Goal: Task Accomplishment & Management: Manage account settings

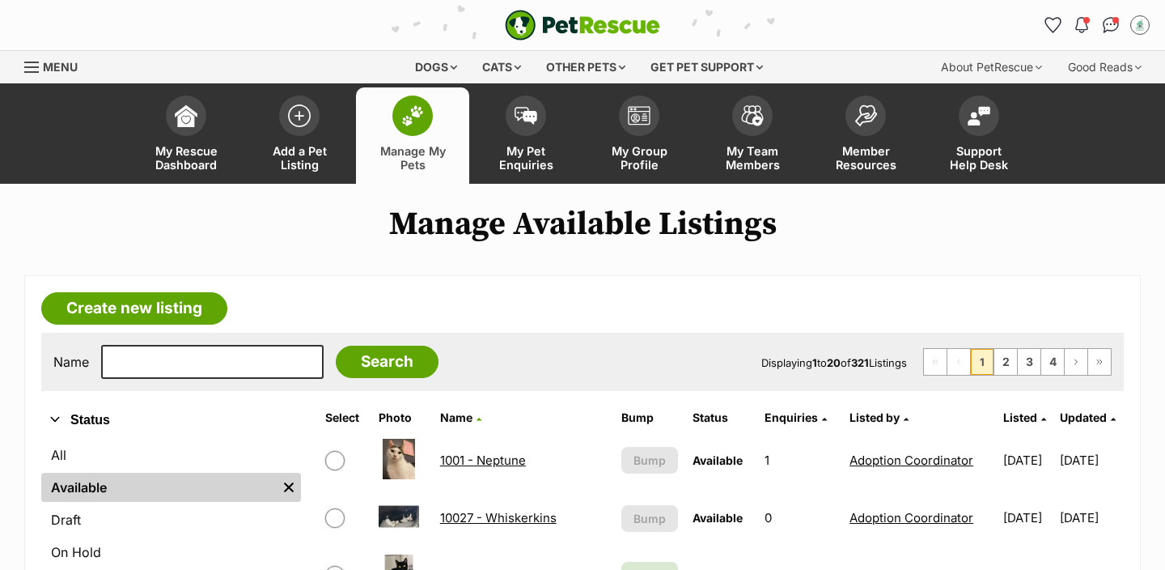
scroll to position [296, 0]
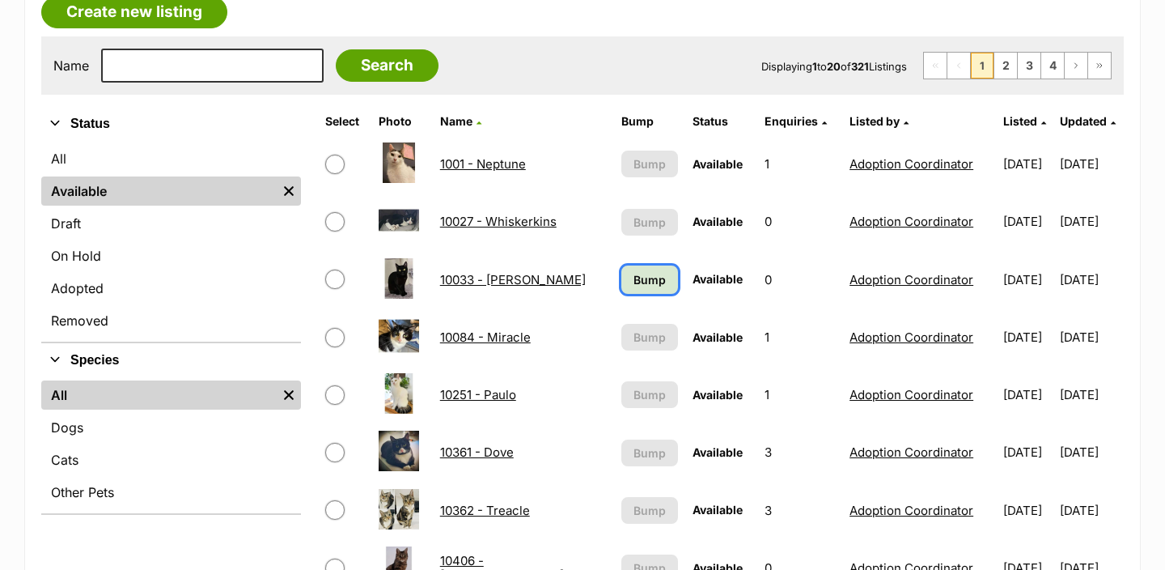
click at [635, 279] on span "Bump" at bounding box center [650, 279] width 32 height 17
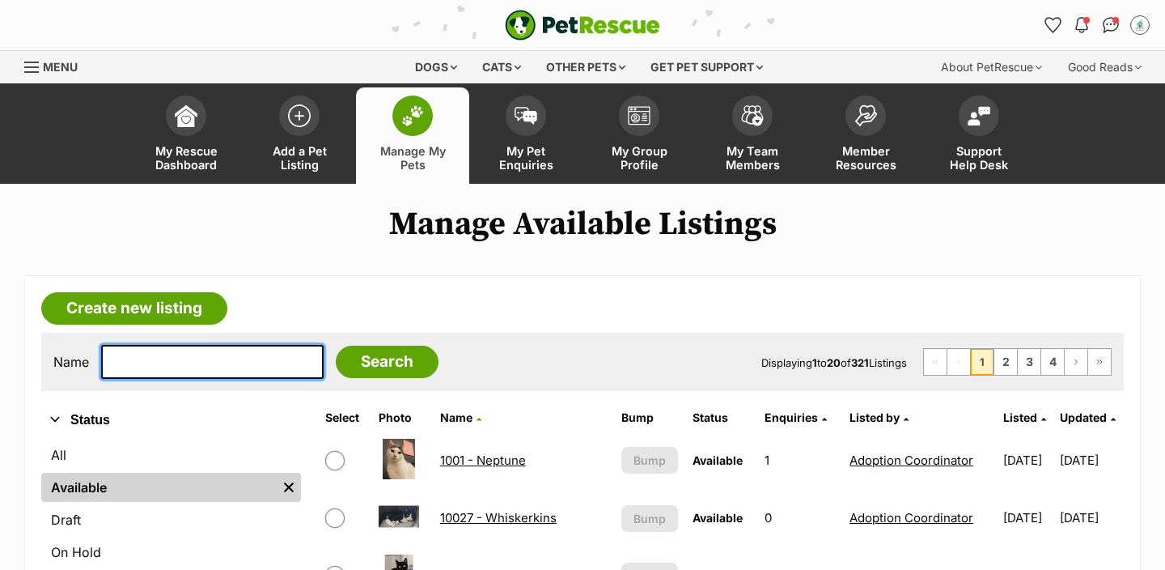
click at [198, 355] on input "text" at bounding box center [212, 362] width 223 height 34
type input "cord"
click at [336, 346] on input "Search" at bounding box center [387, 362] width 103 height 32
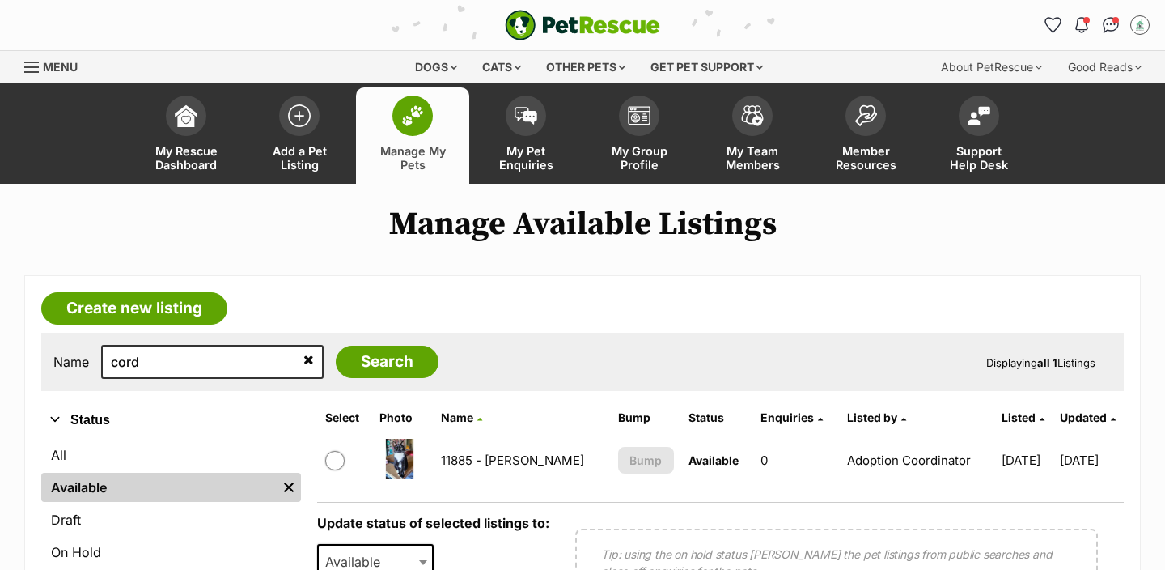
click at [519, 465] on link "11885 - [PERSON_NAME]" at bounding box center [512, 459] width 143 height 15
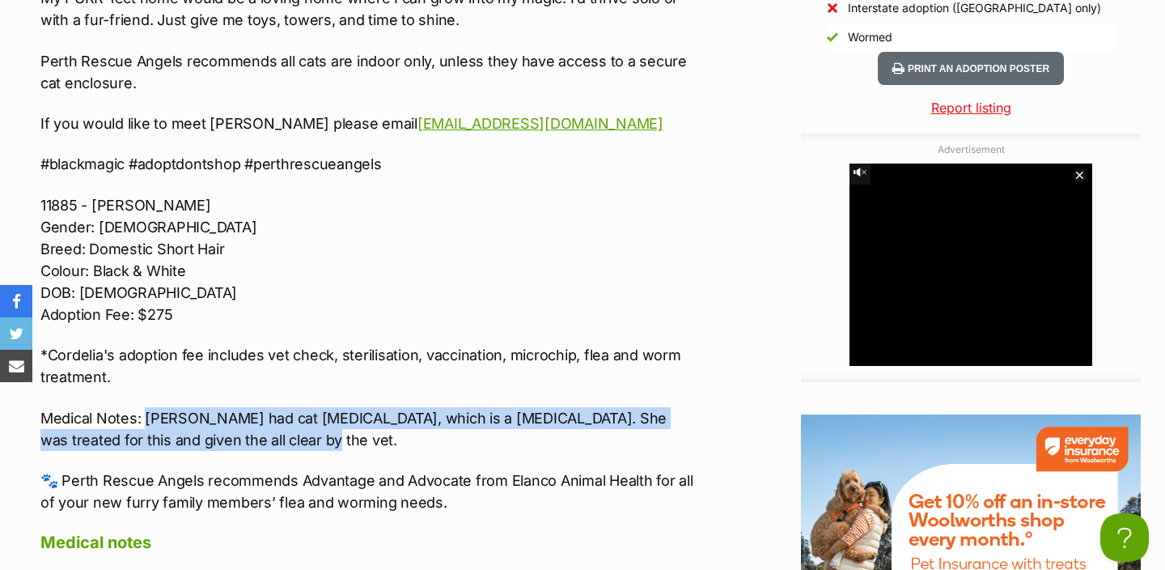
drag, startPoint x: 236, startPoint y: 416, endPoint x: 148, endPoint y: 396, distance: 90.5
click at [148, 407] on p "Medical Notes: Cordelia had cat flu, which is a respiratory infection. She was …" at bounding box center [367, 429] width 654 height 44
copy p "Cordelia had cat flu, which is a respiratory infection. She was treated for thi…"
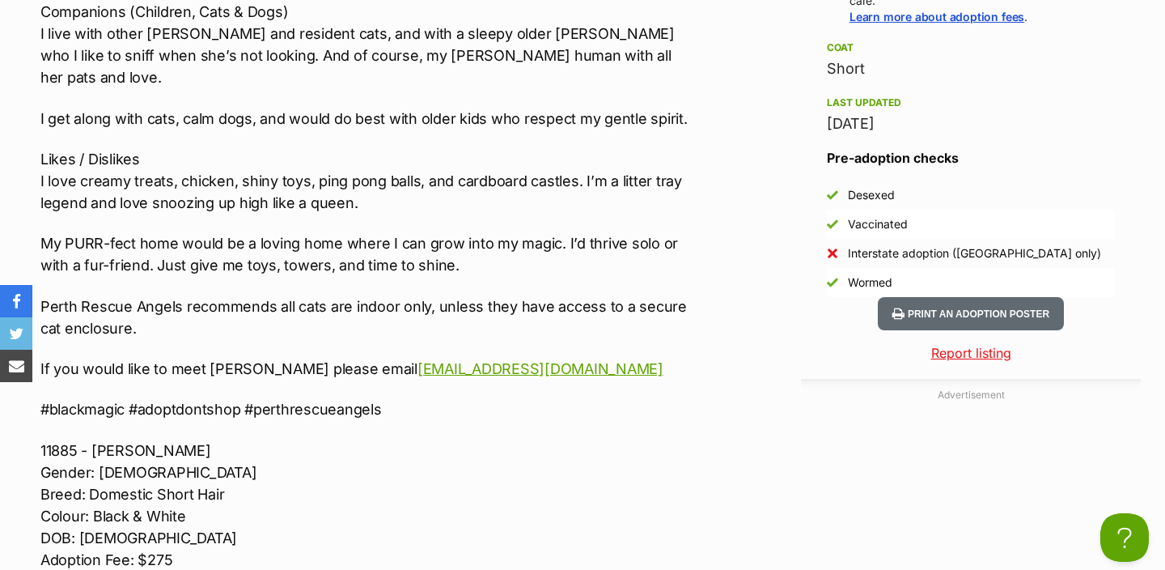
scroll to position [1811, 0]
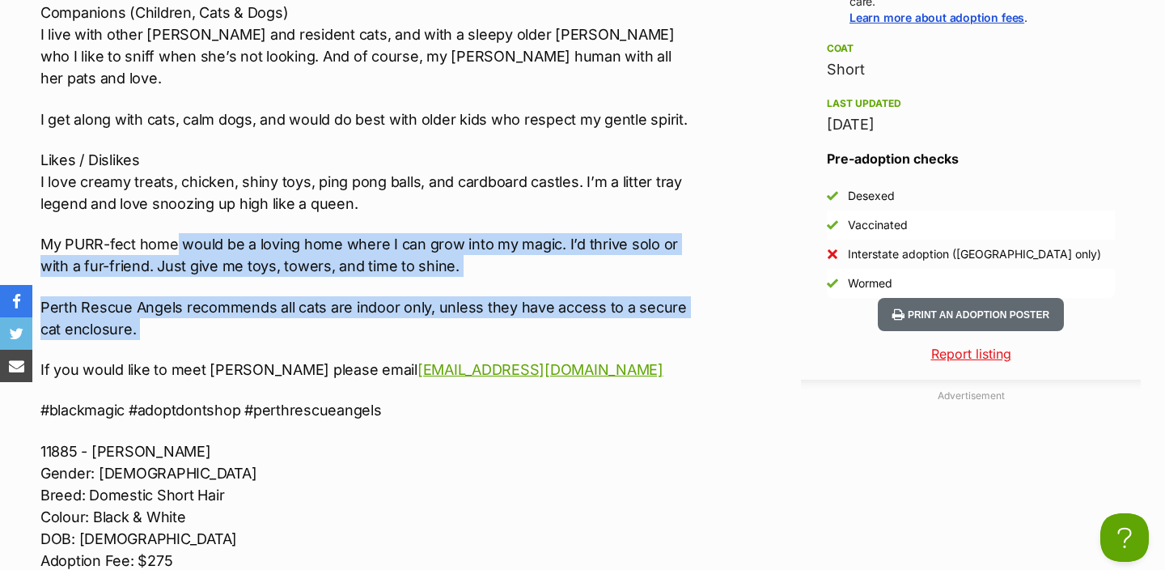
drag, startPoint x: 189, startPoint y: 320, endPoint x: 179, endPoint y: 224, distance: 96.8
click at [179, 224] on div "🌀🔮 ADOPT CORDELIA 🔮🌀 Meet Cordelia – The Enchanted Explorer! Nature I’m Cordeli…" at bounding box center [367, 234] width 654 height 1049
copy div "would be a loving home where I can grow into my magic. I’d thrive solo or with …"
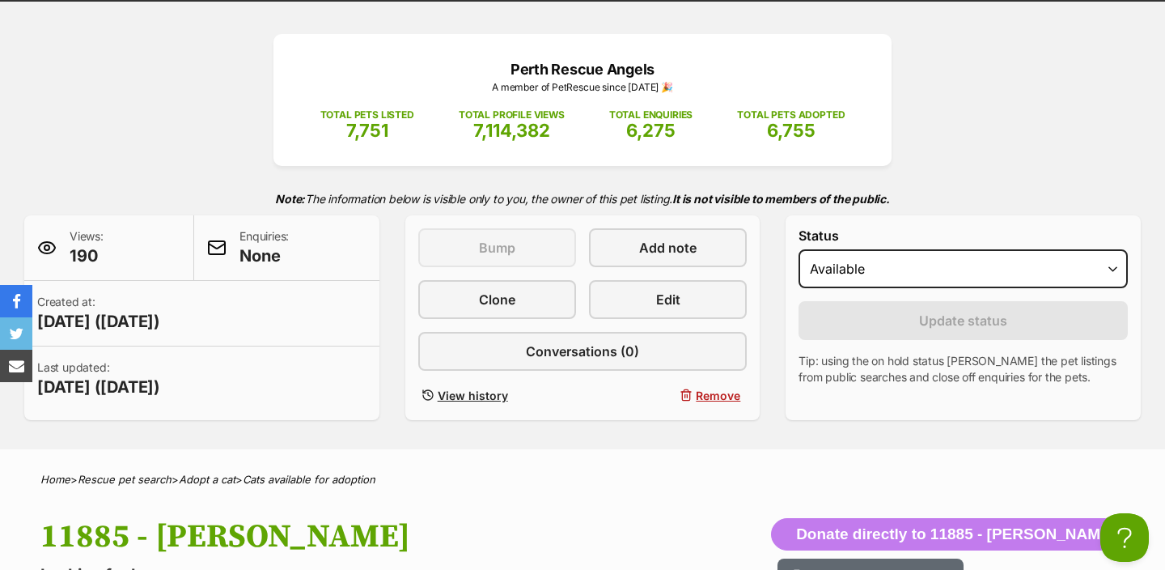
scroll to position [0, 0]
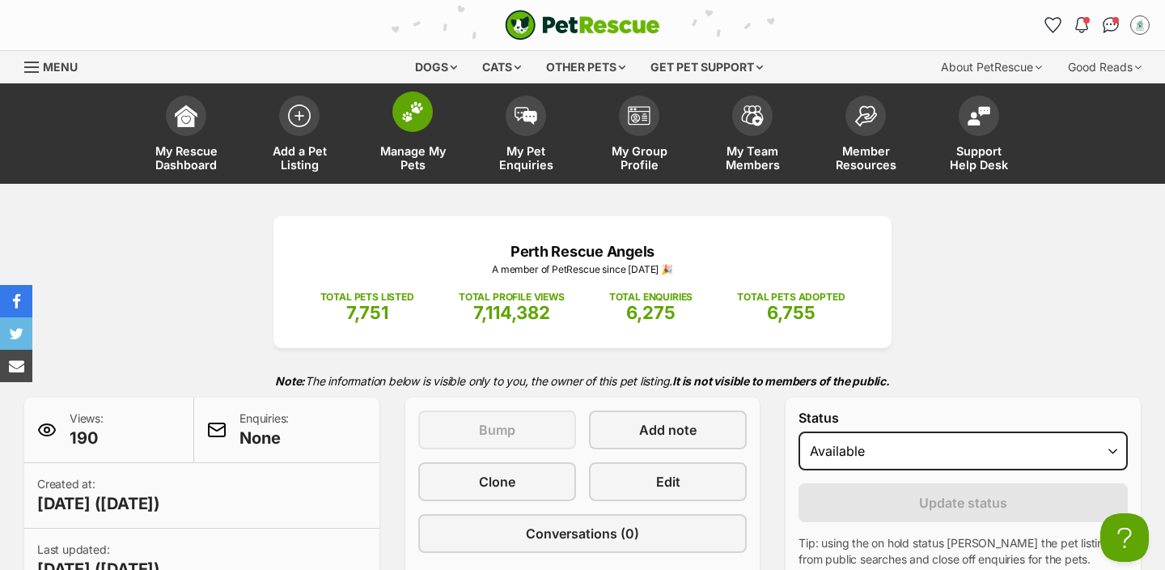
click at [431, 155] on span "Manage My Pets" at bounding box center [412, 158] width 73 height 28
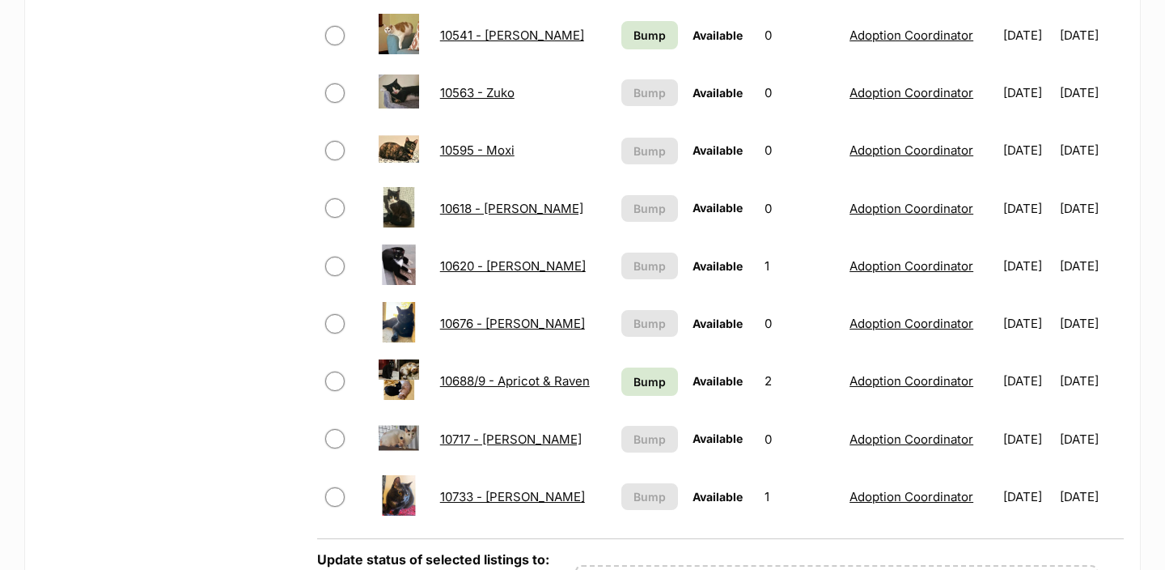
scroll to position [936, 0]
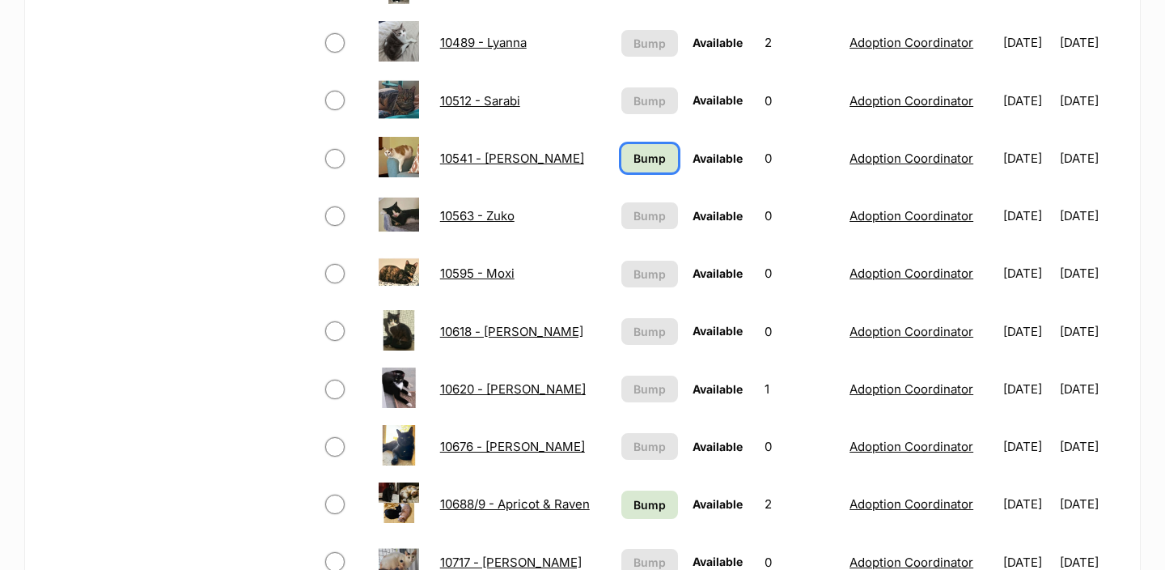
click at [649, 165] on span "Bump" at bounding box center [650, 158] width 32 height 17
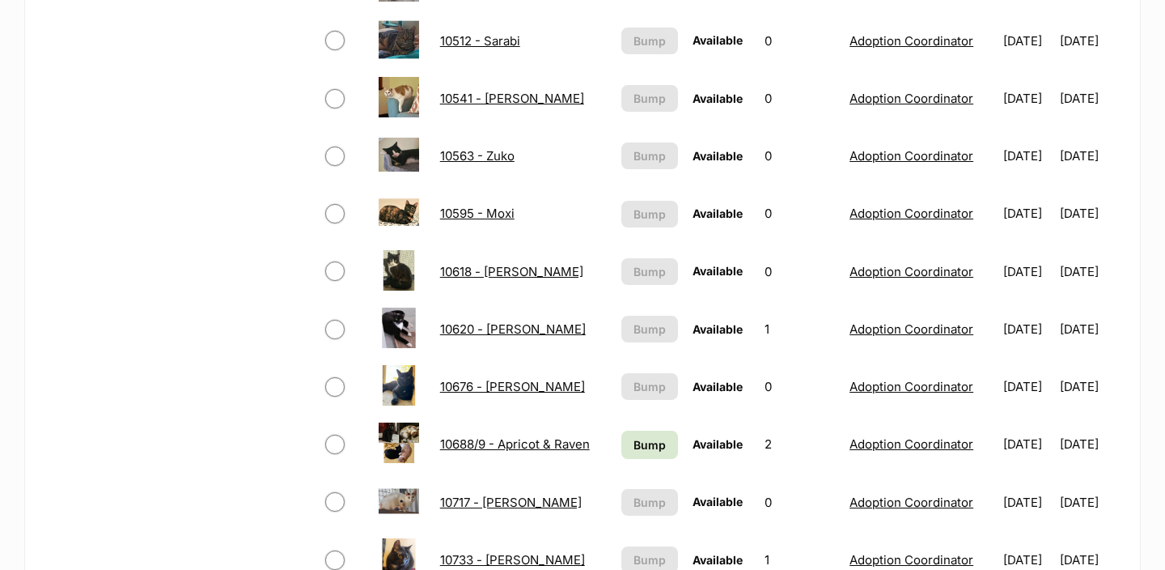
scroll to position [995, 0]
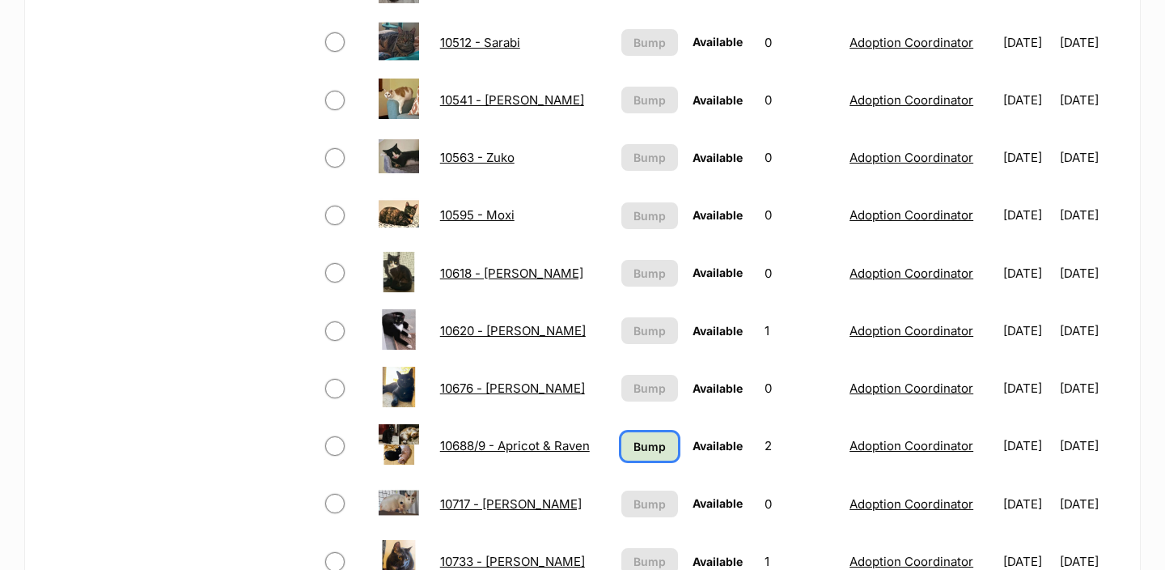
click at [634, 441] on span "Bump" at bounding box center [650, 446] width 32 height 17
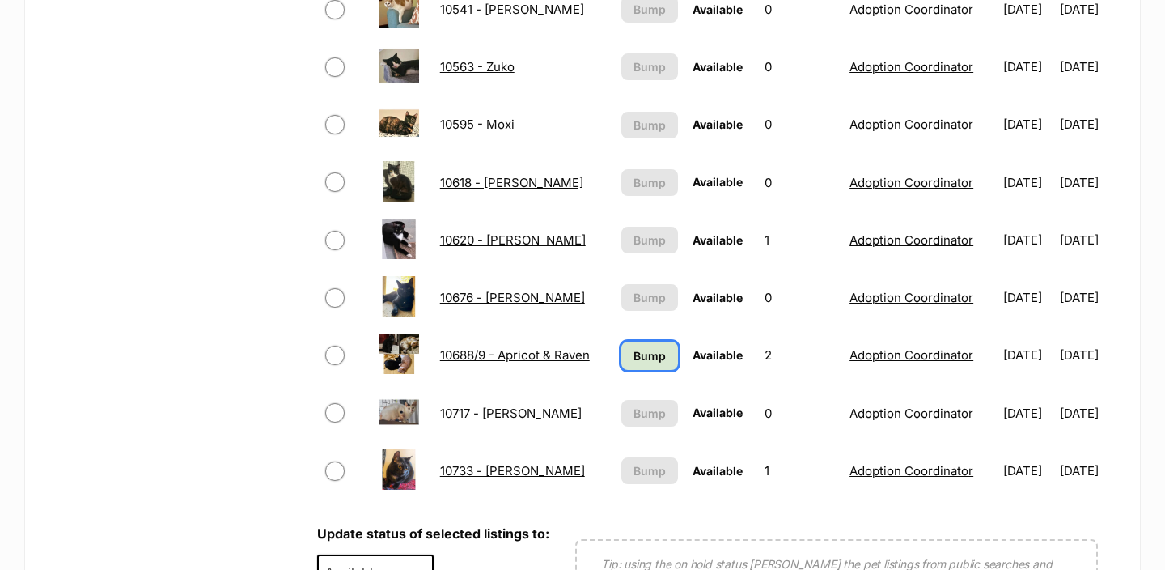
scroll to position [1084, 0]
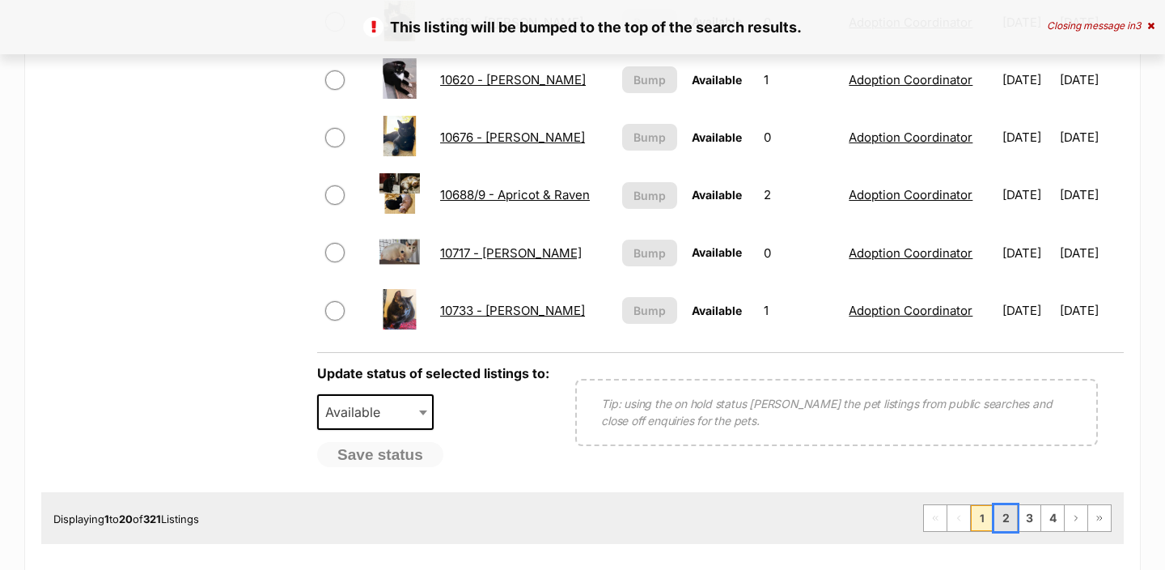
click at [1008, 520] on link "2" at bounding box center [1006, 518] width 23 height 26
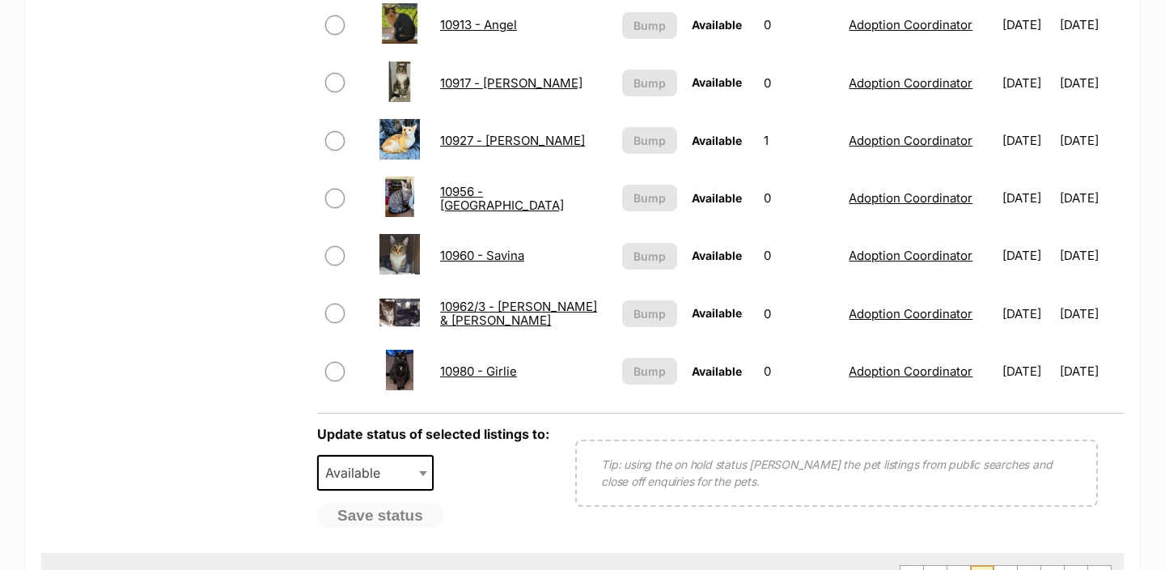
scroll to position [1213, 0]
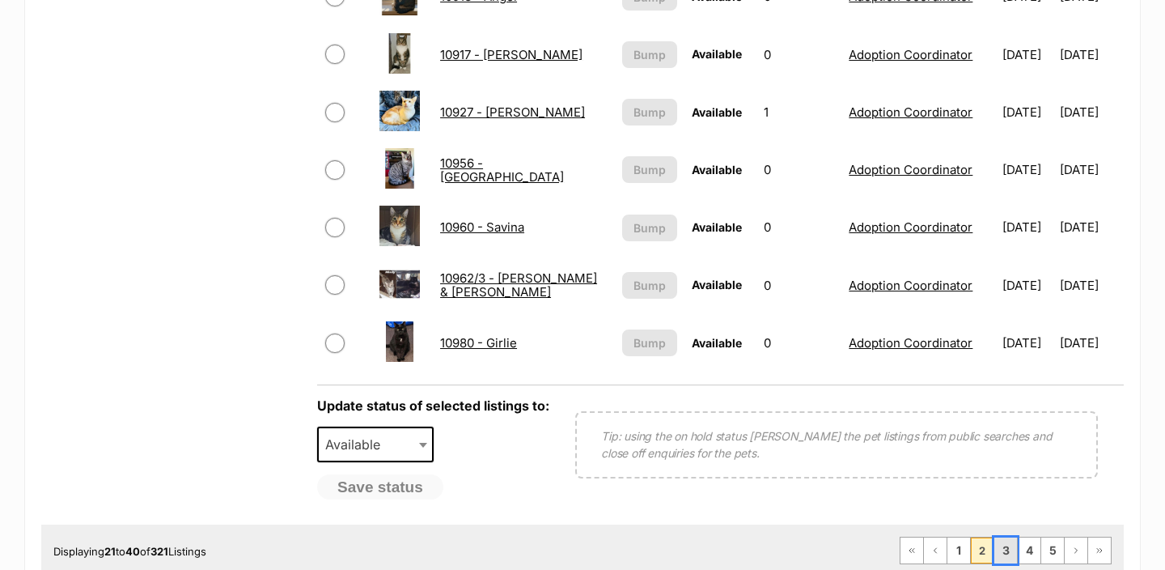
click at [1001, 554] on link "3" at bounding box center [1006, 550] width 23 height 26
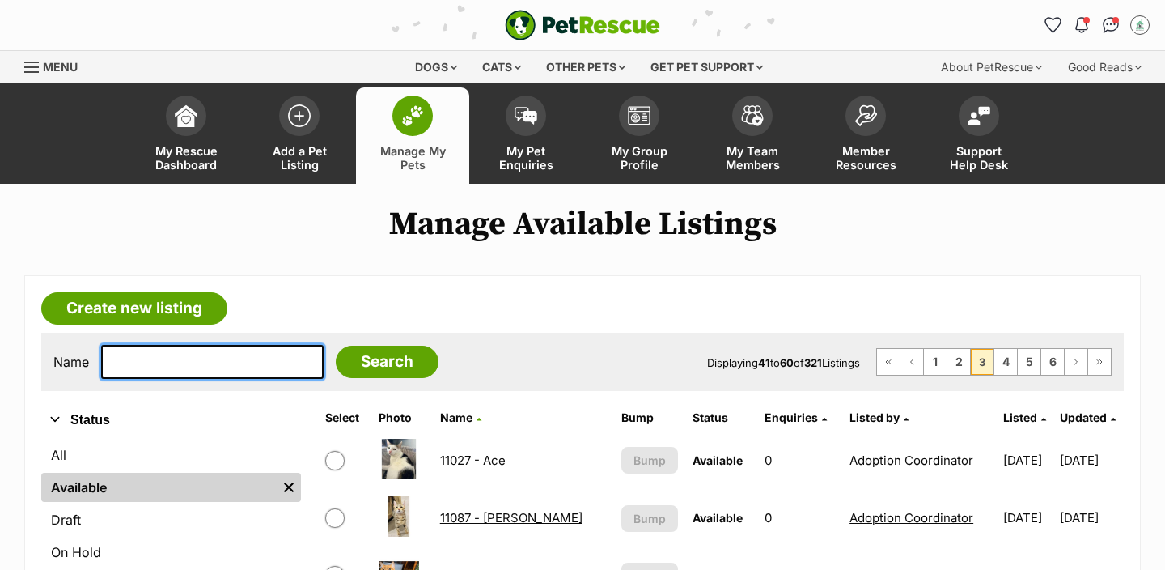
click at [162, 362] on input "text" at bounding box center [212, 362] width 223 height 34
type input "jel"
click at [336, 346] on input "Search" at bounding box center [387, 362] width 103 height 32
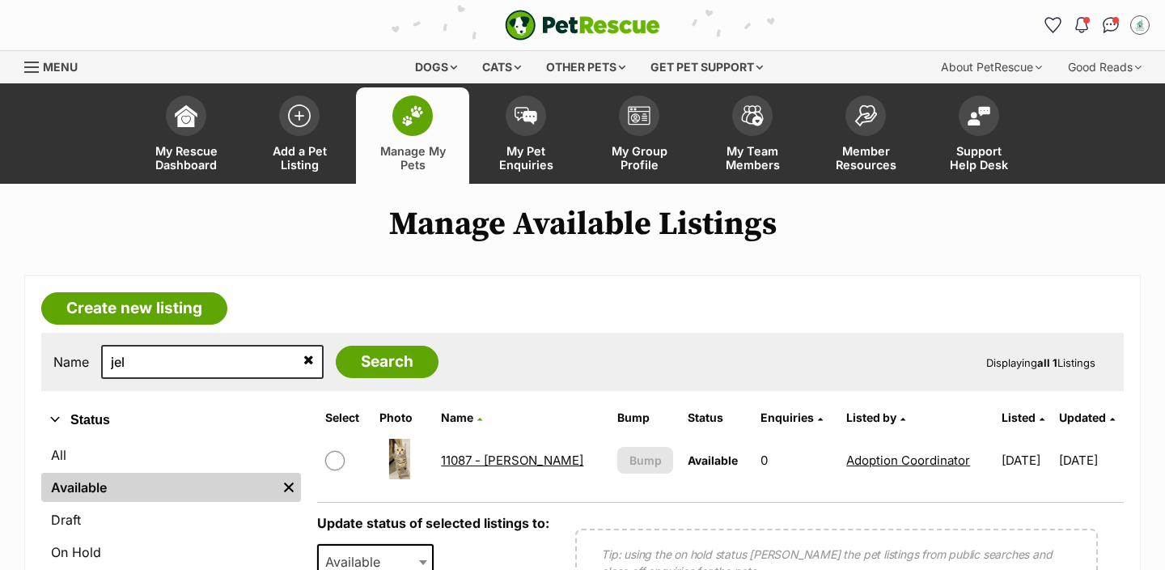
click at [480, 460] on link "11087 - [PERSON_NAME]" at bounding box center [512, 459] width 142 height 15
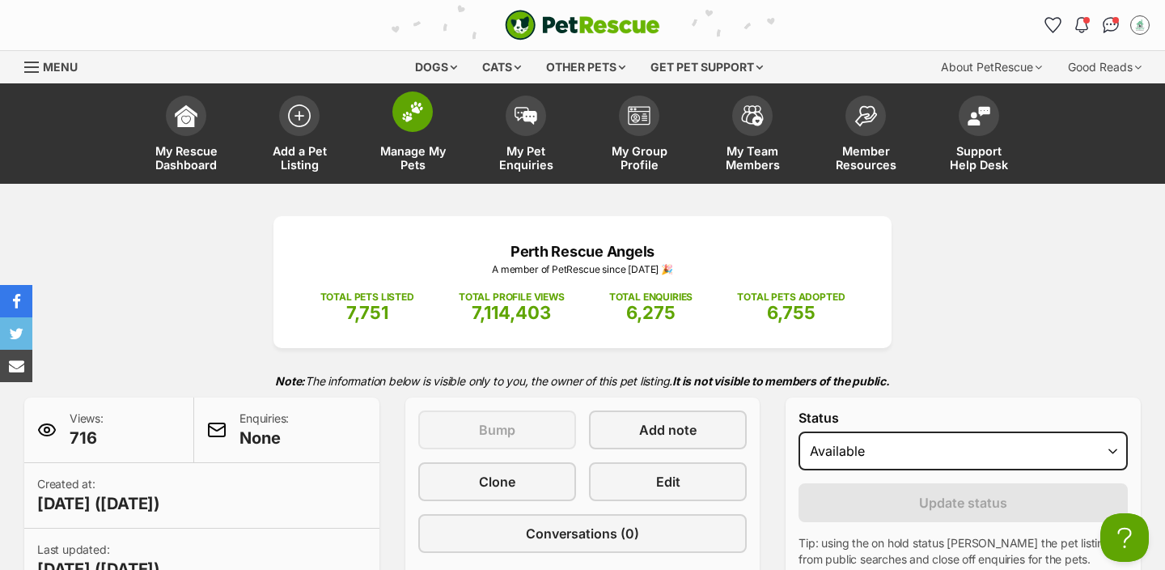
click at [397, 151] on span "Manage My Pets" at bounding box center [412, 158] width 73 height 28
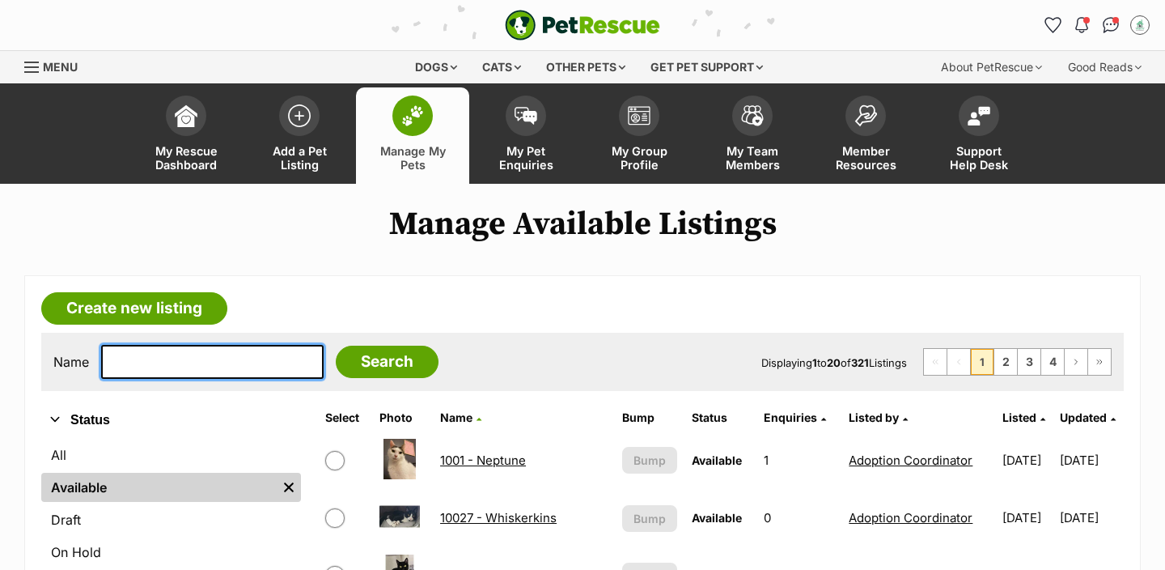
click at [152, 363] on input "text" at bounding box center [212, 362] width 223 height 34
type input "saw"
click at [336, 346] on input "Search" at bounding box center [387, 362] width 103 height 32
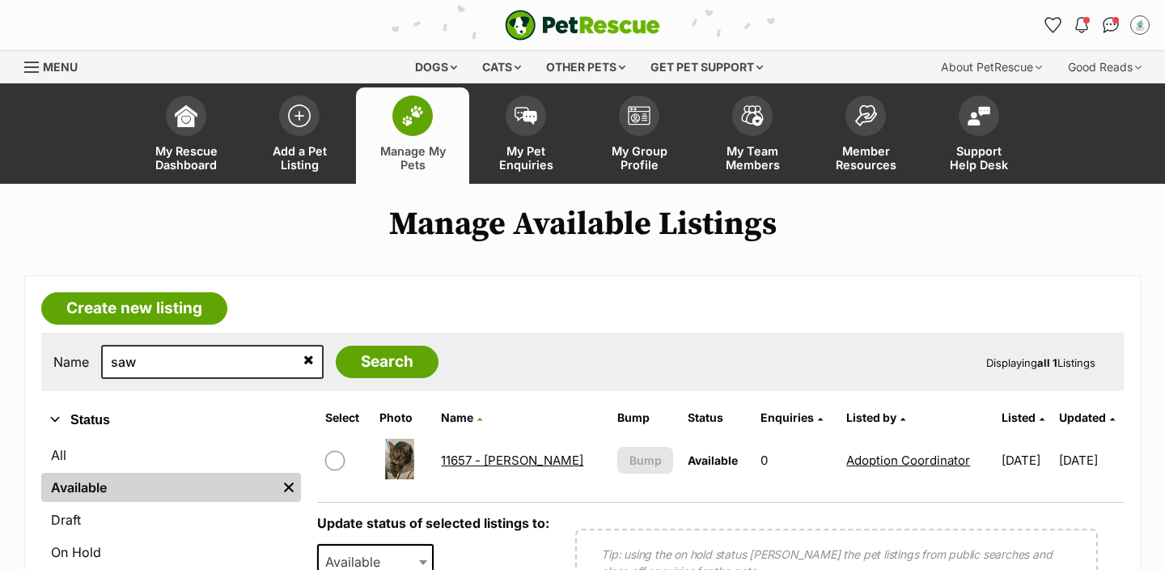
click at [478, 456] on link "11657 - [PERSON_NAME]" at bounding box center [512, 459] width 142 height 15
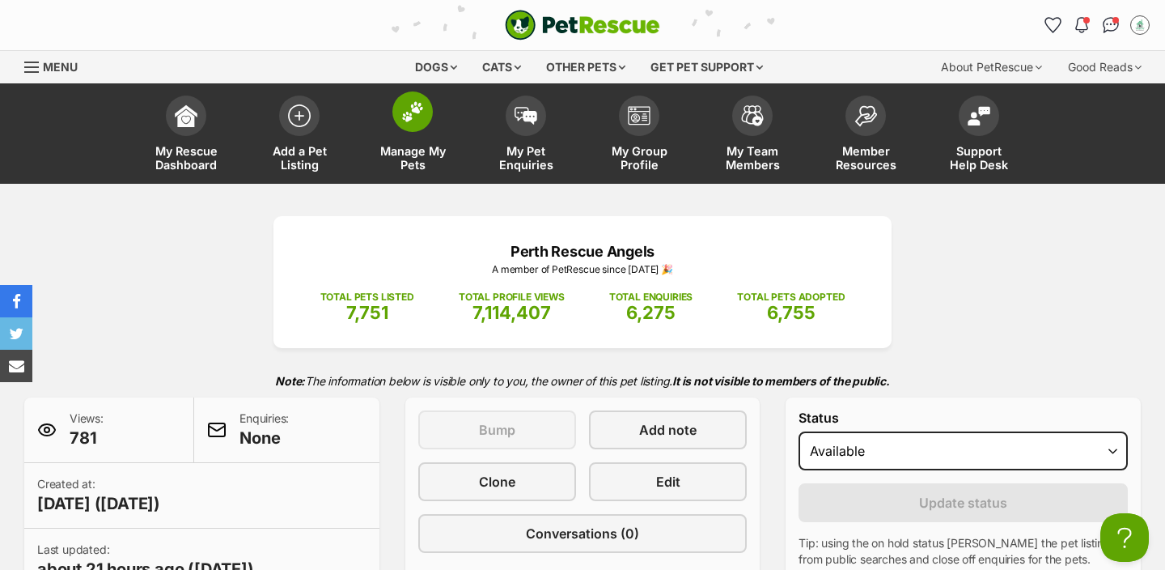
click at [406, 163] on span "Manage My Pets" at bounding box center [412, 158] width 73 height 28
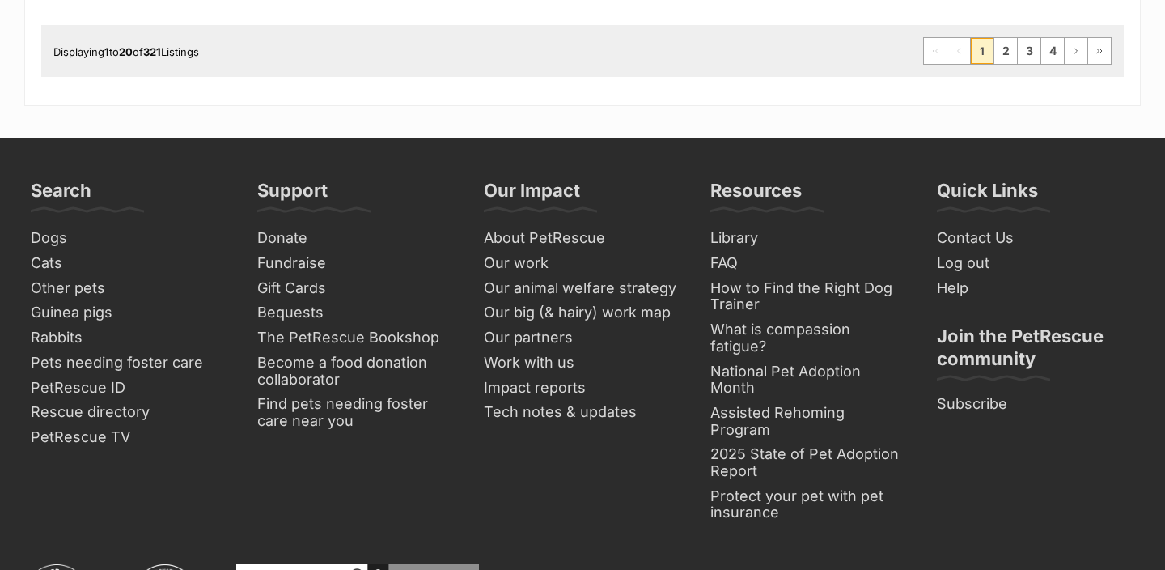
scroll to position [1711, 0]
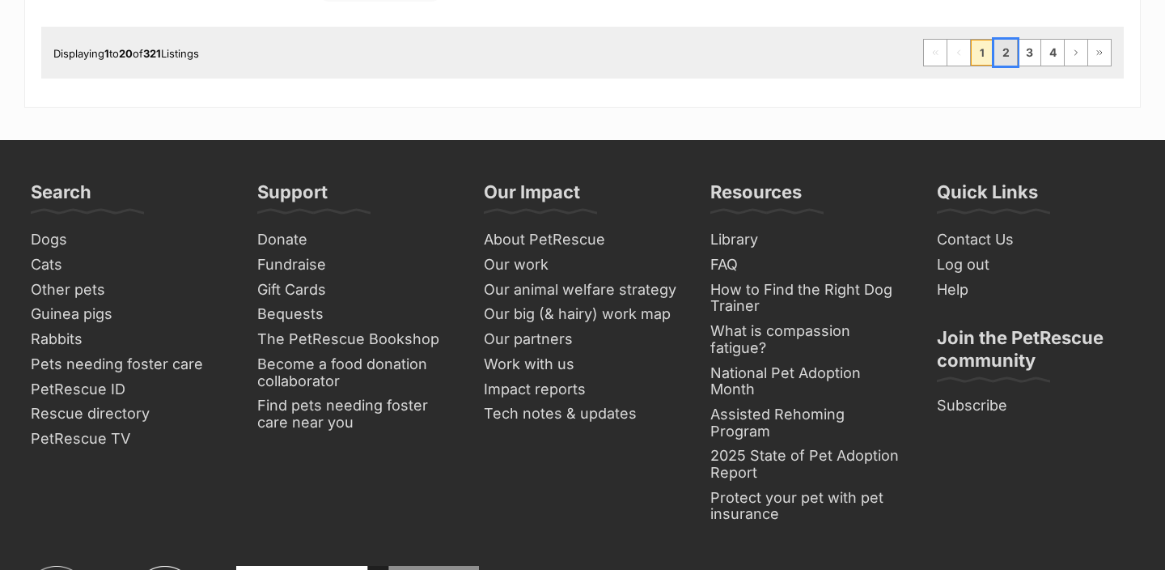
click at [1002, 54] on link "2" at bounding box center [1006, 53] width 23 height 26
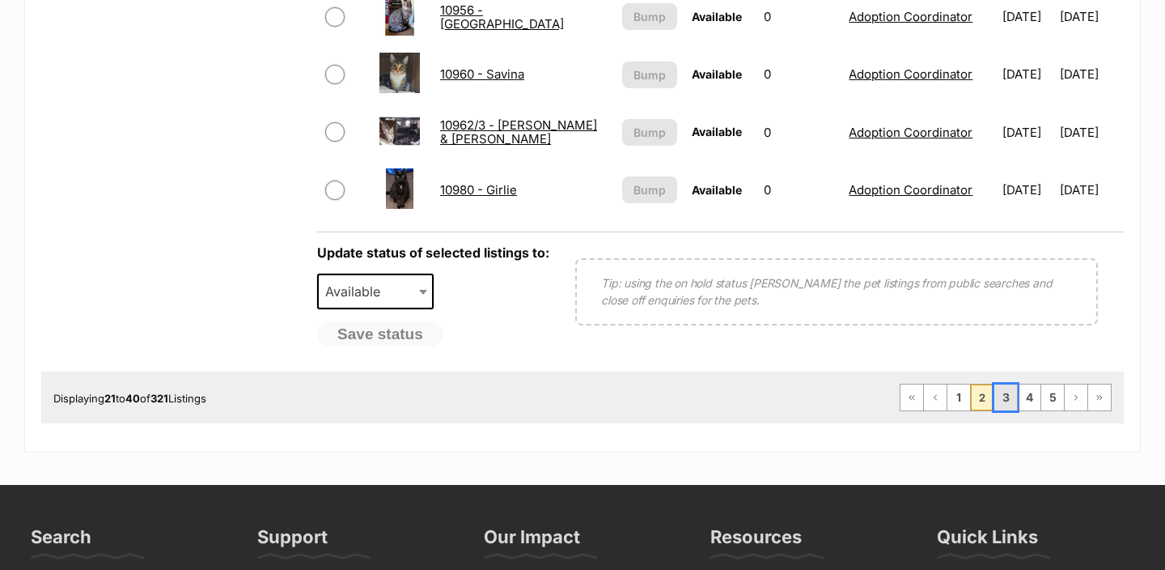
click at [1013, 389] on link "3" at bounding box center [1006, 397] width 23 height 26
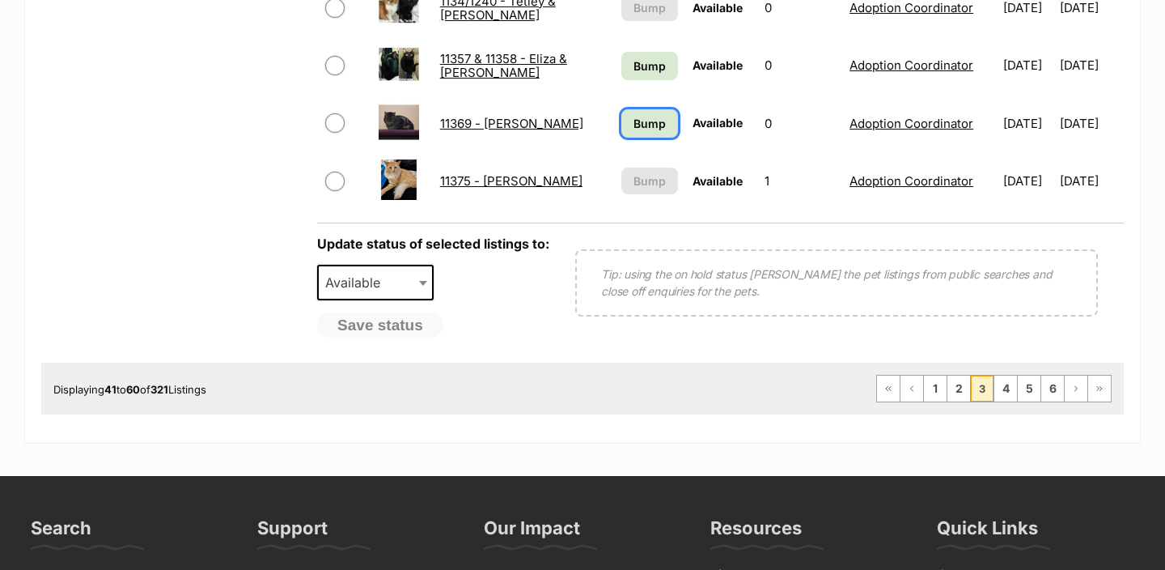
click at [625, 132] on link "Bump" at bounding box center [650, 123] width 57 height 28
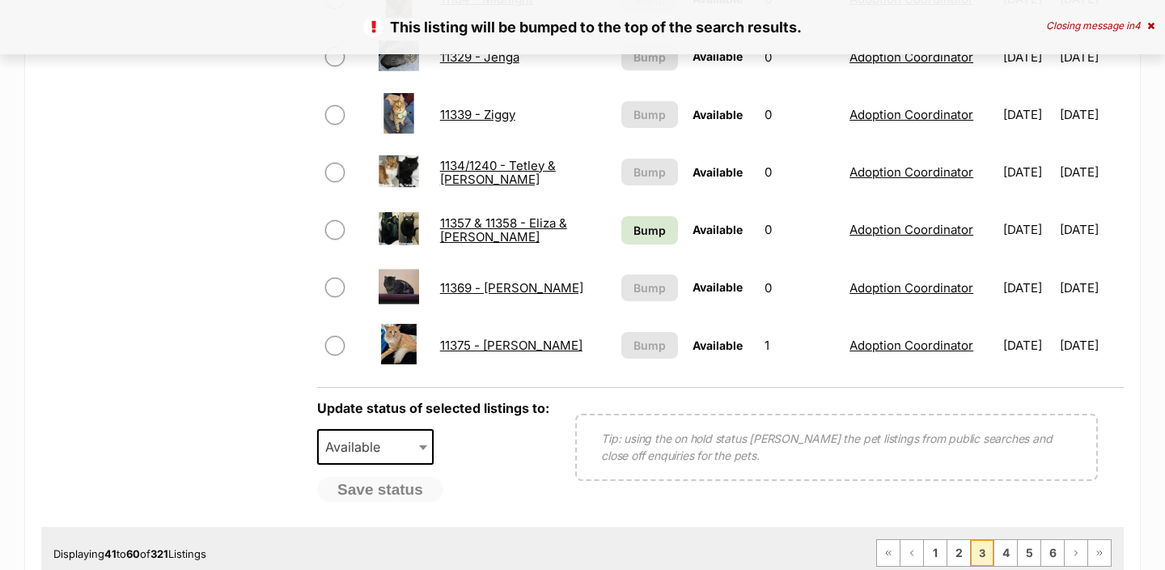
scroll to position [1212, 0]
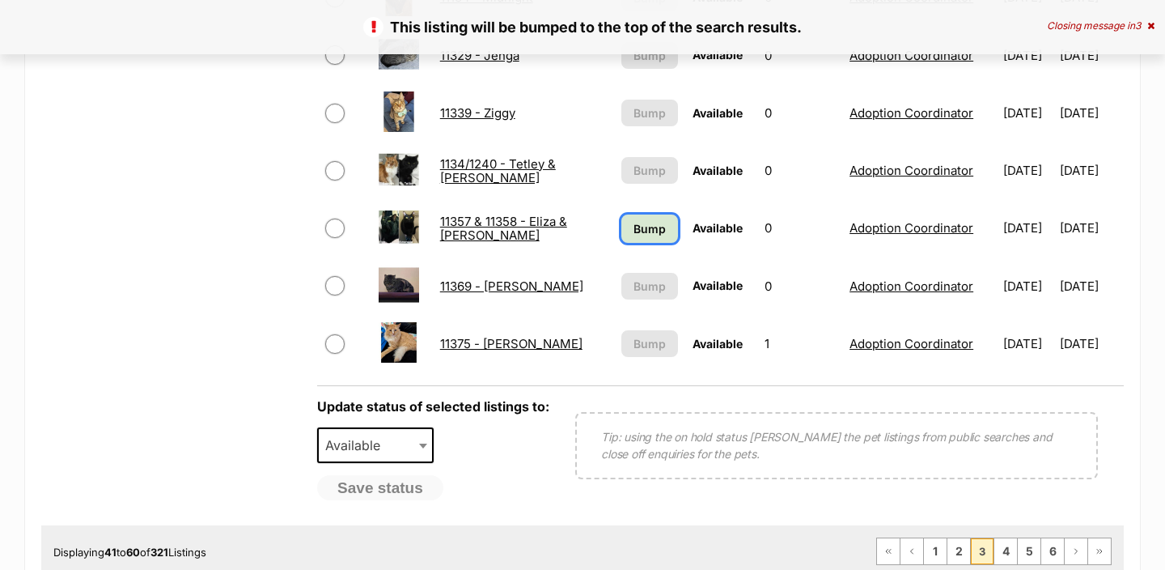
click at [639, 218] on link "Bump" at bounding box center [650, 228] width 57 height 28
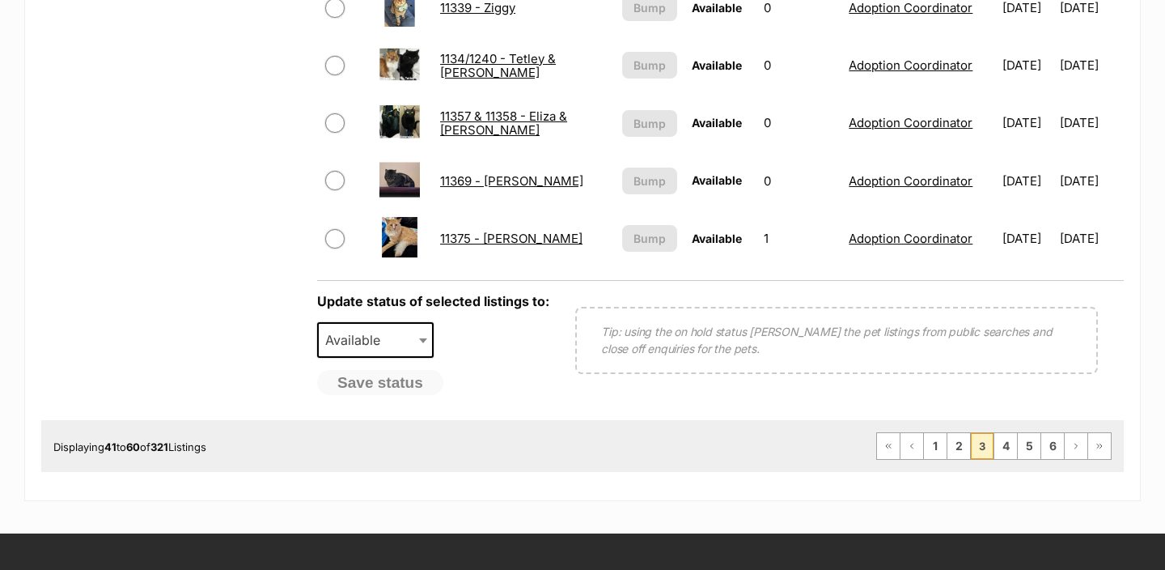
scroll to position [1318, 0]
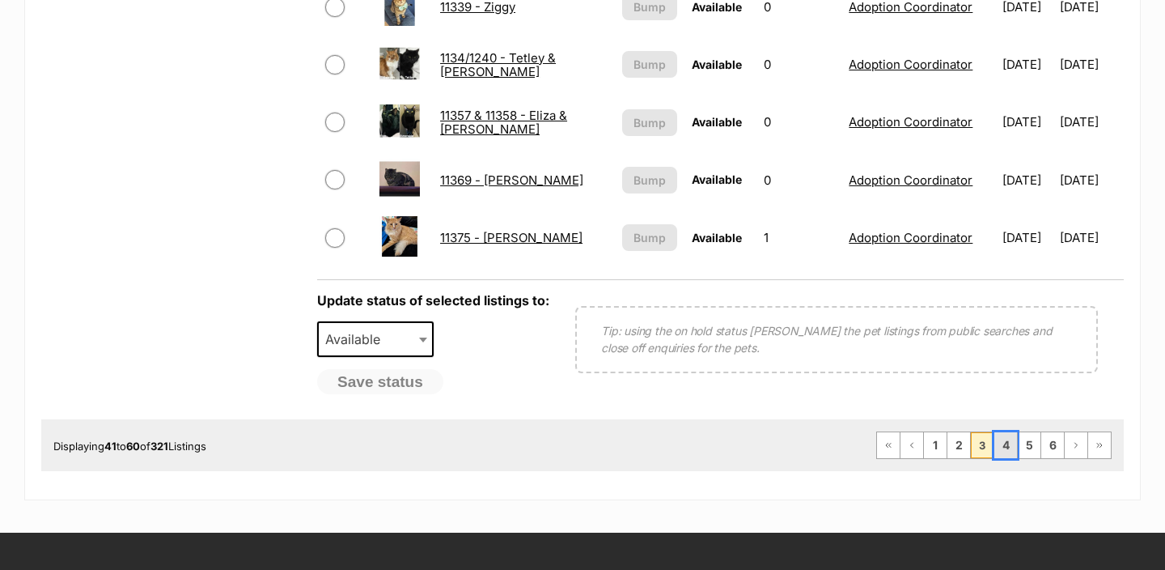
click at [1004, 455] on link "4" at bounding box center [1006, 445] width 23 height 26
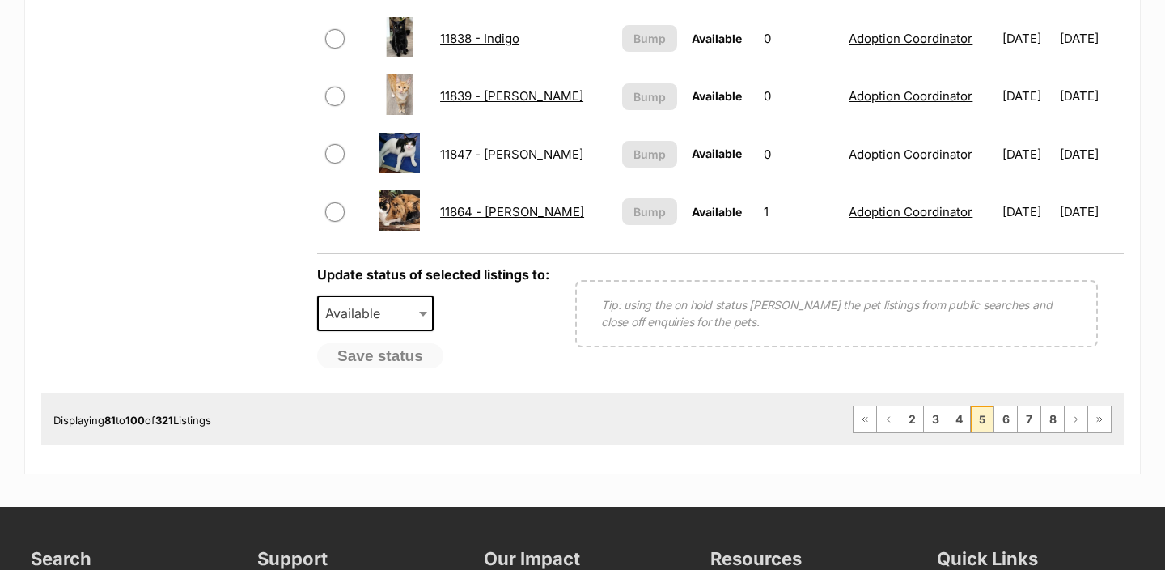
scroll to position [1348, 0]
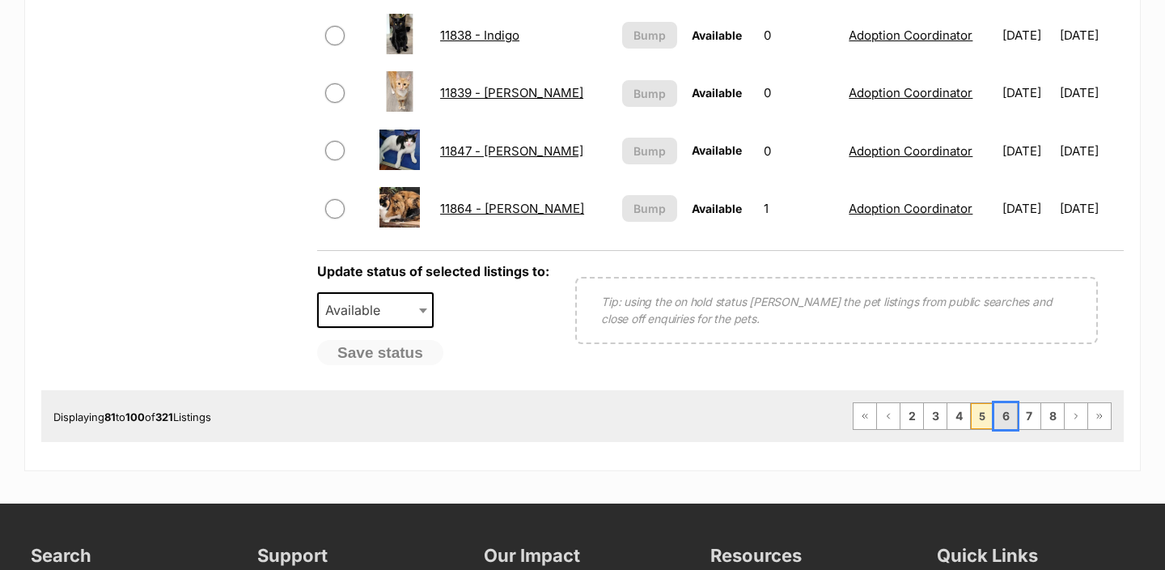
click at [1003, 426] on link "6" at bounding box center [1006, 416] width 23 height 26
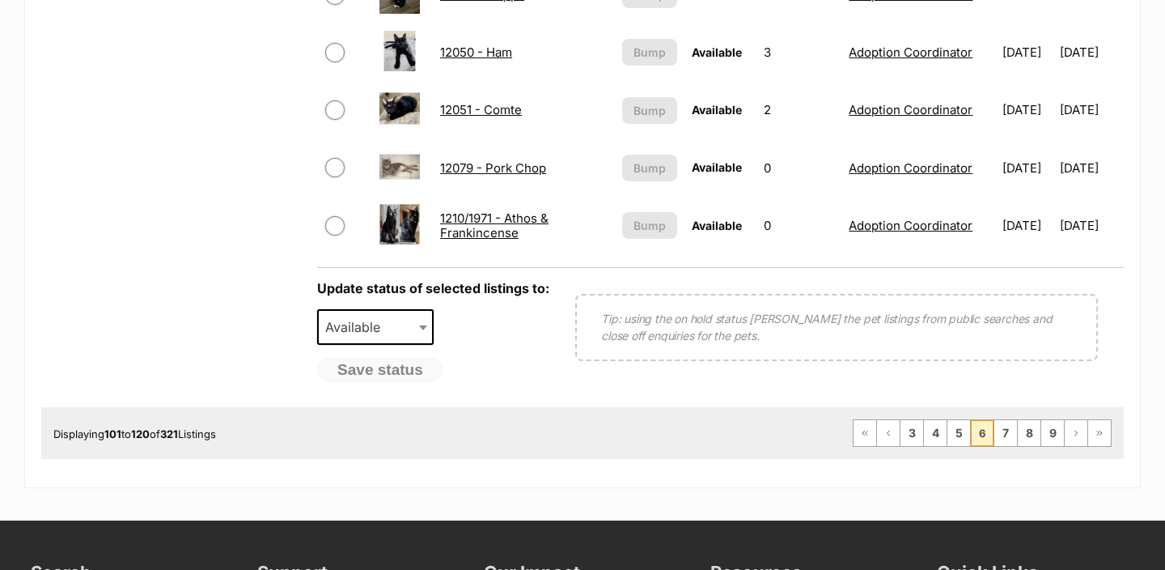
scroll to position [1330, 0]
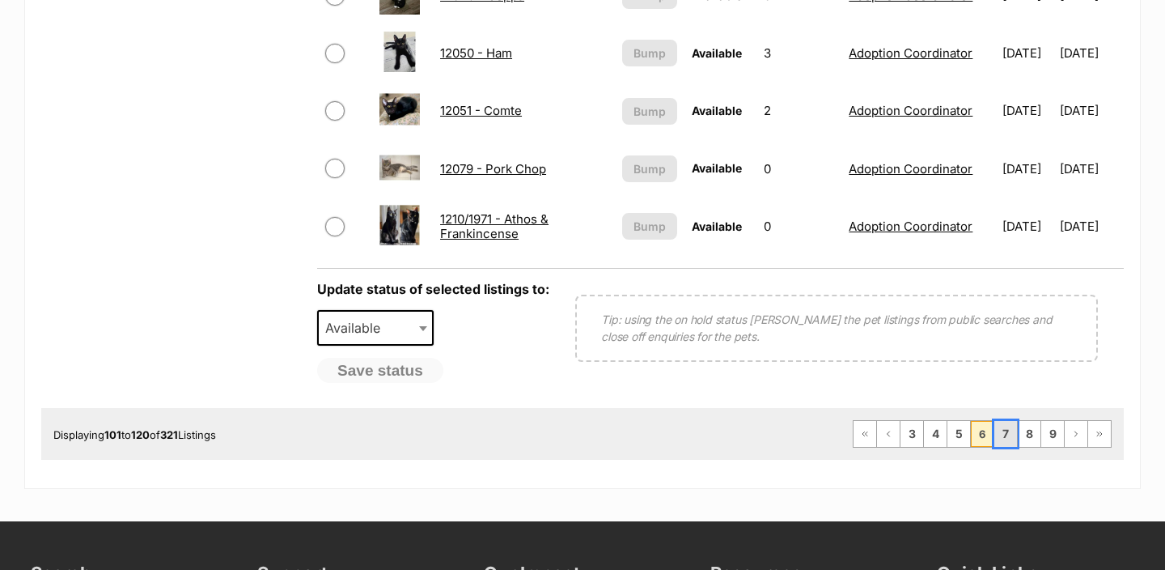
click at [1003, 437] on link "7" at bounding box center [1006, 434] width 23 height 26
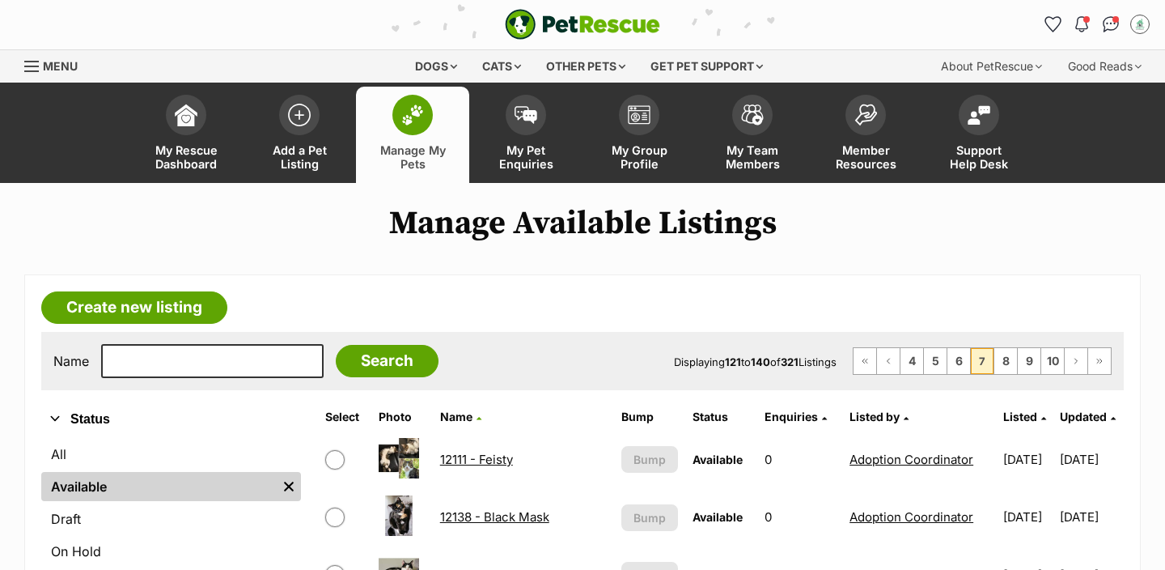
scroll to position [1066, 0]
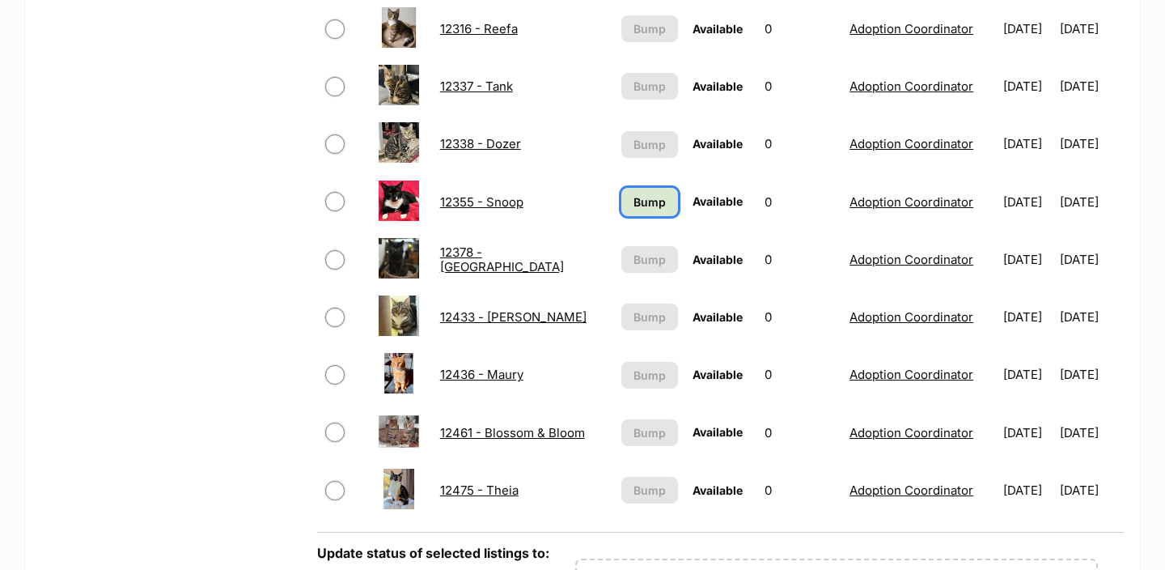
click at [622, 202] on link "Bump" at bounding box center [650, 202] width 57 height 28
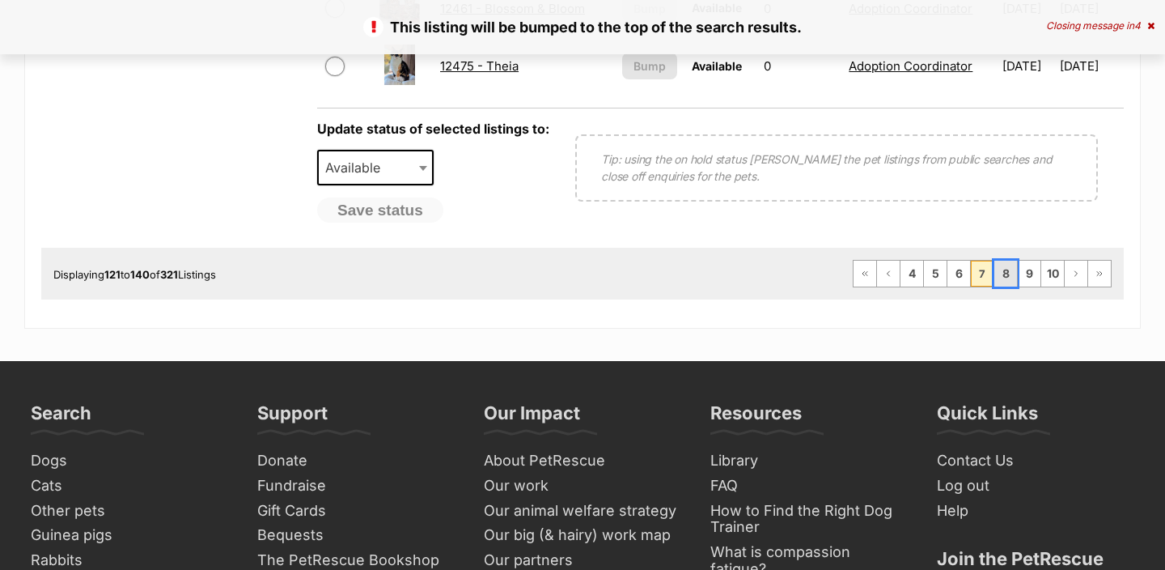
click at [1016, 267] on link "8" at bounding box center [1006, 274] width 23 height 26
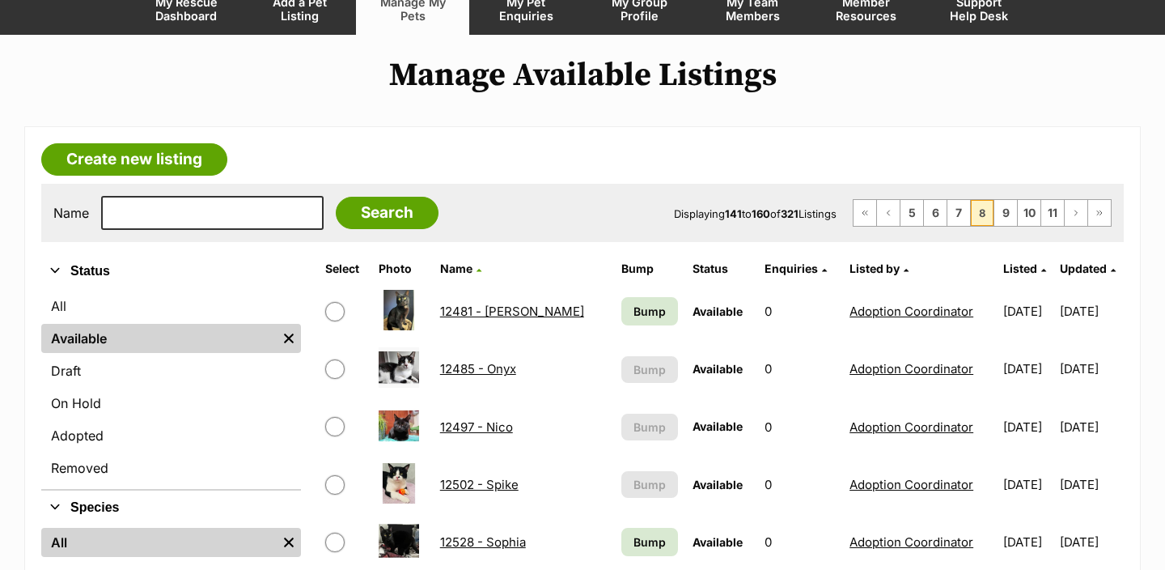
scroll to position [206, 0]
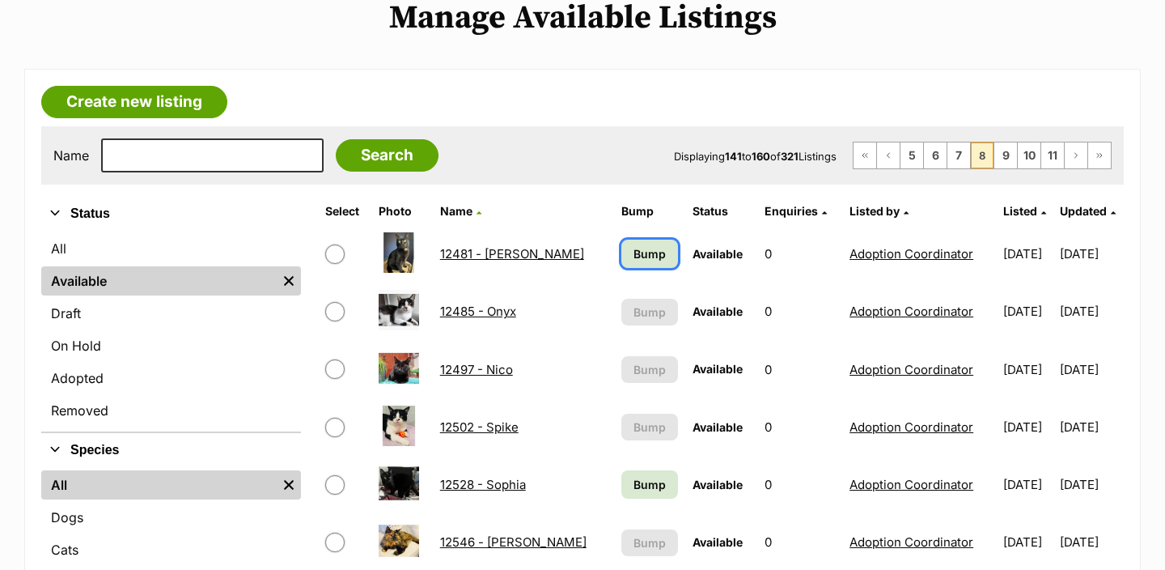
click at [633, 256] on link "Bump" at bounding box center [650, 254] width 57 height 28
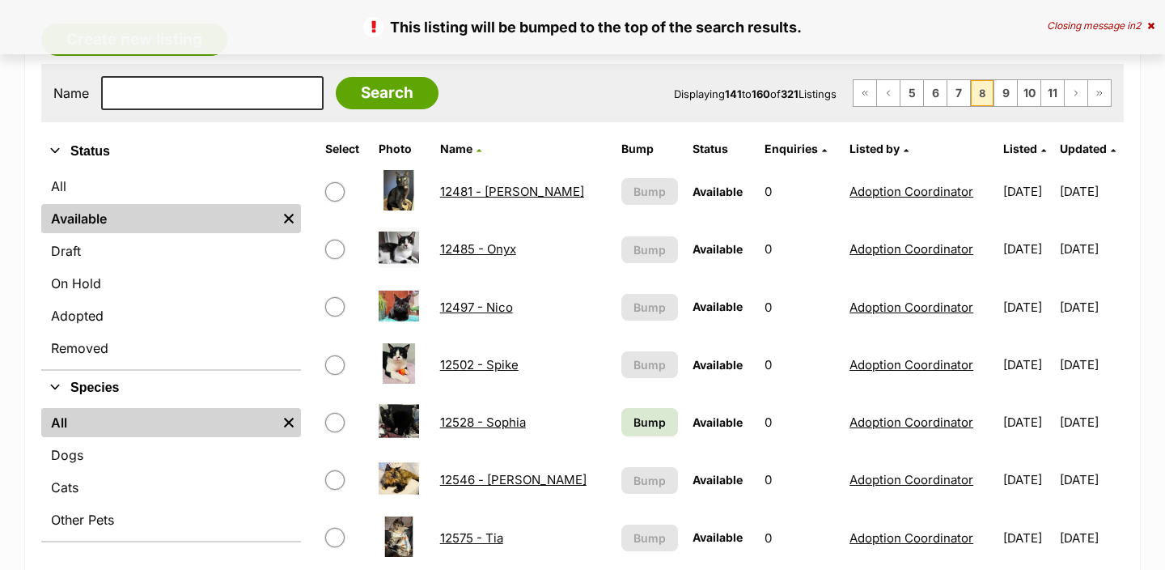
scroll to position [502, 0]
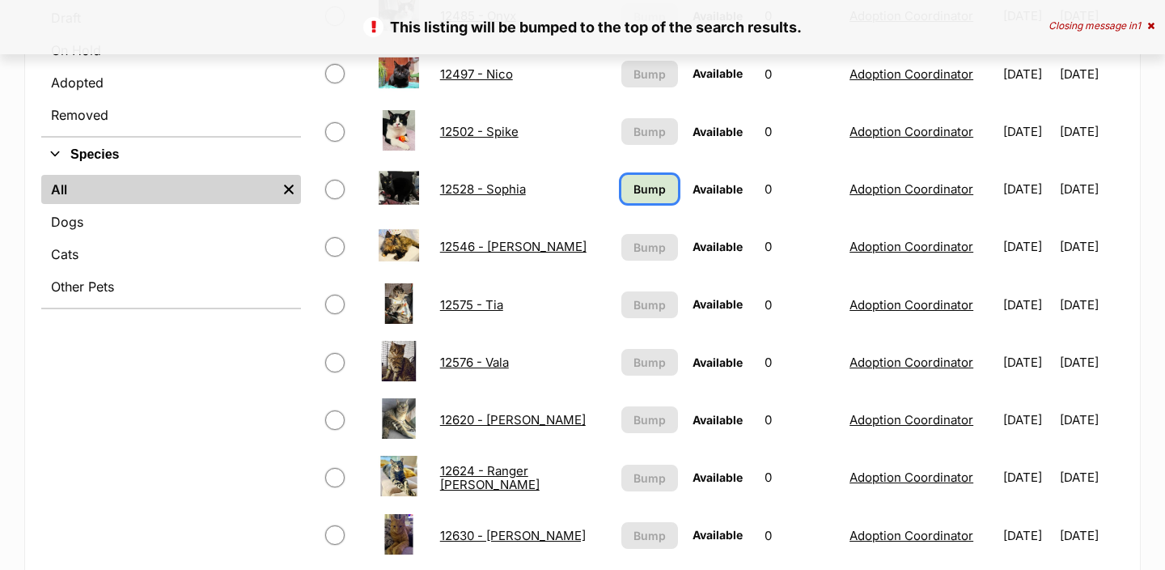
click at [634, 189] on span "Bump" at bounding box center [650, 188] width 32 height 17
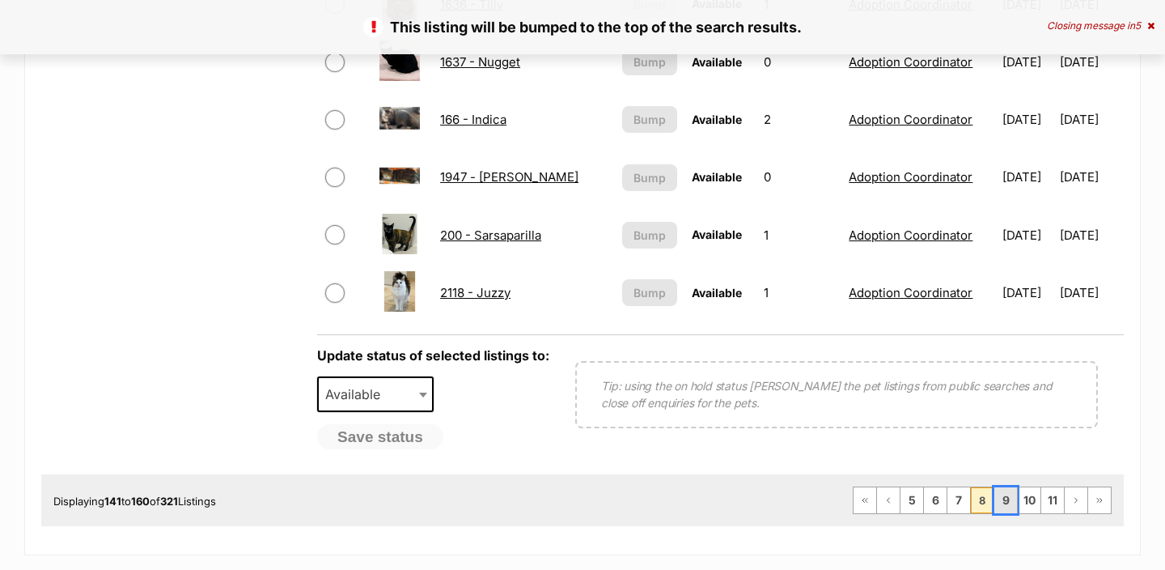
click at [1004, 500] on link "9" at bounding box center [1006, 500] width 23 height 26
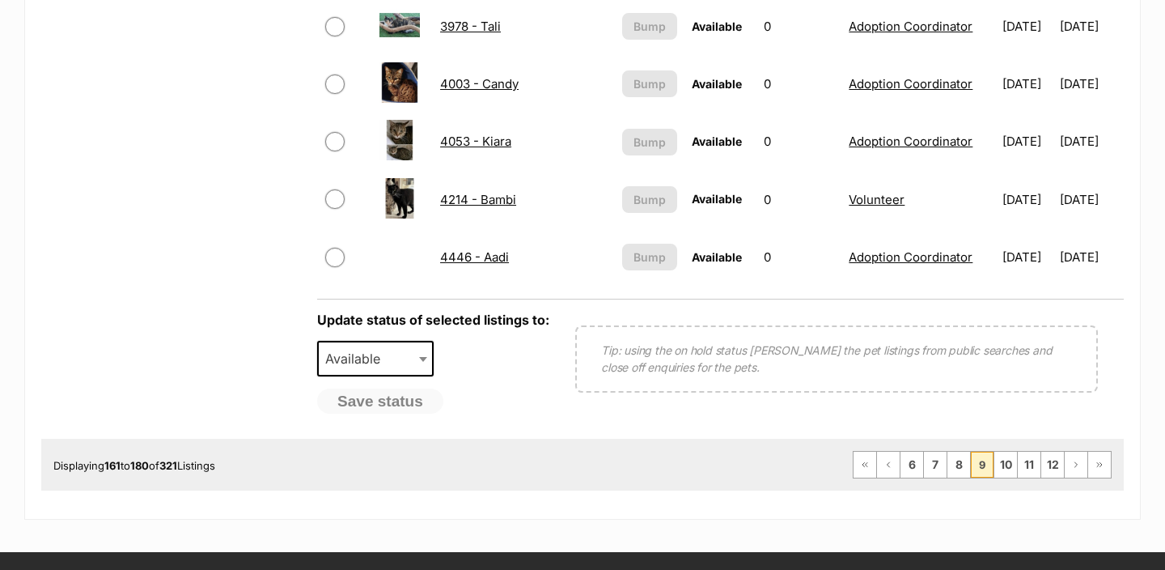
scroll to position [1301, 0]
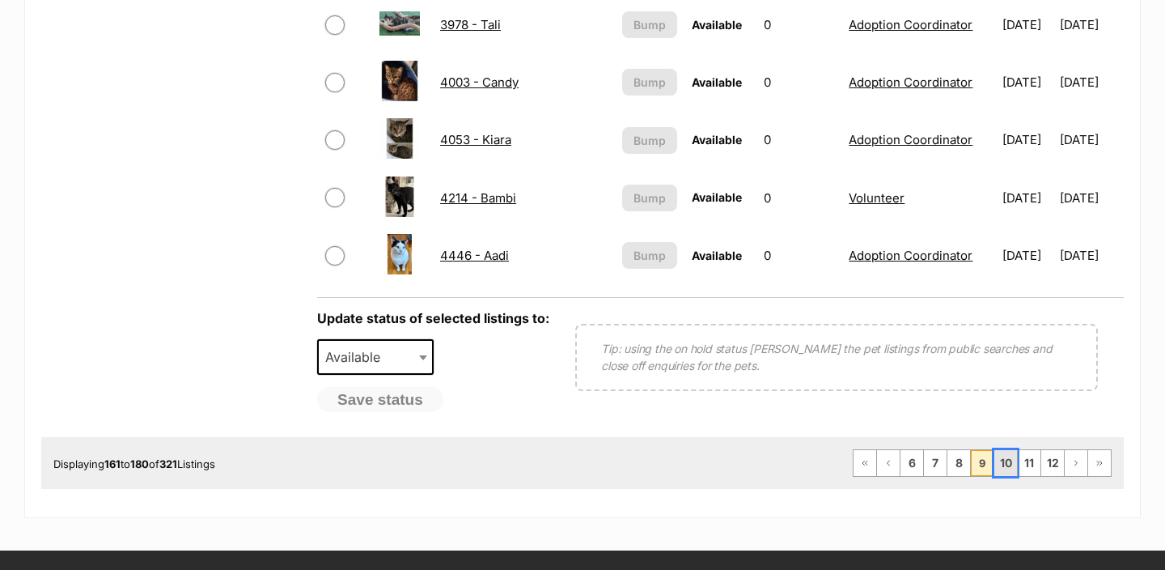
click at [1007, 460] on link "10" at bounding box center [1006, 463] width 23 height 26
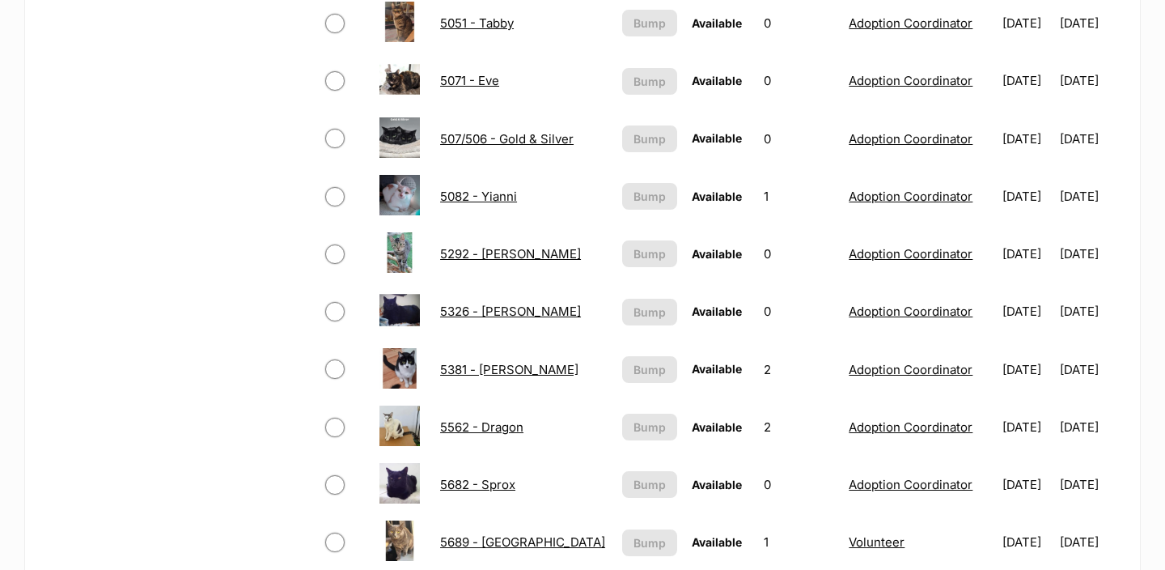
scroll to position [1223, 0]
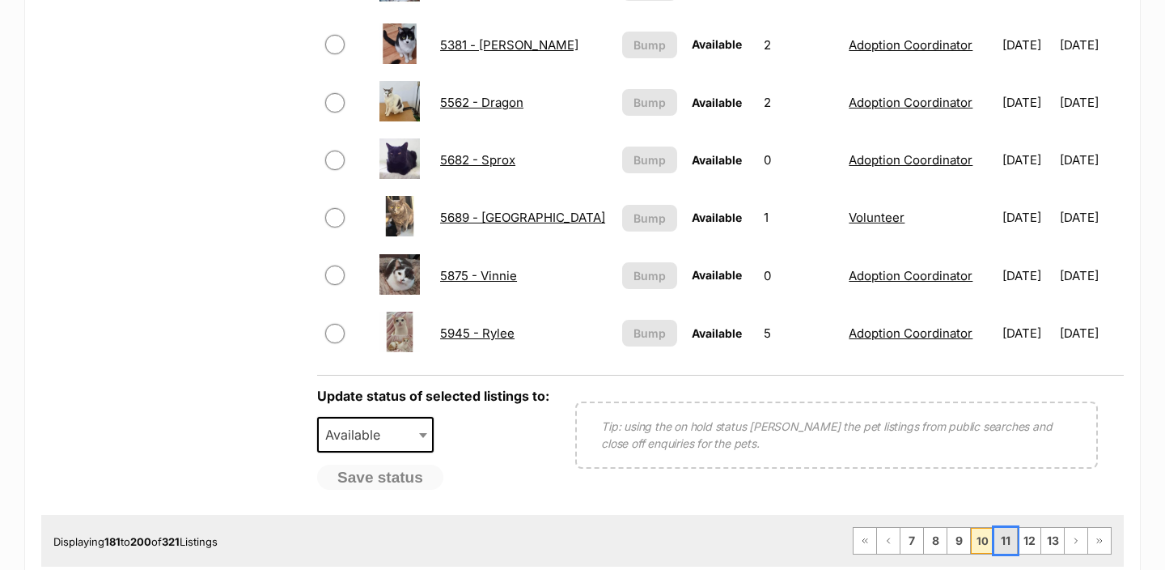
click at [1010, 544] on link "11" at bounding box center [1006, 541] width 23 height 26
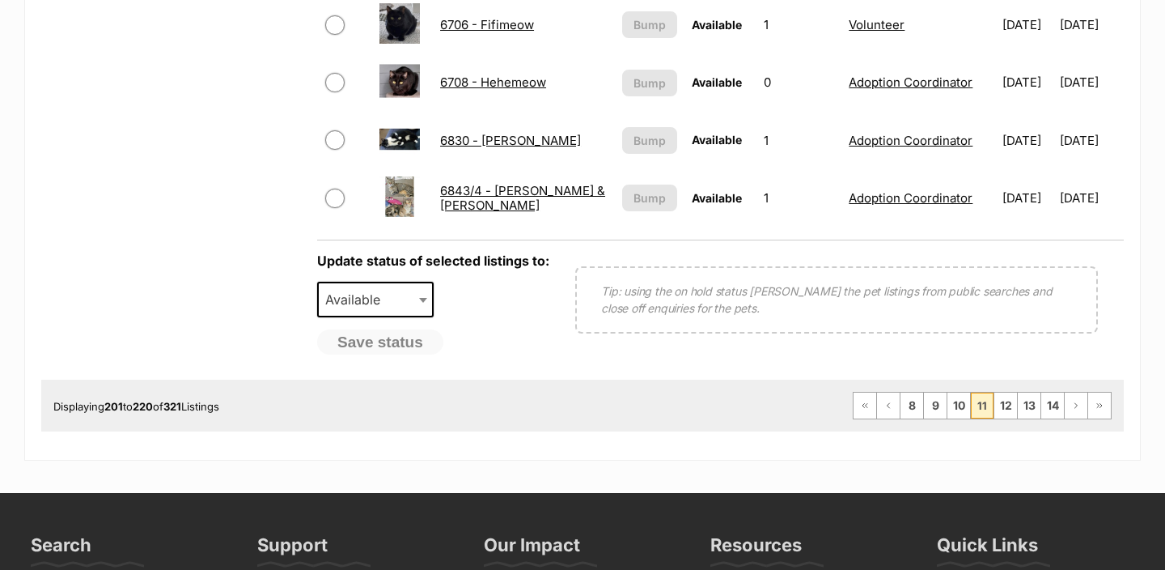
scroll to position [1356, 0]
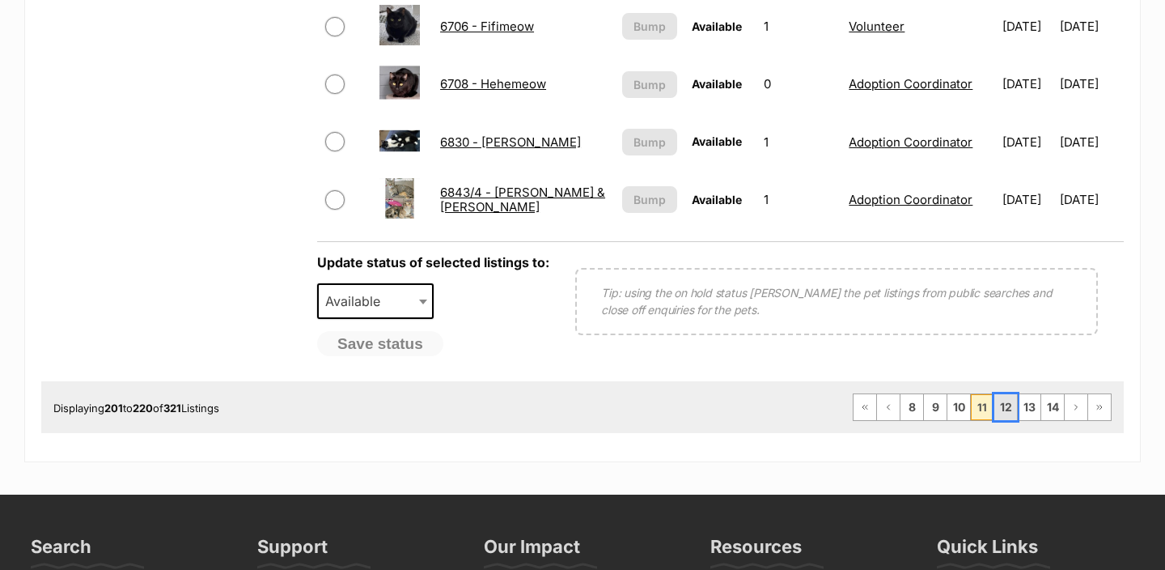
click at [1005, 410] on link "12" at bounding box center [1006, 407] width 23 height 26
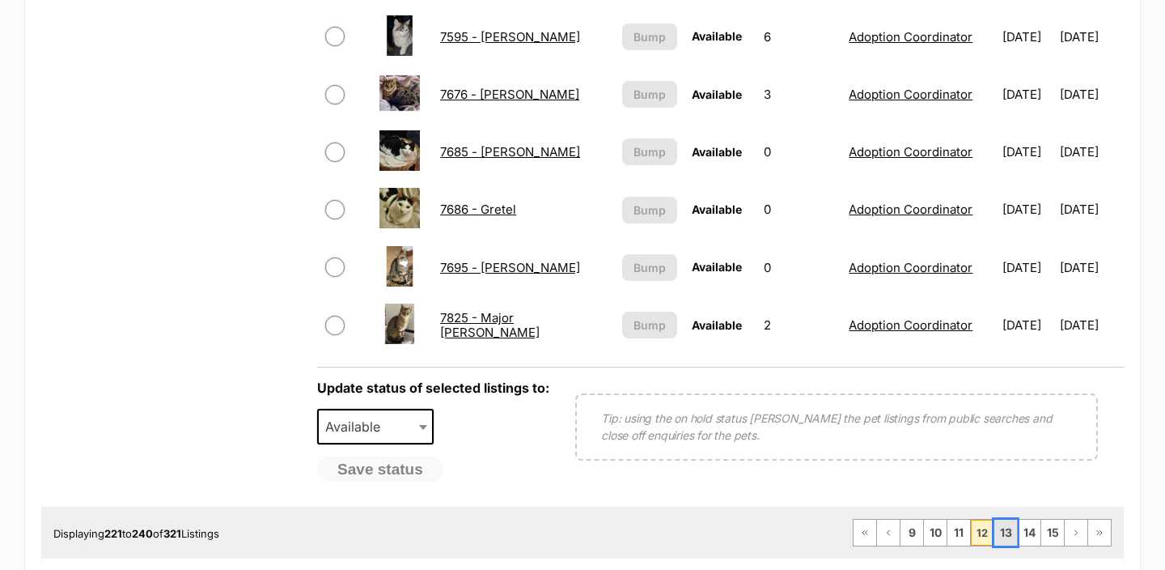
click at [1012, 528] on link "13" at bounding box center [1006, 533] width 23 height 26
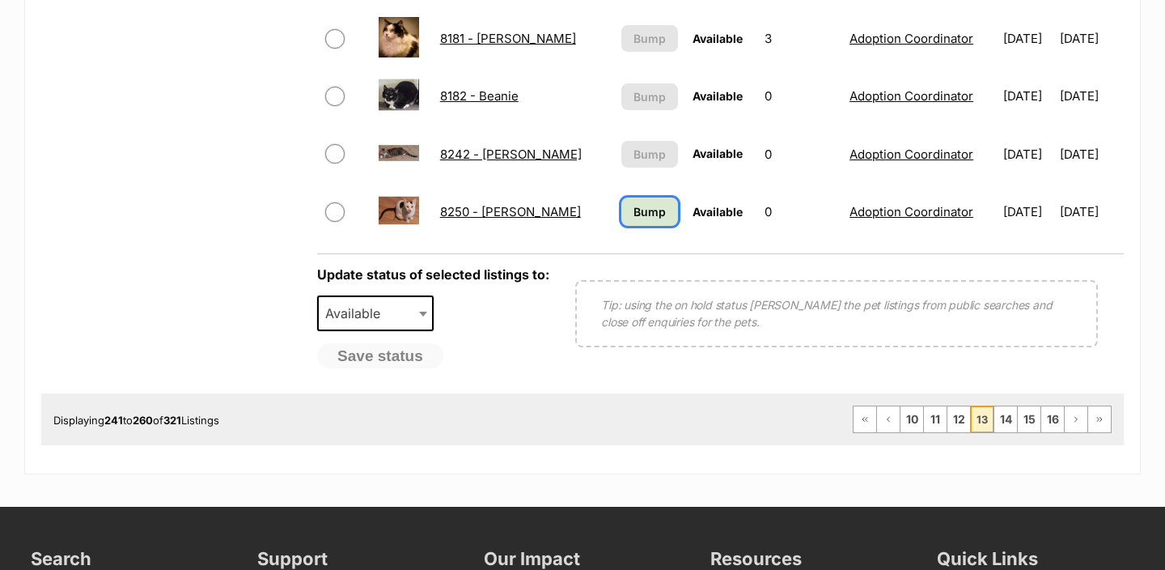
click at [635, 216] on span "Bump" at bounding box center [650, 211] width 32 height 17
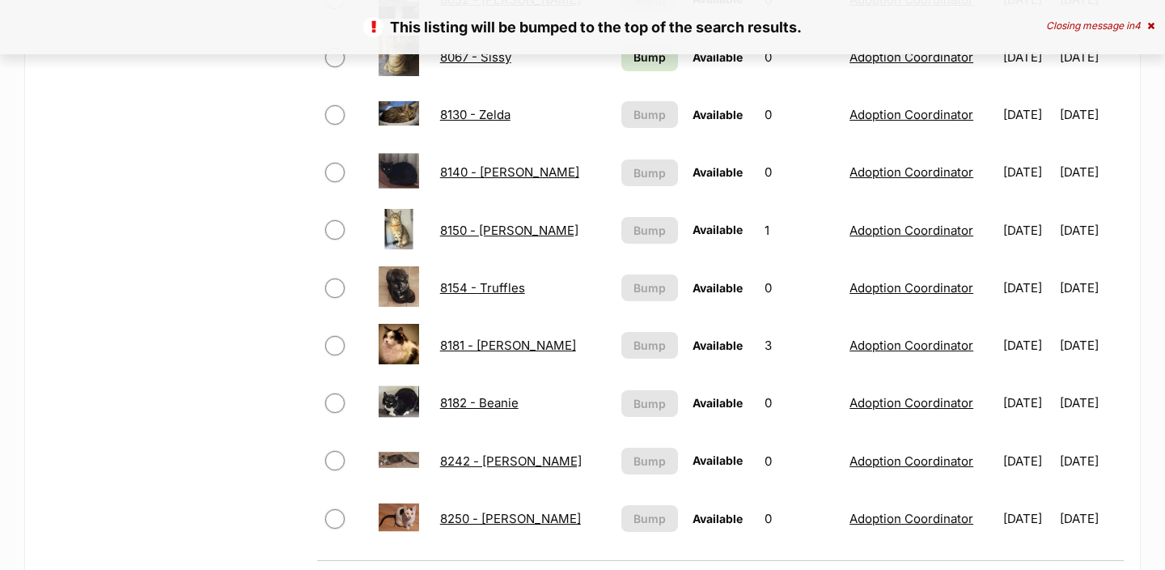
scroll to position [997, 0]
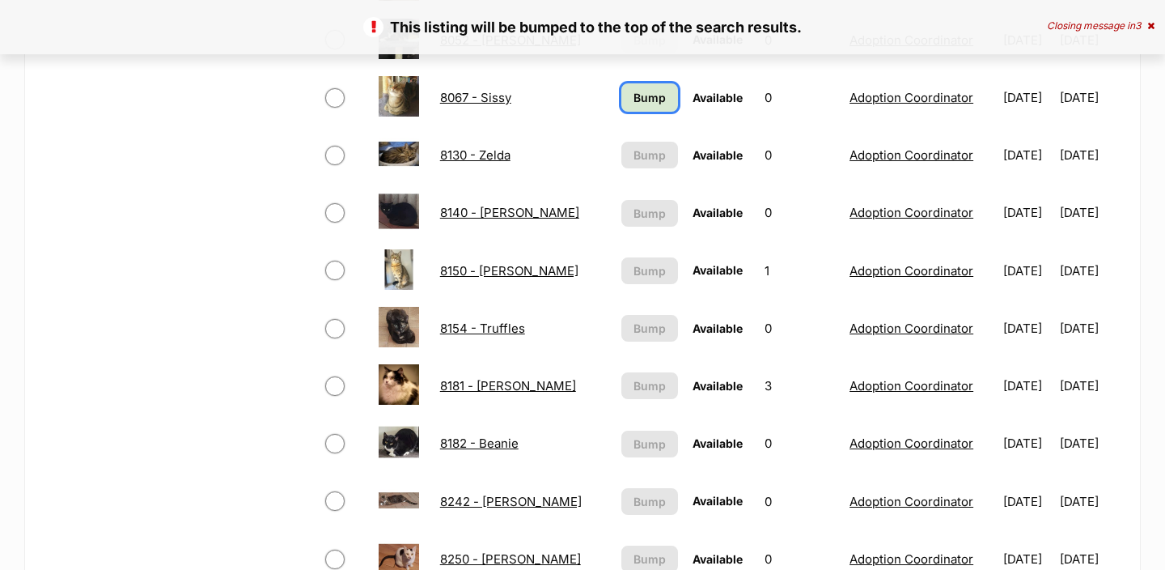
click at [634, 97] on span "Bump" at bounding box center [650, 97] width 32 height 17
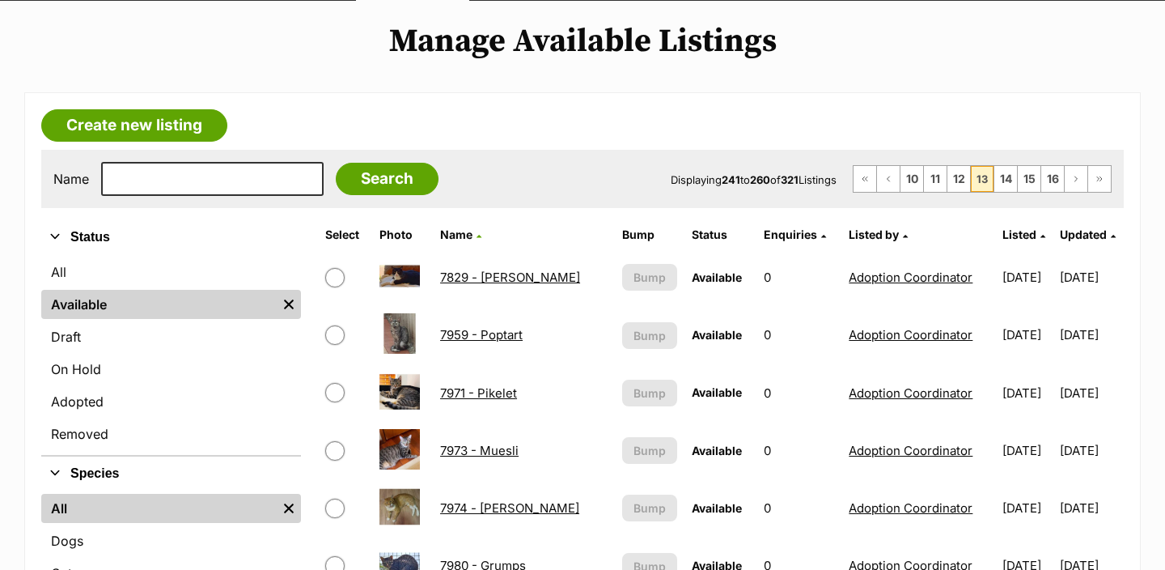
scroll to position [186, 0]
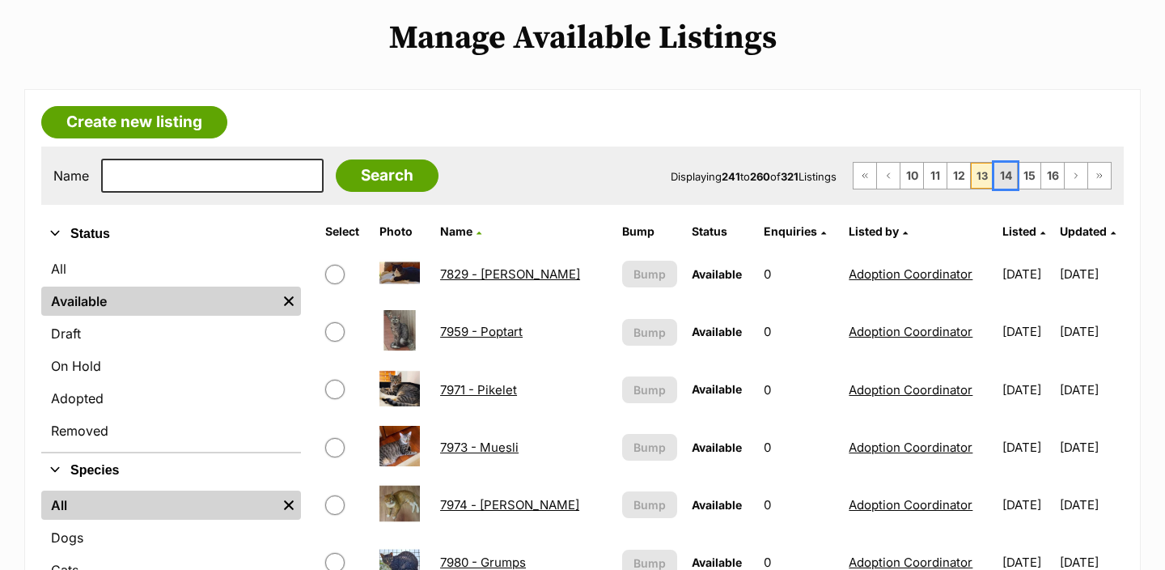
click at [1011, 166] on link "14" at bounding box center [1006, 176] width 23 height 26
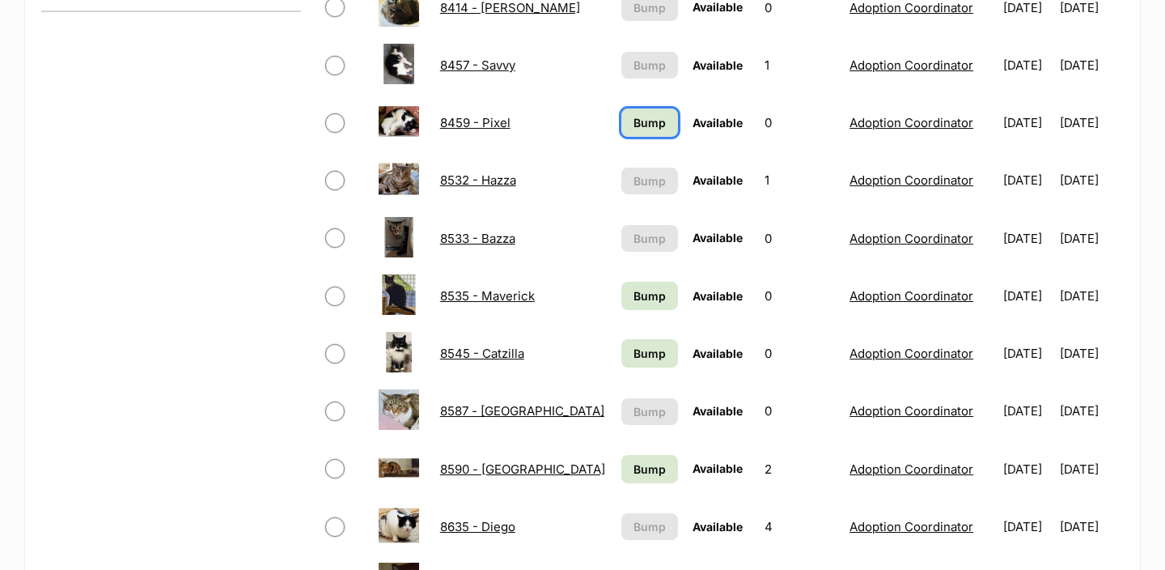
click at [623, 135] on link "Bump" at bounding box center [650, 122] width 57 height 28
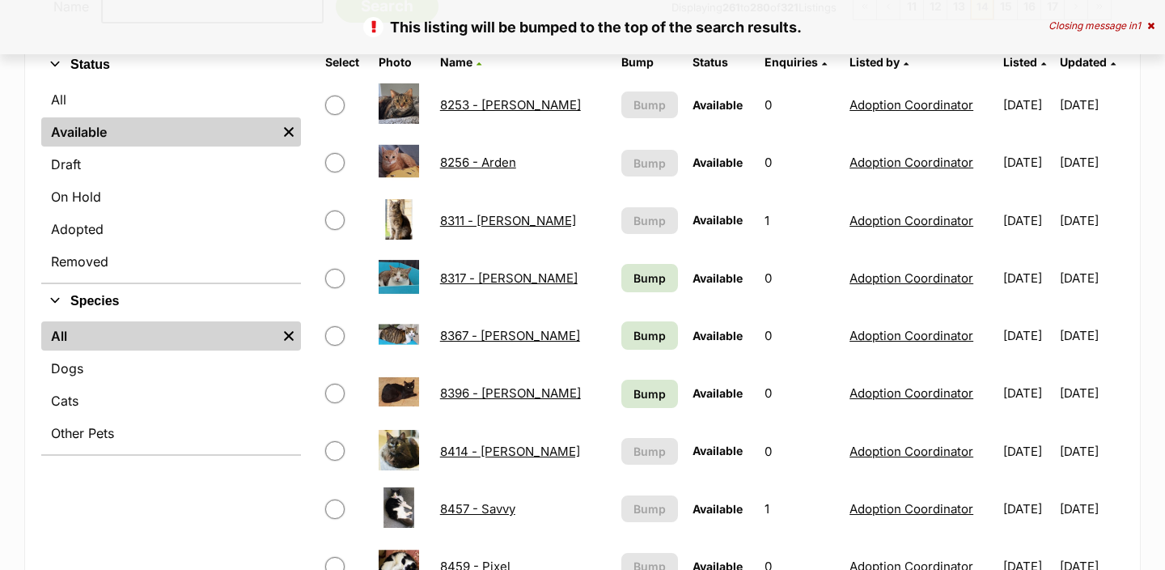
scroll to position [361, 0]
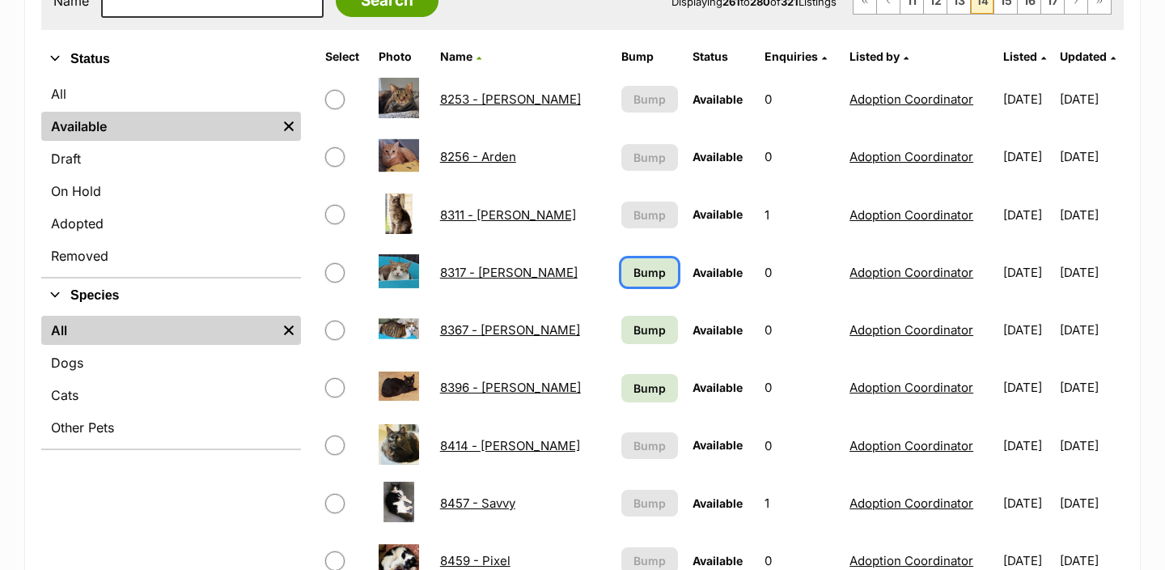
click at [656, 270] on link "Bump" at bounding box center [650, 272] width 57 height 28
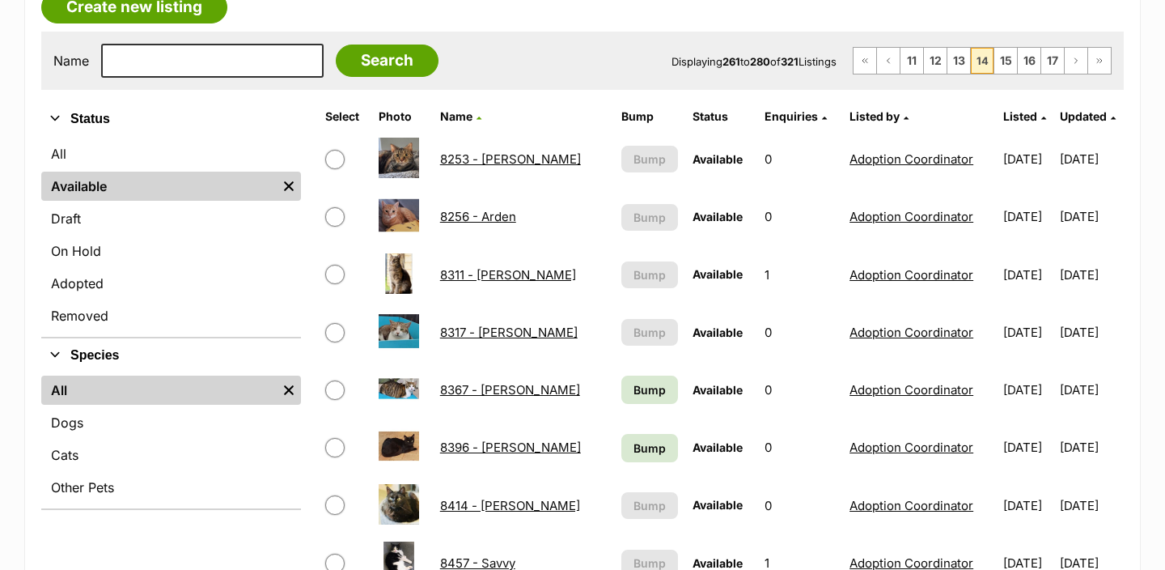
scroll to position [391, 0]
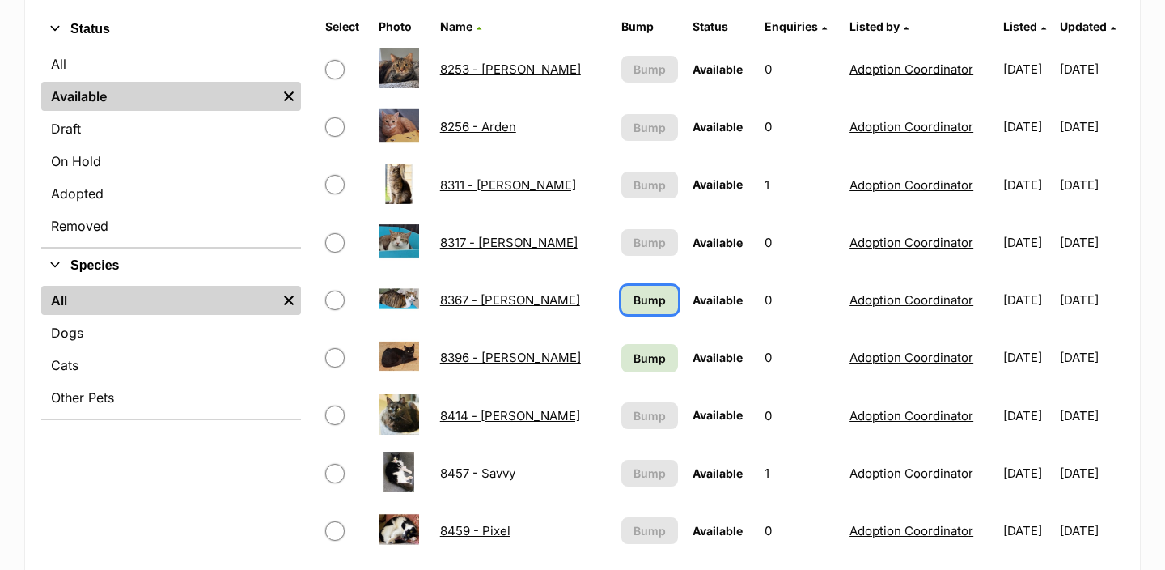
click at [638, 303] on span "Bump" at bounding box center [650, 299] width 32 height 17
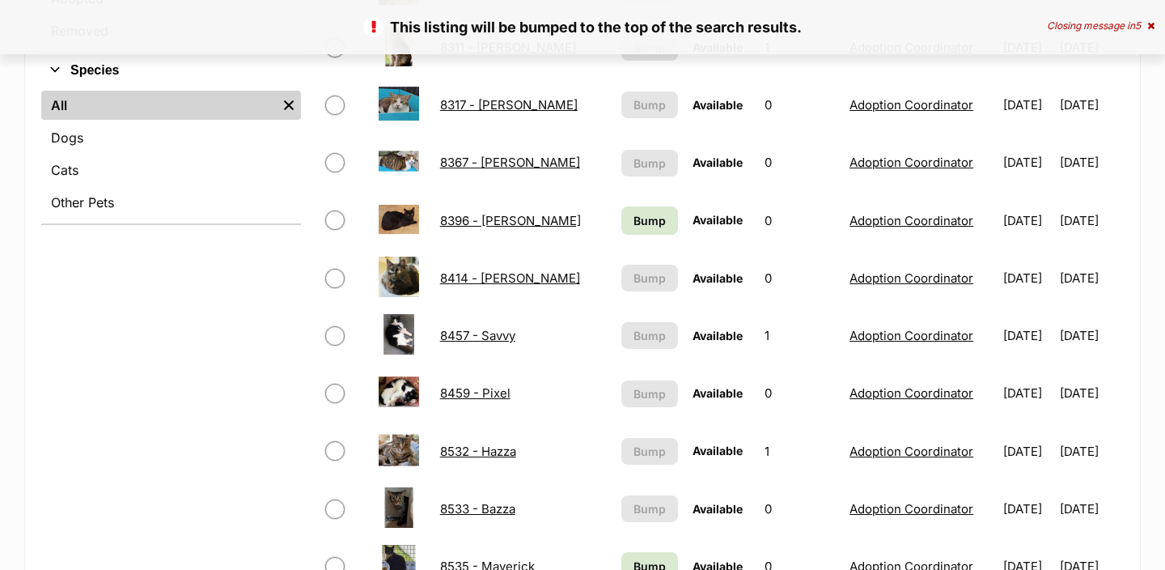
scroll to position [591, 0]
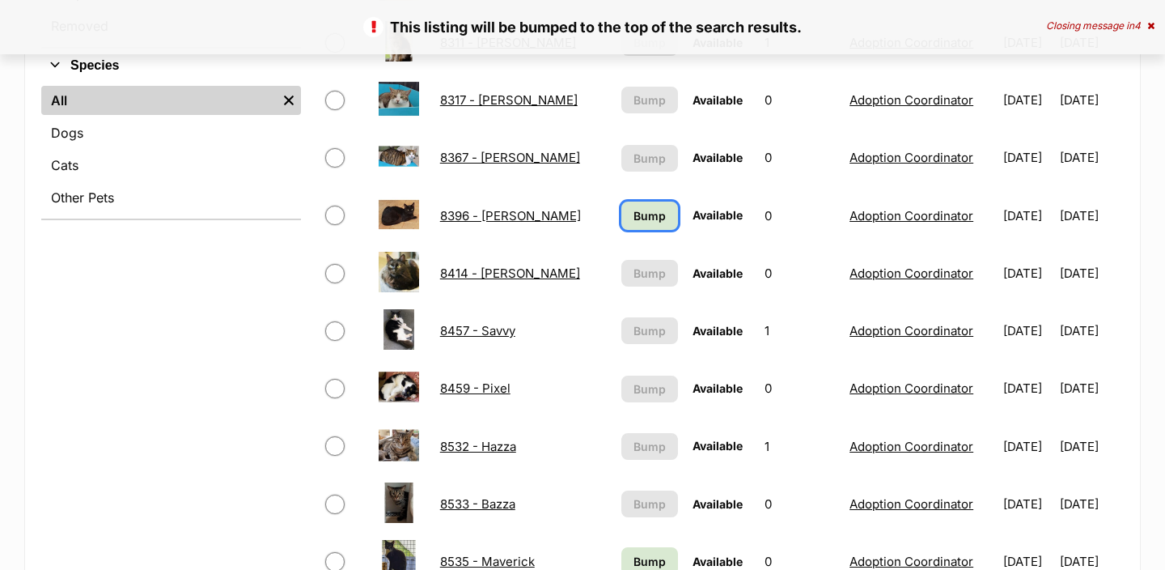
click at [634, 214] on span "Bump" at bounding box center [650, 215] width 32 height 17
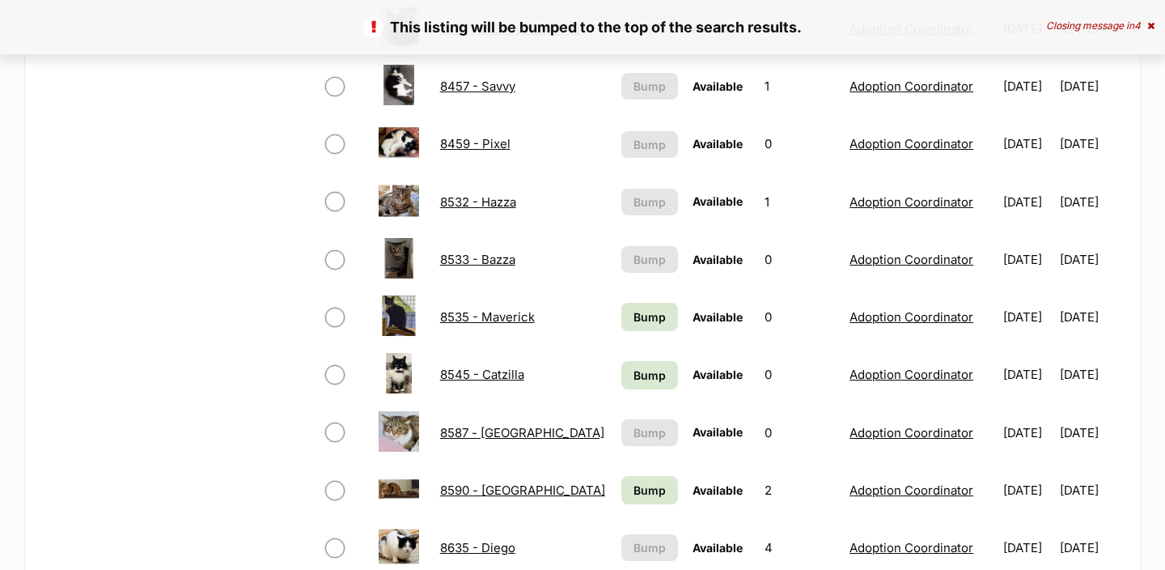
scroll to position [839, 0]
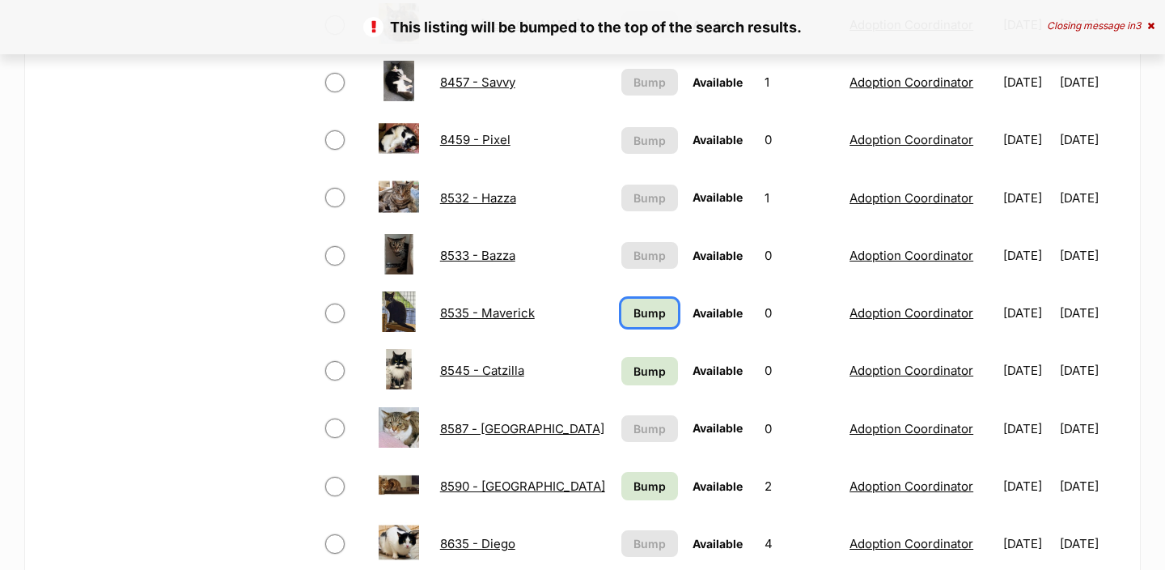
click at [634, 312] on span "Bump" at bounding box center [650, 312] width 32 height 17
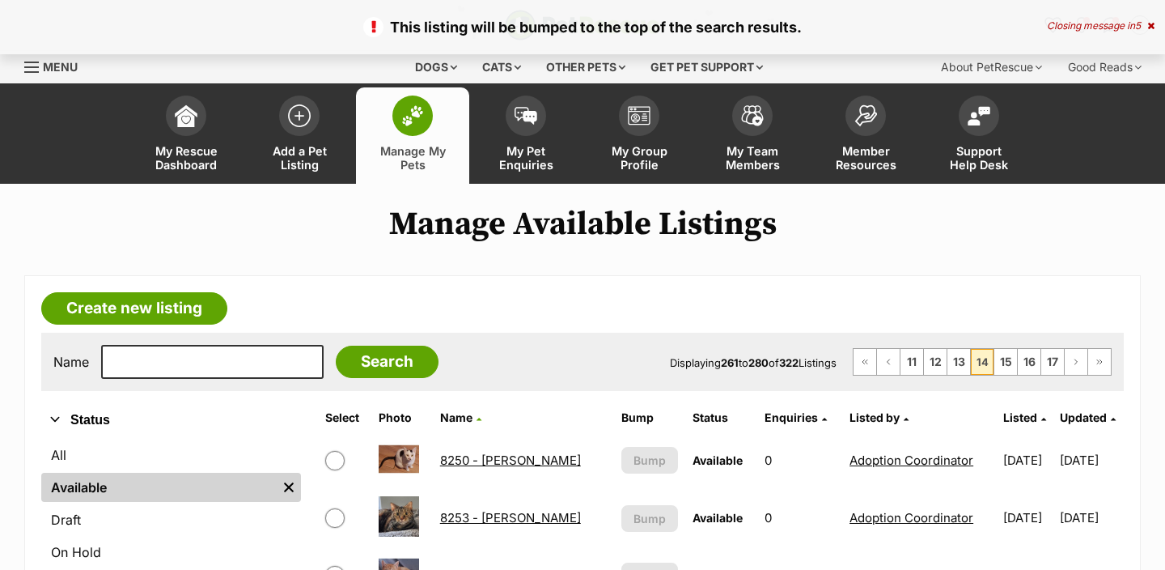
scroll to position [690, 0]
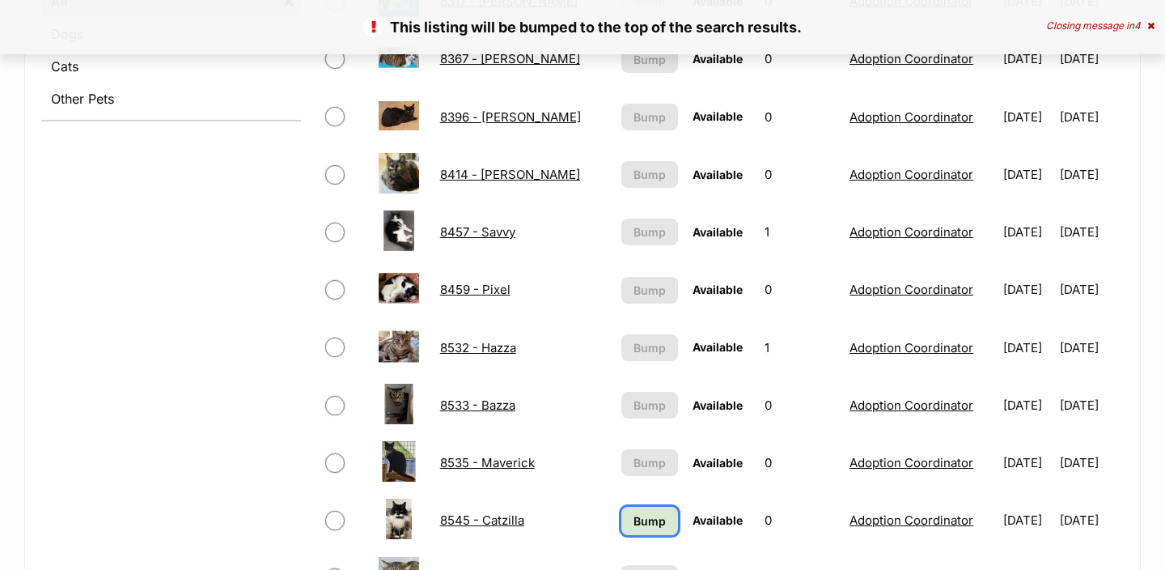
click at [622, 530] on link "Bump" at bounding box center [650, 521] width 57 height 28
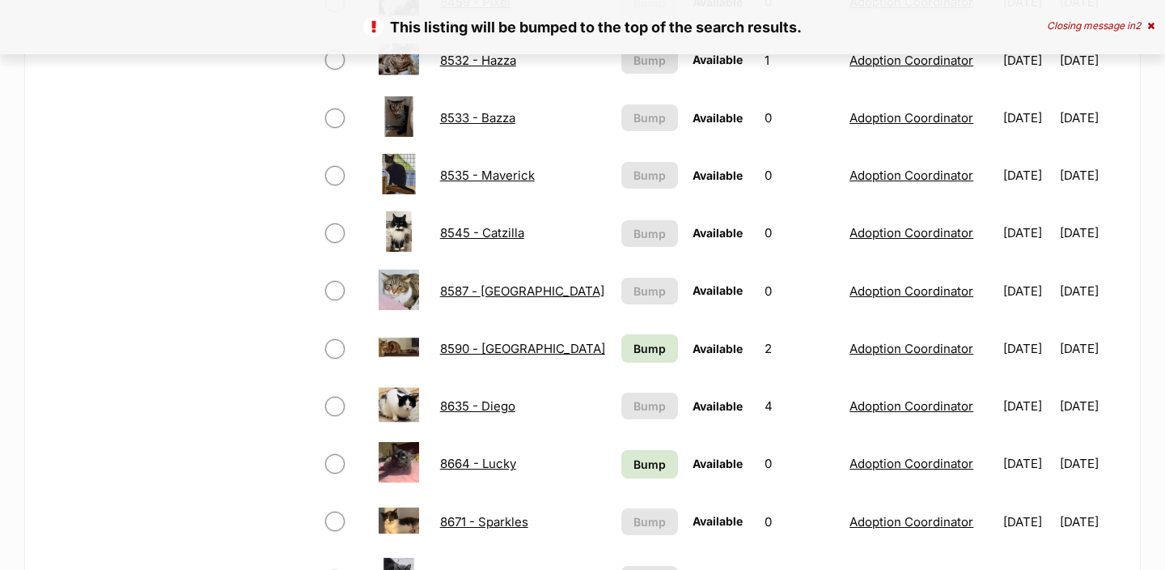
scroll to position [978, 0]
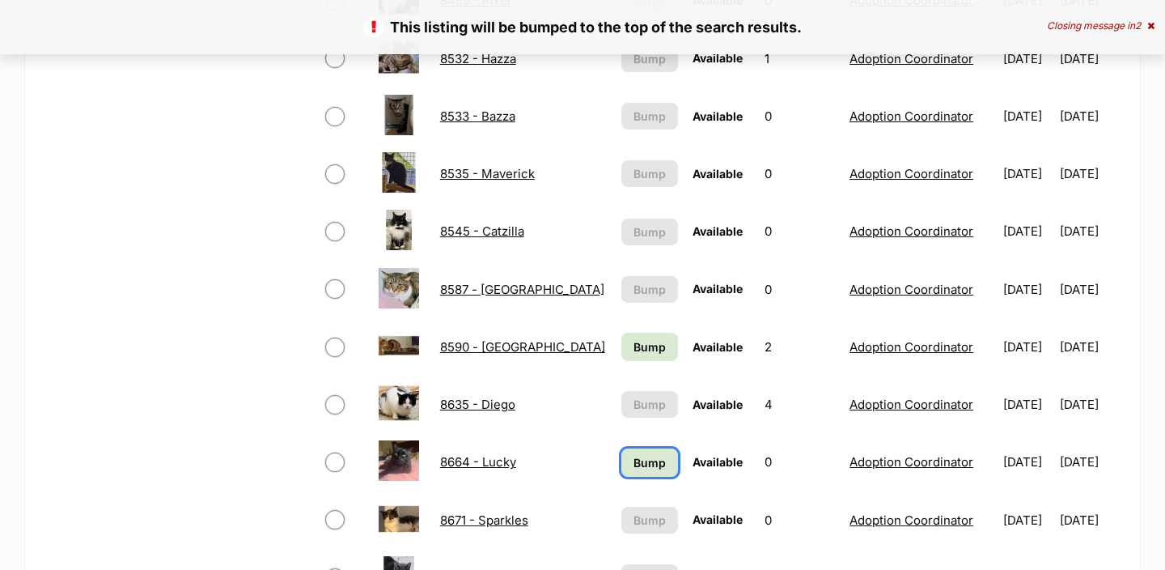
click at [634, 464] on span "Bump" at bounding box center [650, 462] width 32 height 17
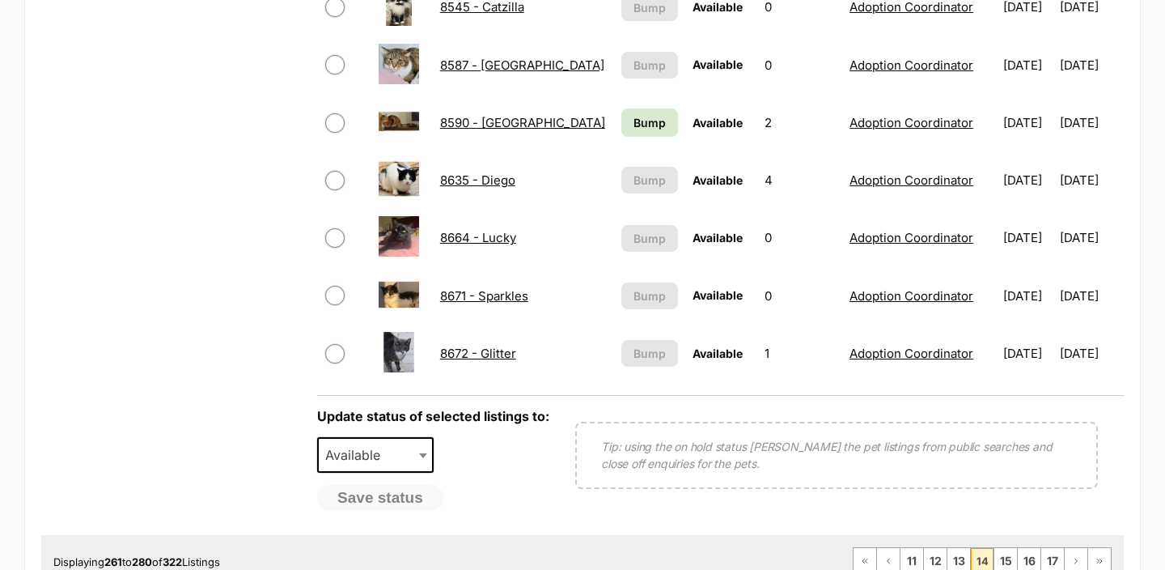
scroll to position [1199, 0]
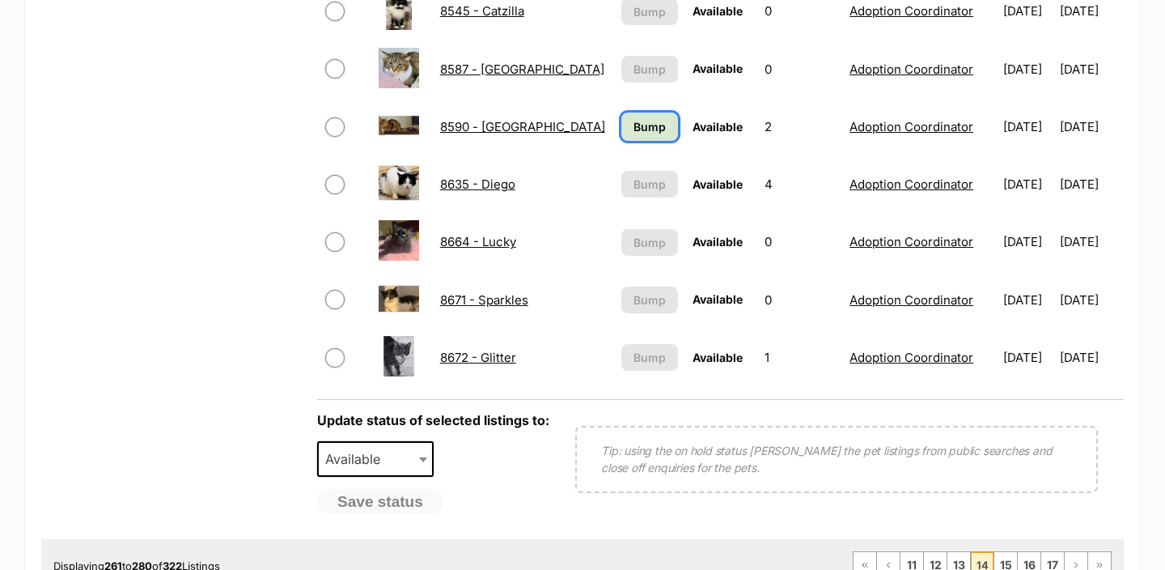
click at [634, 120] on span "Bump" at bounding box center [650, 126] width 32 height 17
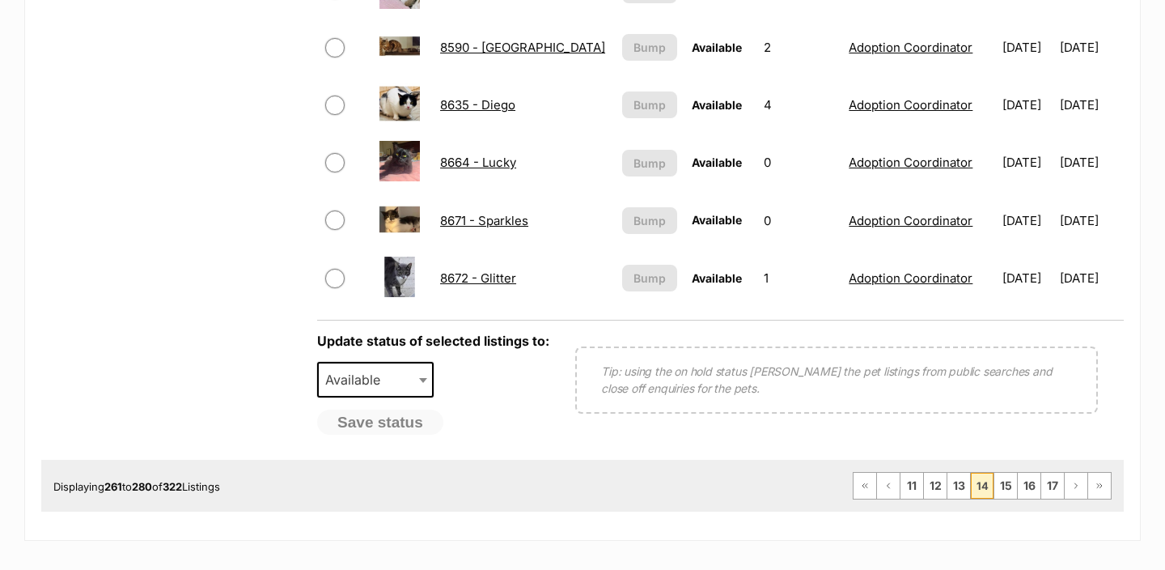
scroll to position [1279, 0]
click at [1012, 488] on link "15" at bounding box center [1006, 485] width 23 height 26
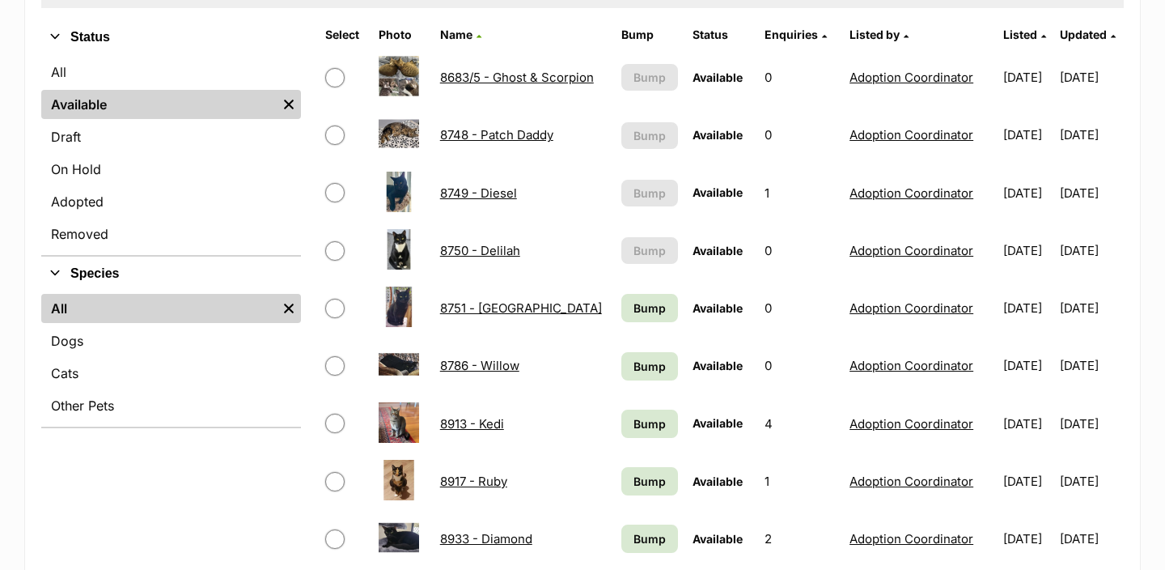
scroll to position [388, 0]
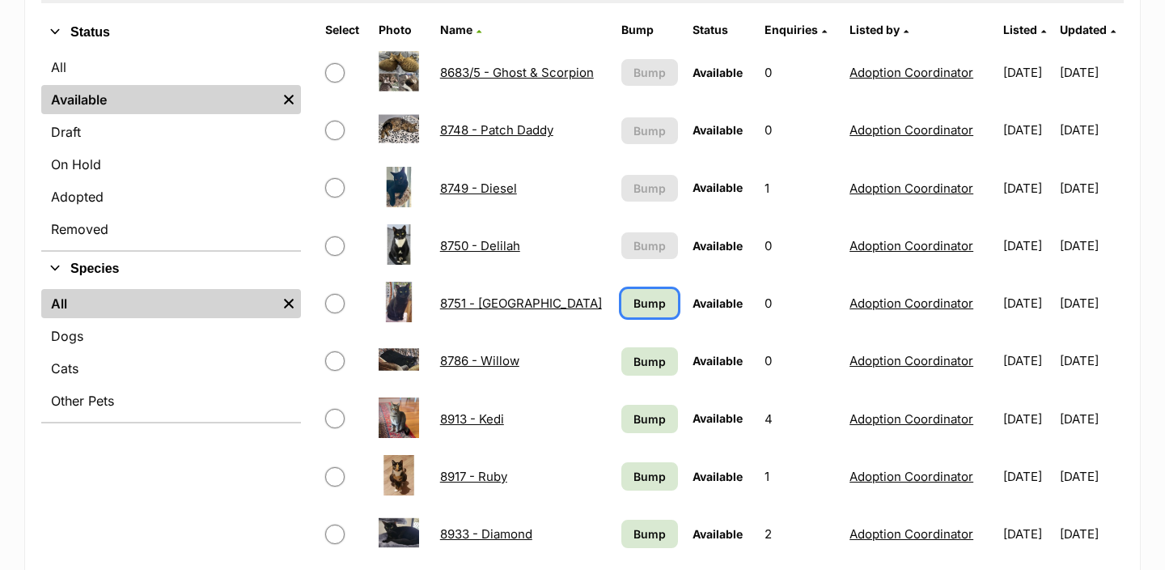
click at [622, 300] on link "Bump" at bounding box center [650, 303] width 57 height 28
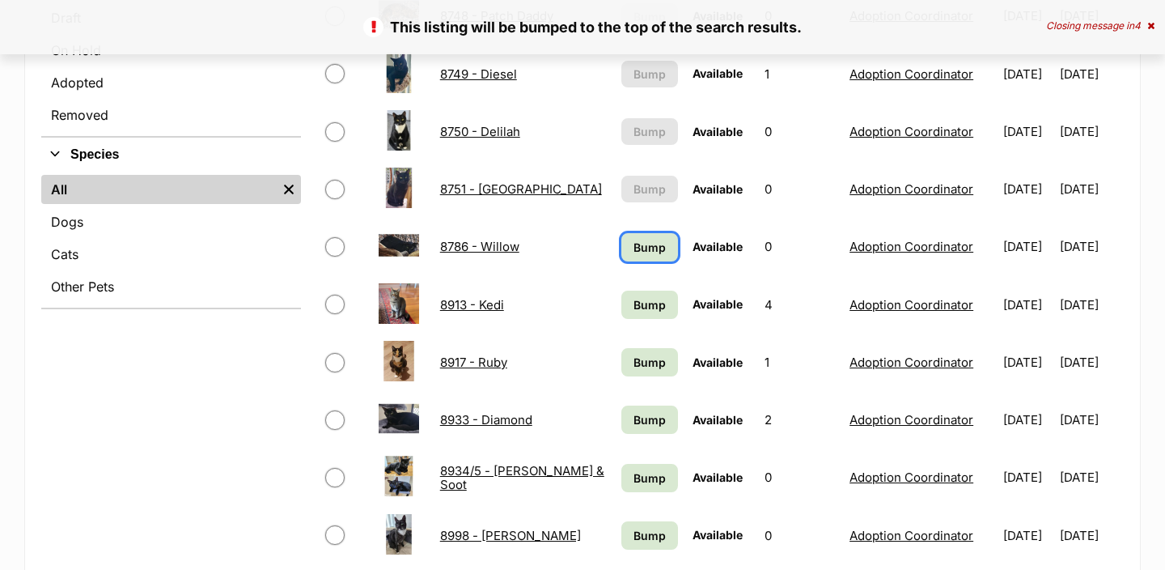
click at [645, 248] on span "Bump" at bounding box center [650, 247] width 32 height 17
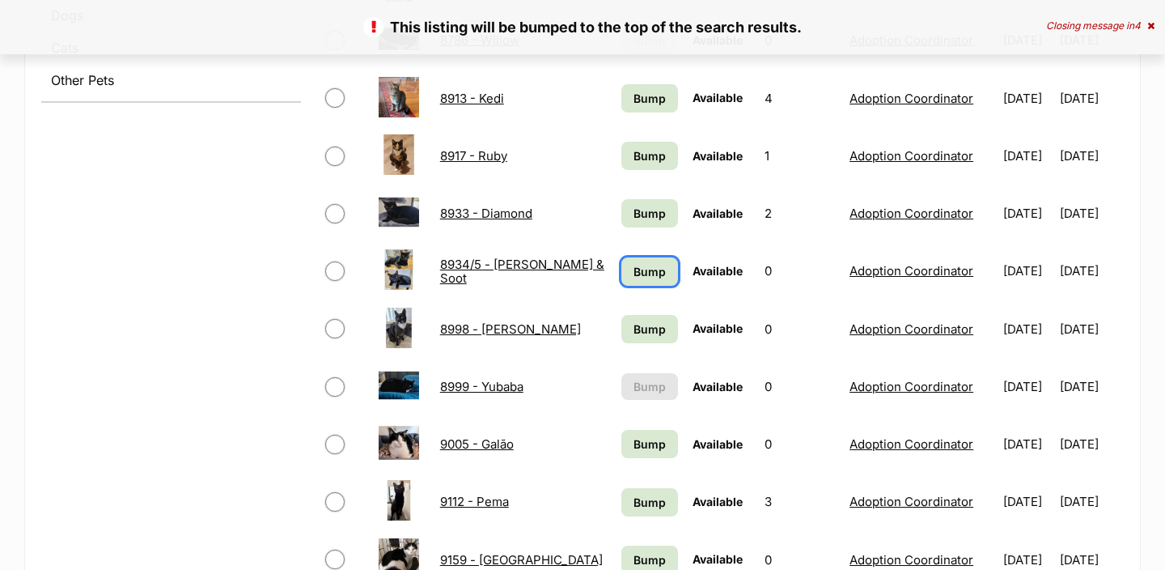
click at [634, 267] on span "Bump" at bounding box center [650, 271] width 32 height 17
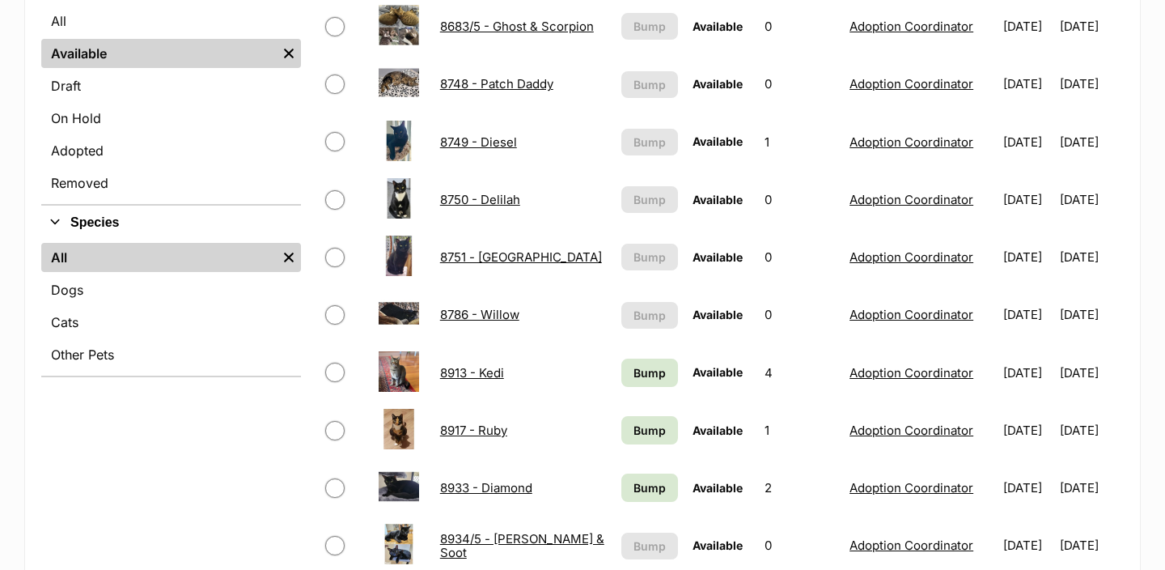
scroll to position [620, 0]
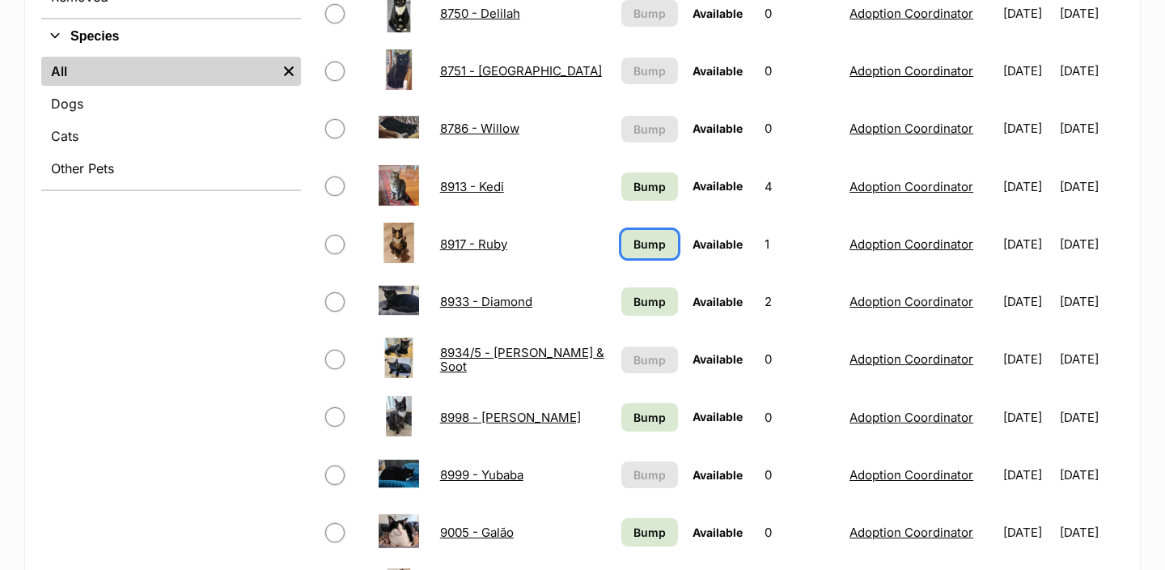
click at [643, 234] on link "Bump" at bounding box center [650, 244] width 57 height 28
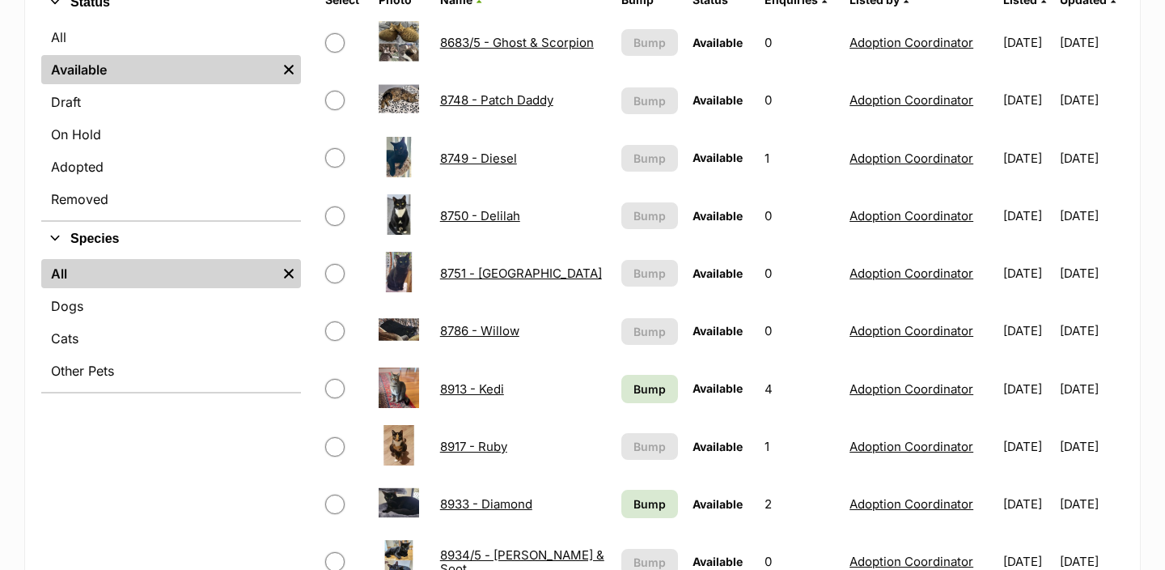
scroll to position [650, 0]
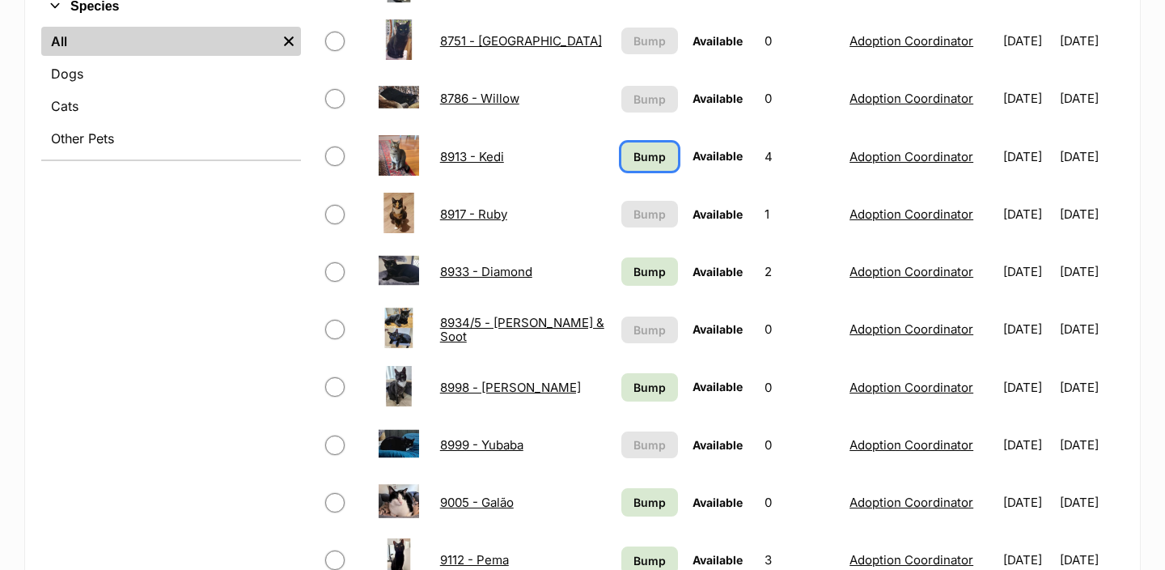
click at [641, 163] on span "Bump" at bounding box center [650, 156] width 32 height 17
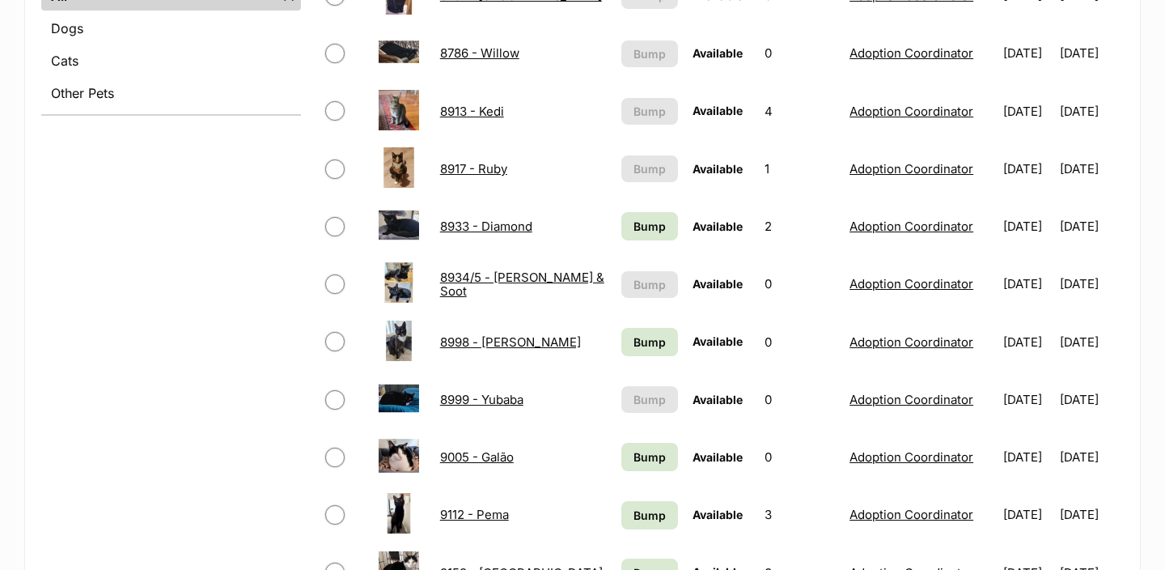
scroll to position [754, 0]
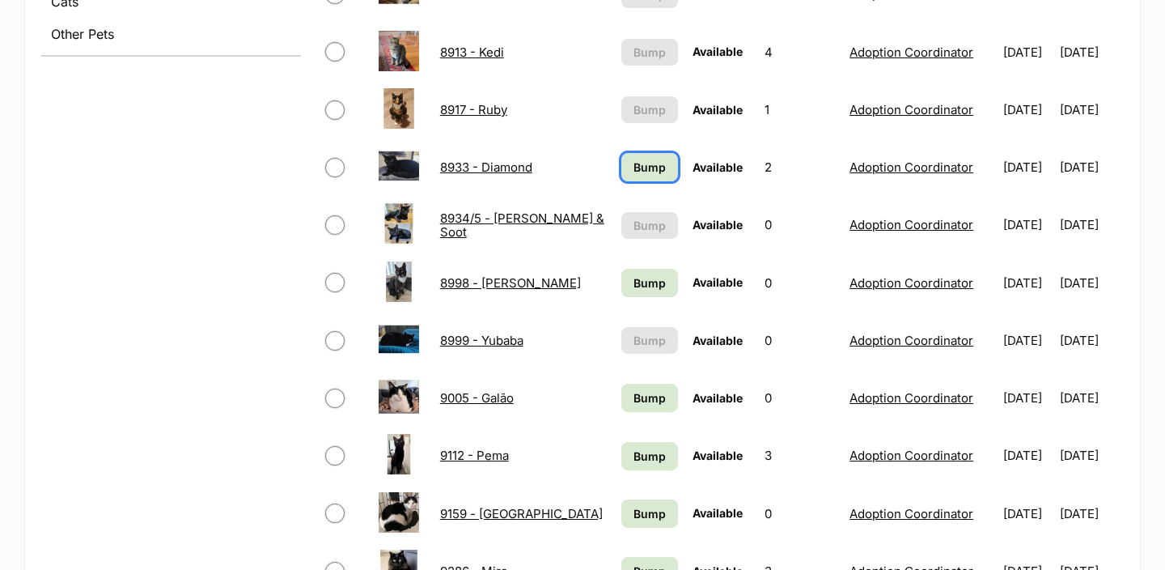
click at [641, 168] on span "Bump" at bounding box center [650, 167] width 32 height 17
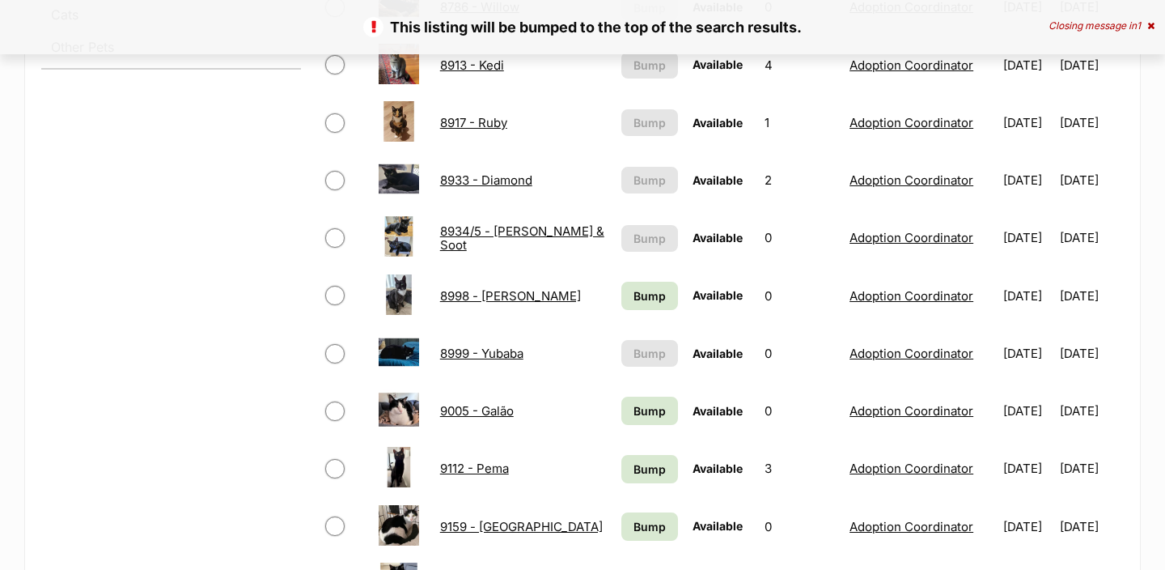
scroll to position [744, 0]
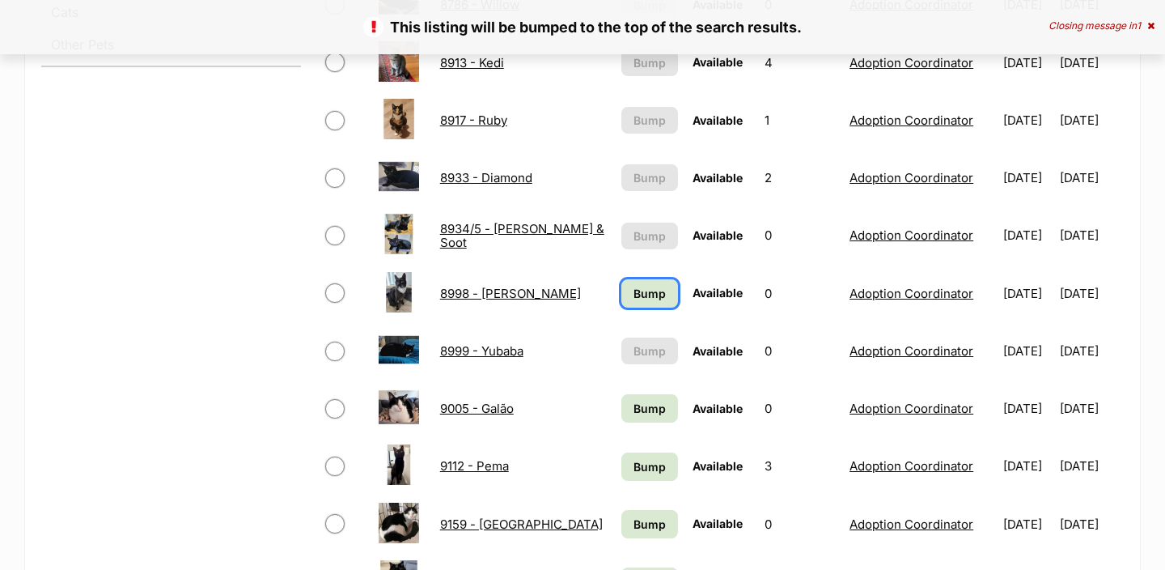
click at [634, 299] on span "Bump" at bounding box center [650, 293] width 32 height 17
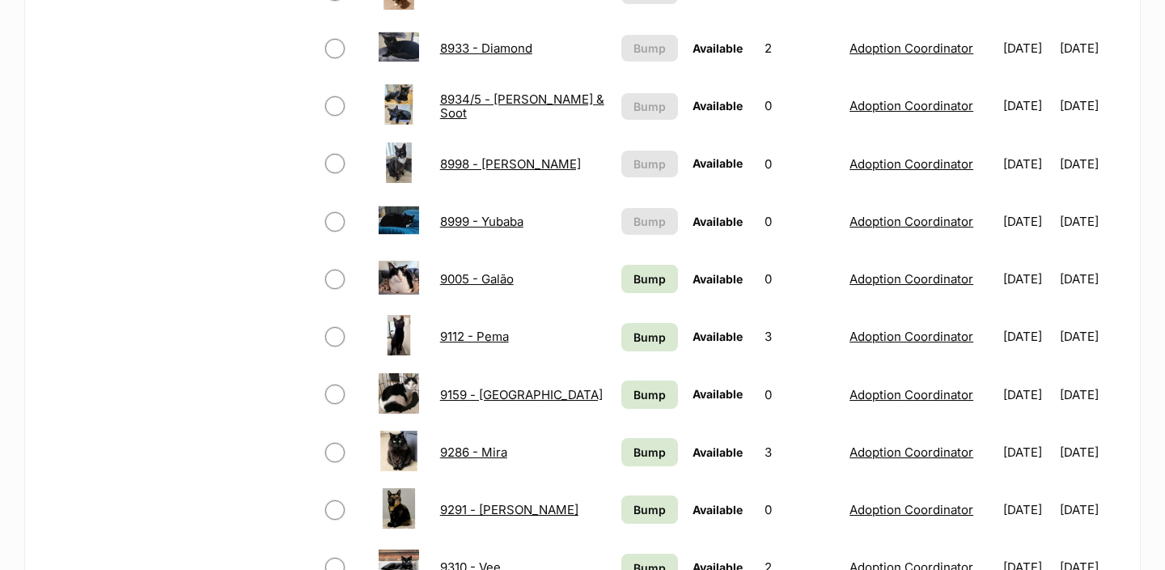
scroll to position [915, 0]
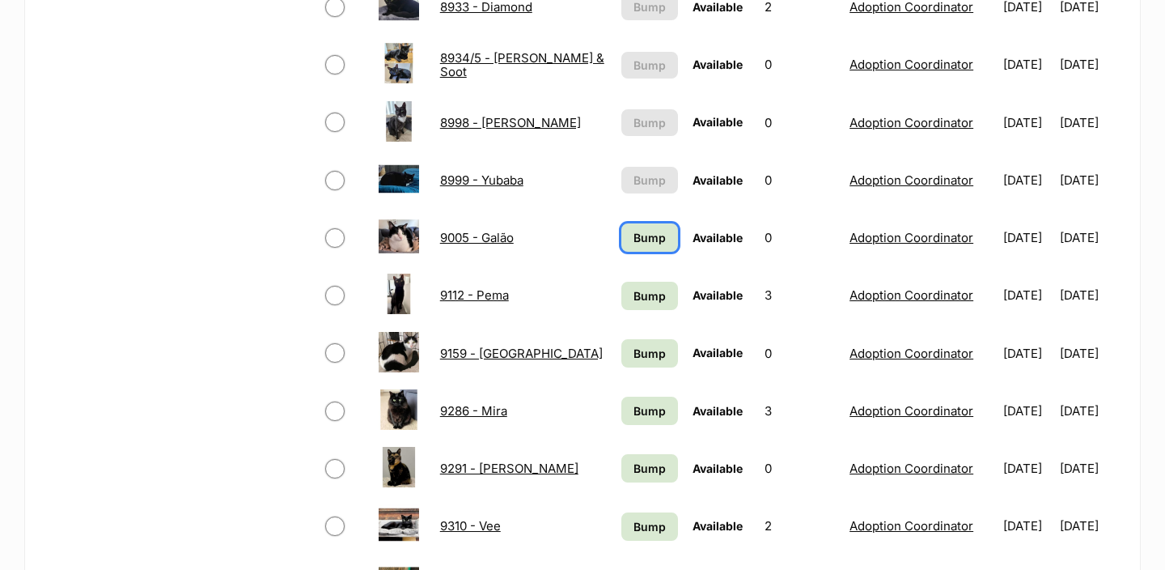
click at [649, 236] on span "Bump" at bounding box center [650, 237] width 32 height 17
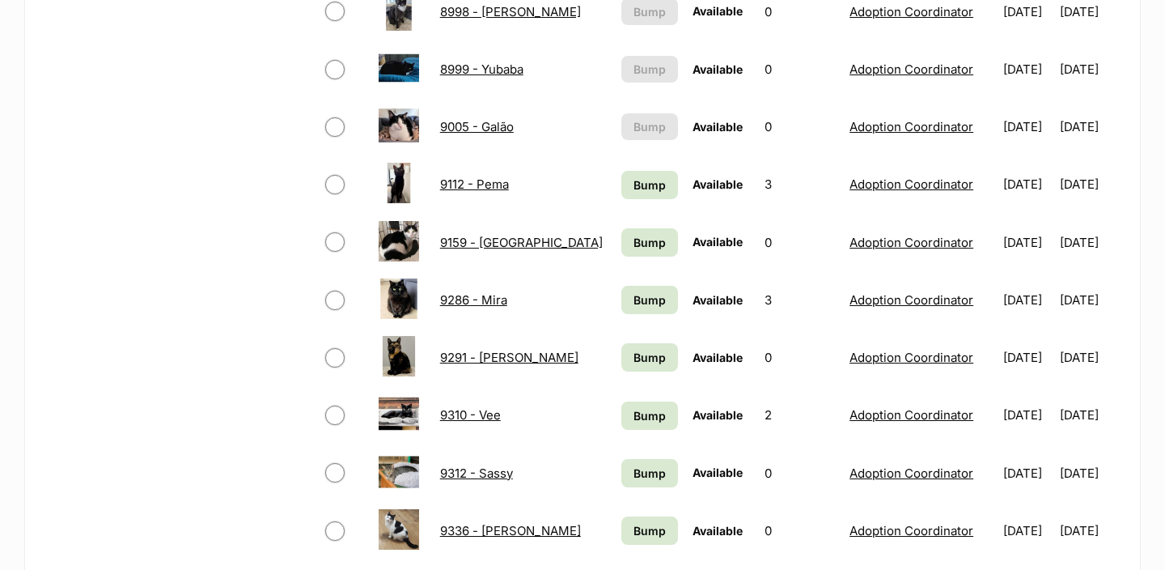
scroll to position [1025, 0]
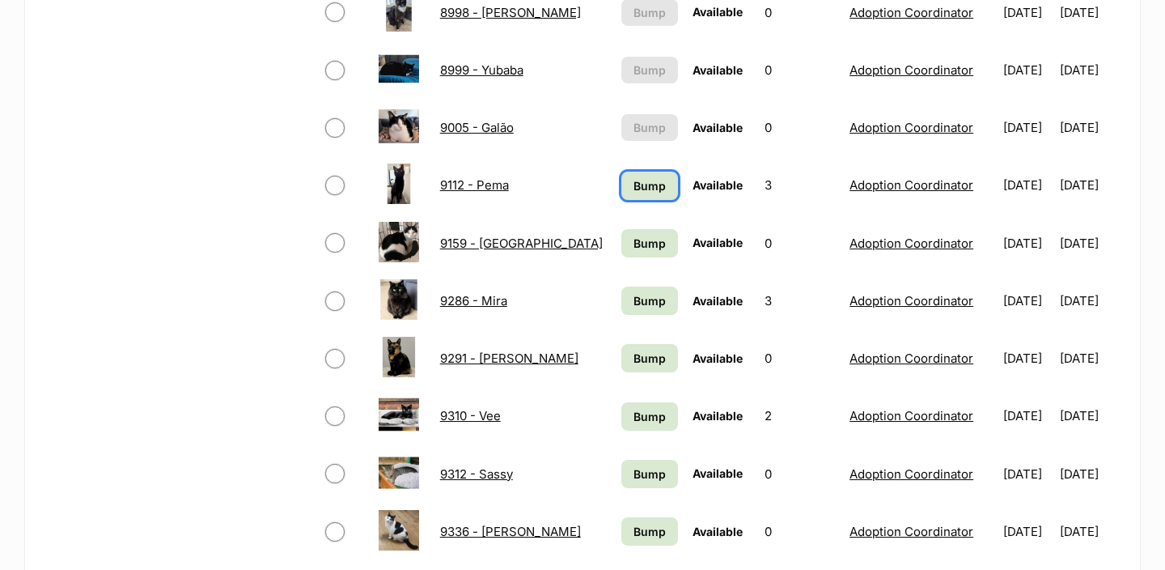
click at [643, 194] on link "Bump" at bounding box center [650, 186] width 57 height 28
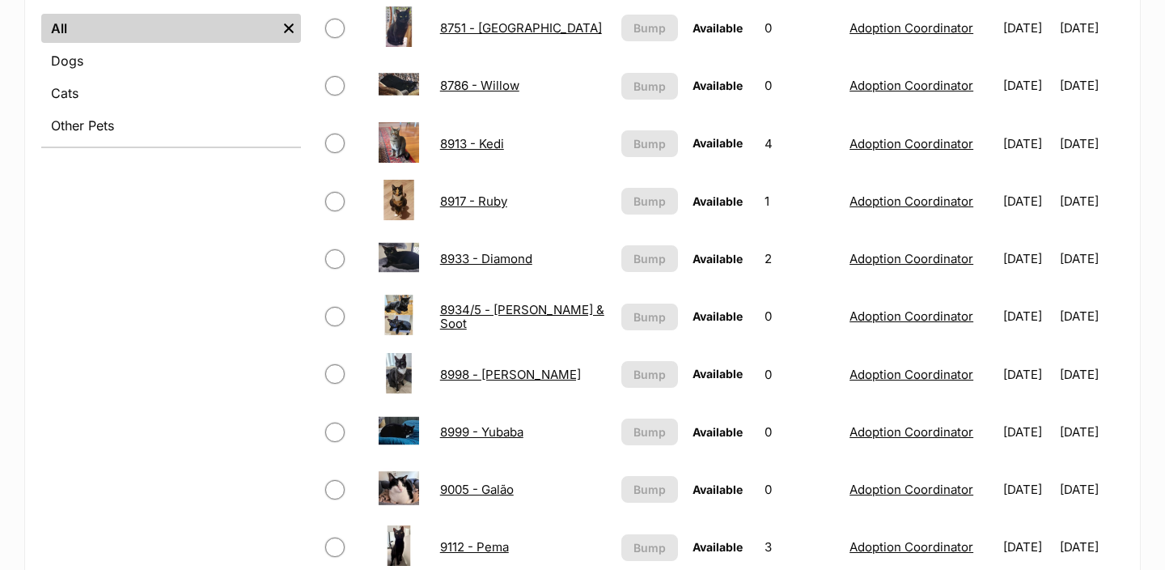
scroll to position [1113, 0]
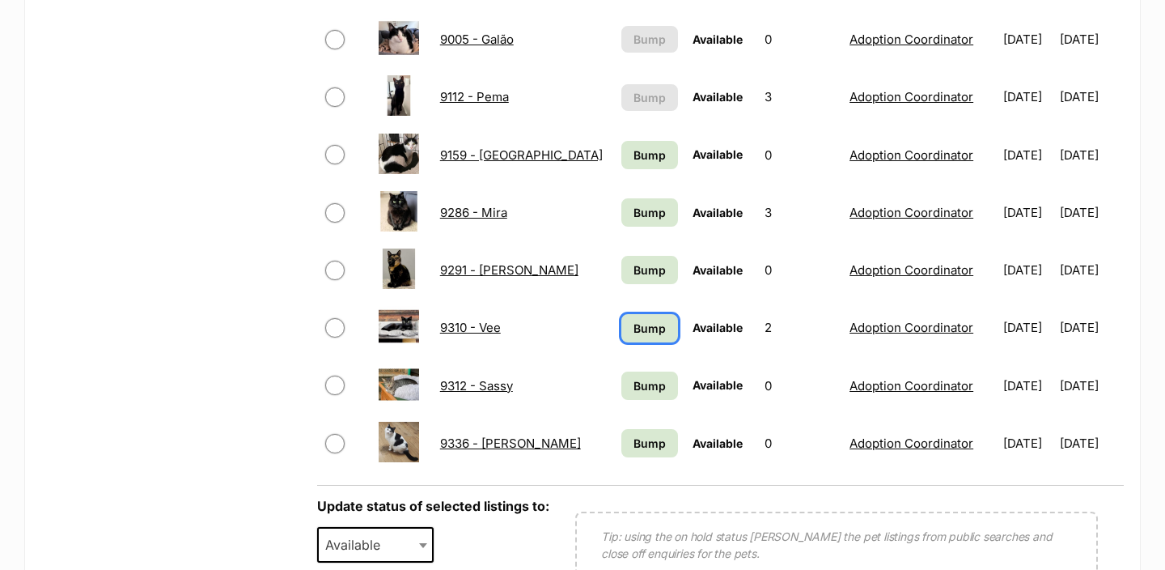
click at [634, 320] on span "Bump" at bounding box center [650, 328] width 32 height 17
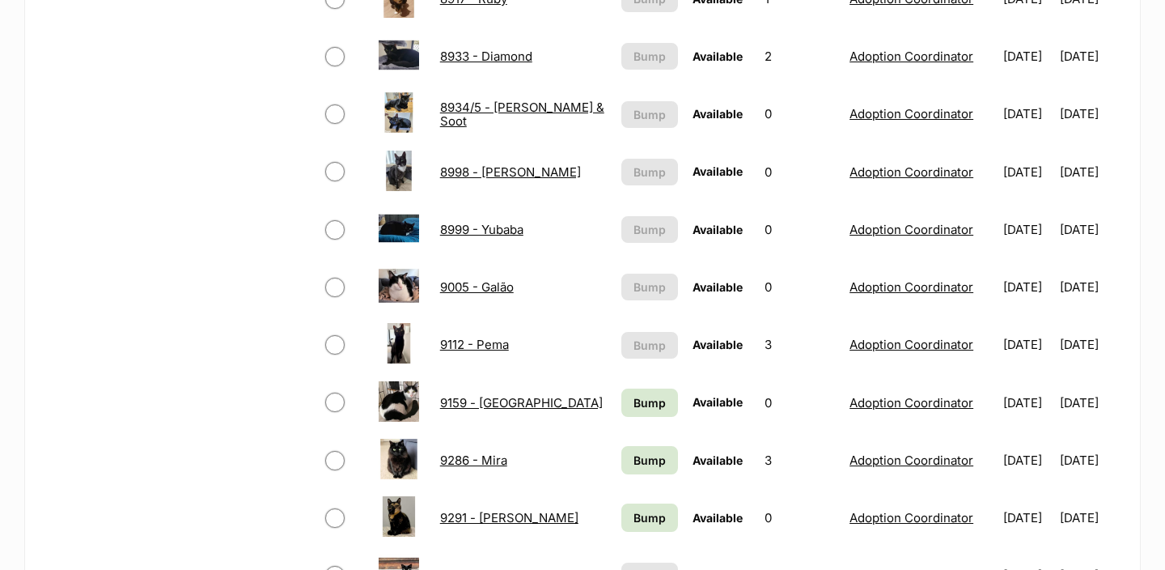
scroll to position [860, 0]
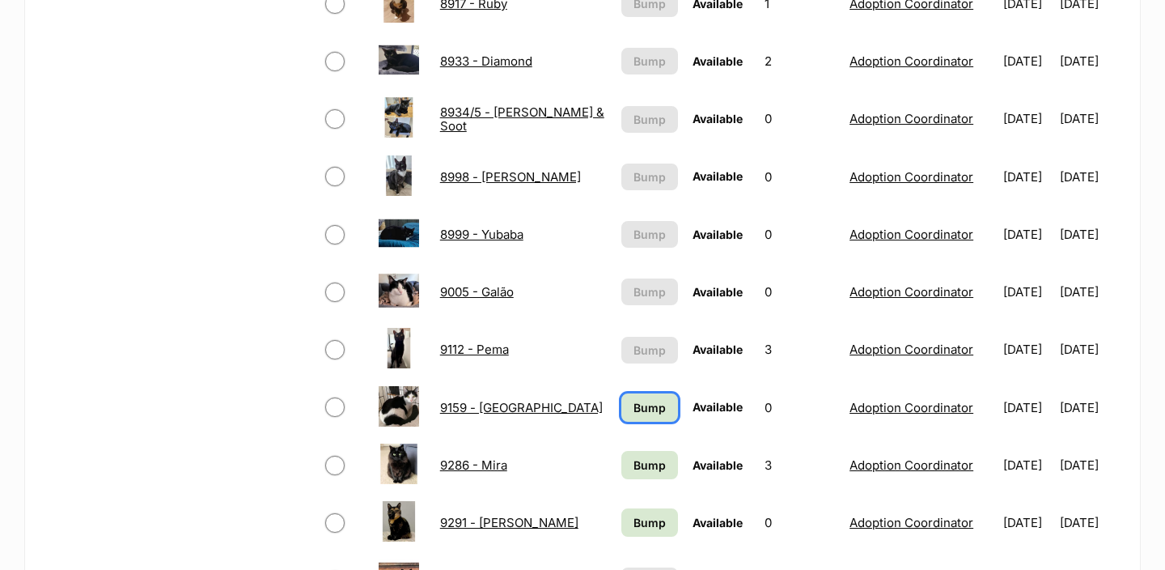
click at [634, 412] on span "Bump" at bounding box center [650, 407] width 32 height 17
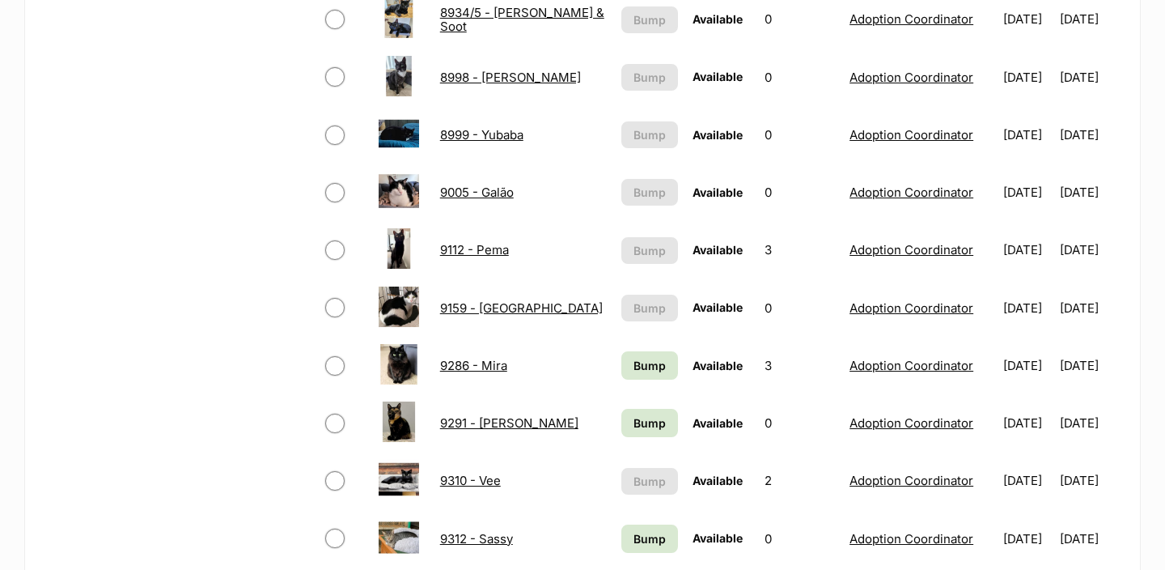
scroll to position [977, 0]
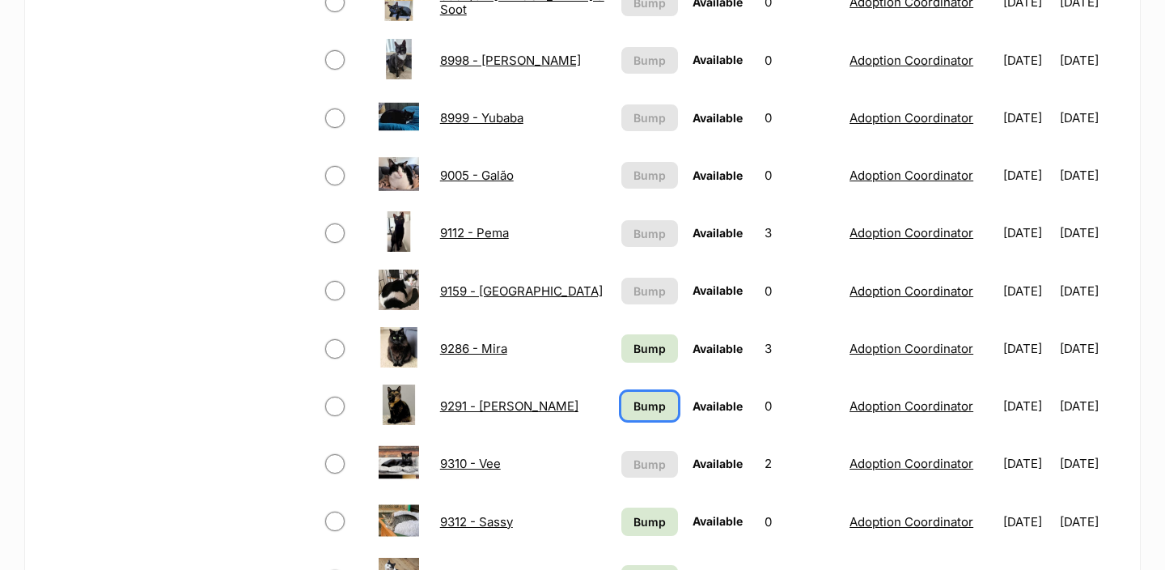
click at [634, 412] on span "Bump" at bounding box center [650, 405] width 32 height 17
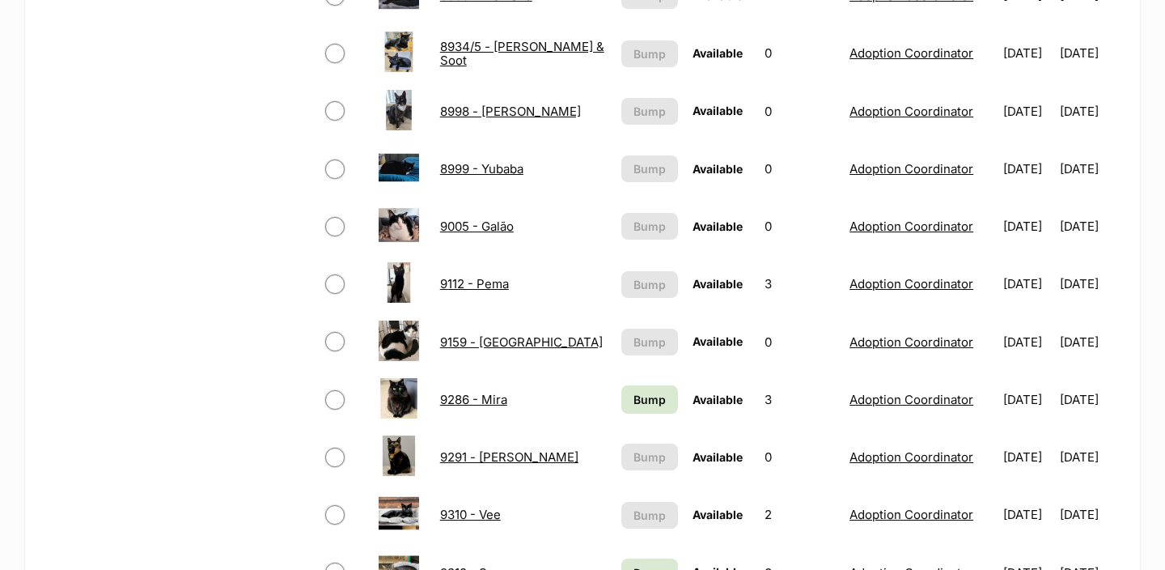
scroll to position [925, 0]
click at [630, 411] on link "Bump" at bounding box center [650, 400] width 57 height 28
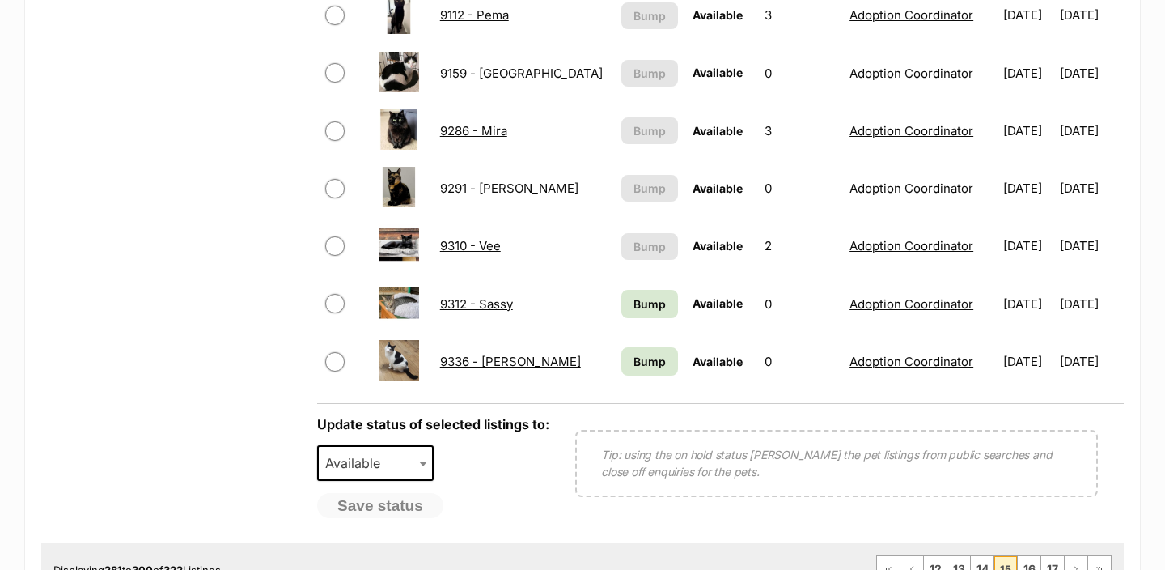
scroll to position [1199, 0]
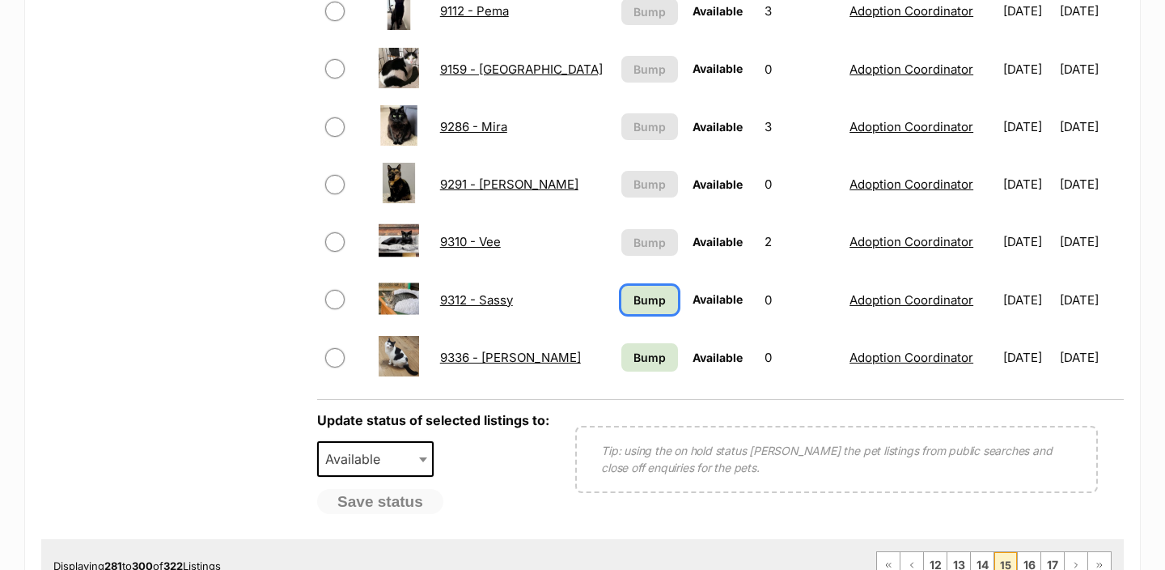
click at [634, 297] on span "Bump" at bounding box center [650, 299] width 32 height 17
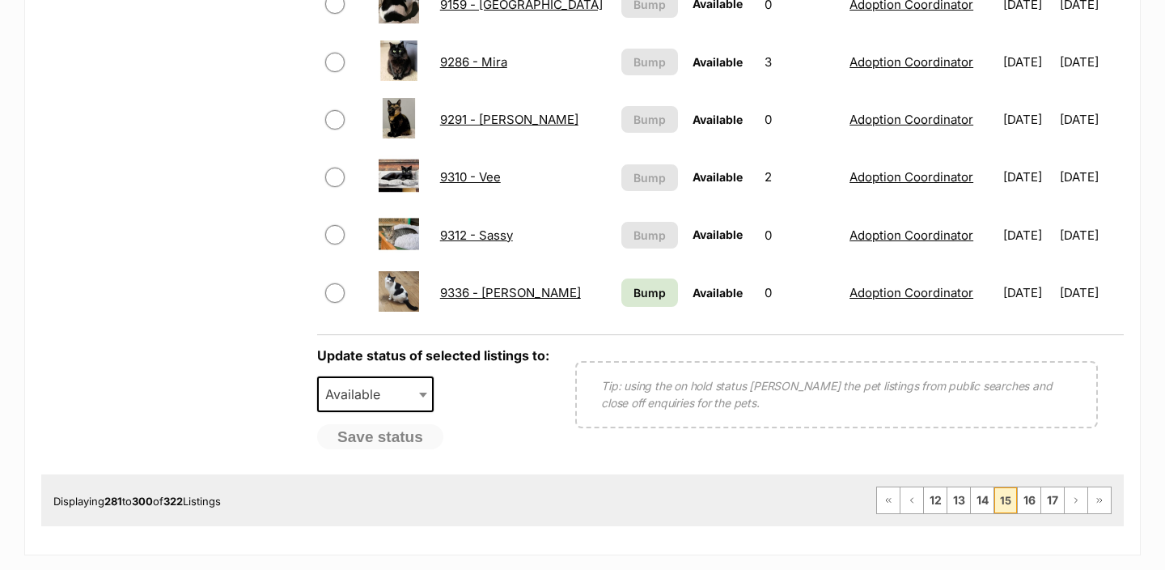
scroll to position [1265, 0]
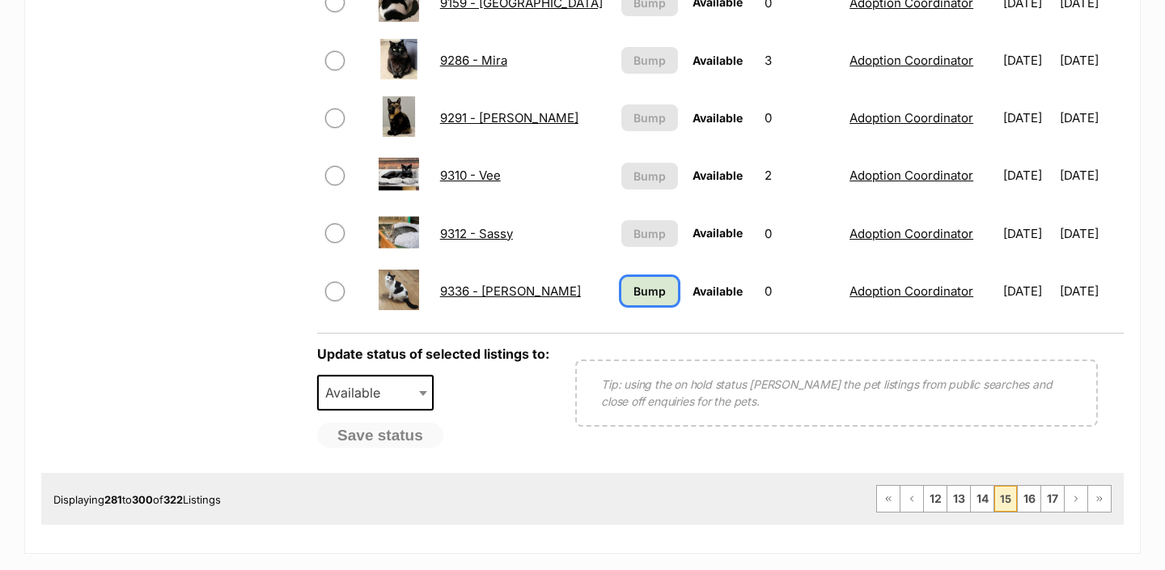
click at [634, 299] on span "Bump" at bounding box center [650, 290] width 32 height 17
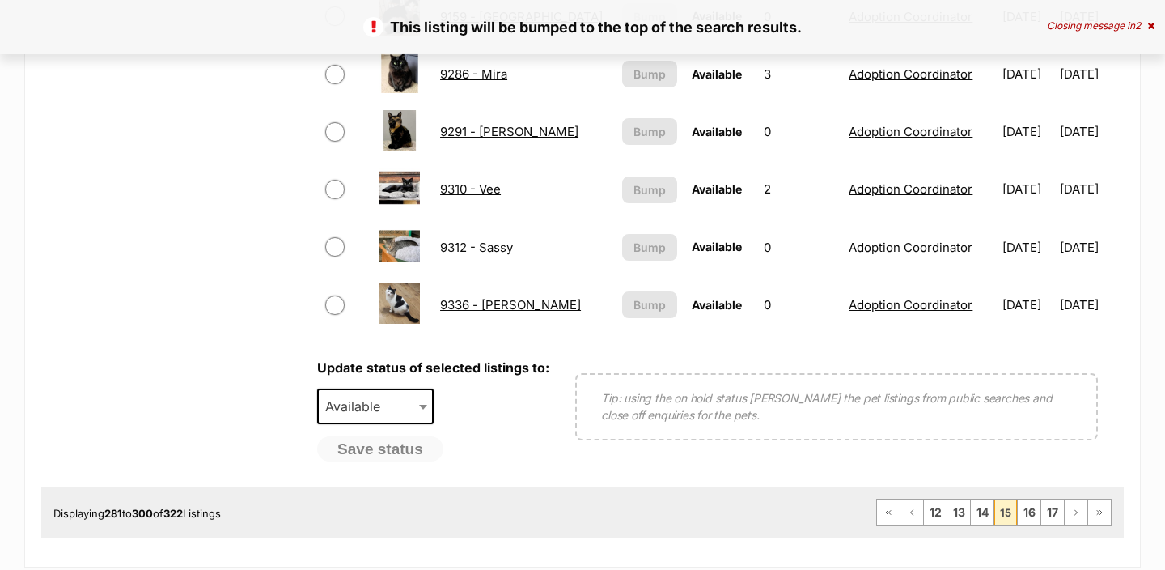
scroll to position [1255, 0]
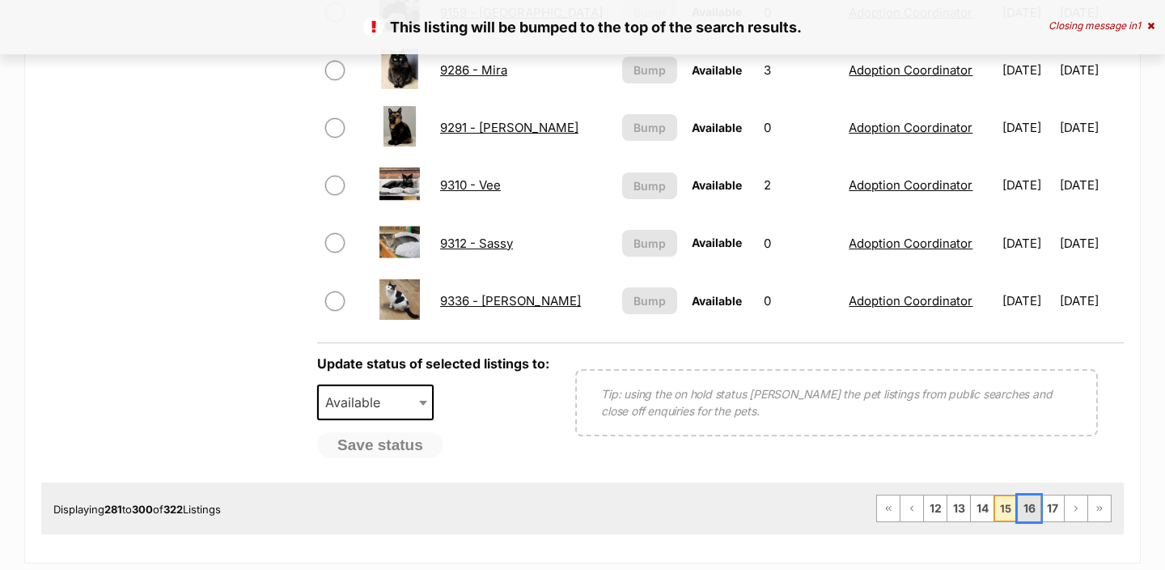
click at [1021, 504] on link "16" at bounding box center [1029, 508] width 23 height 26
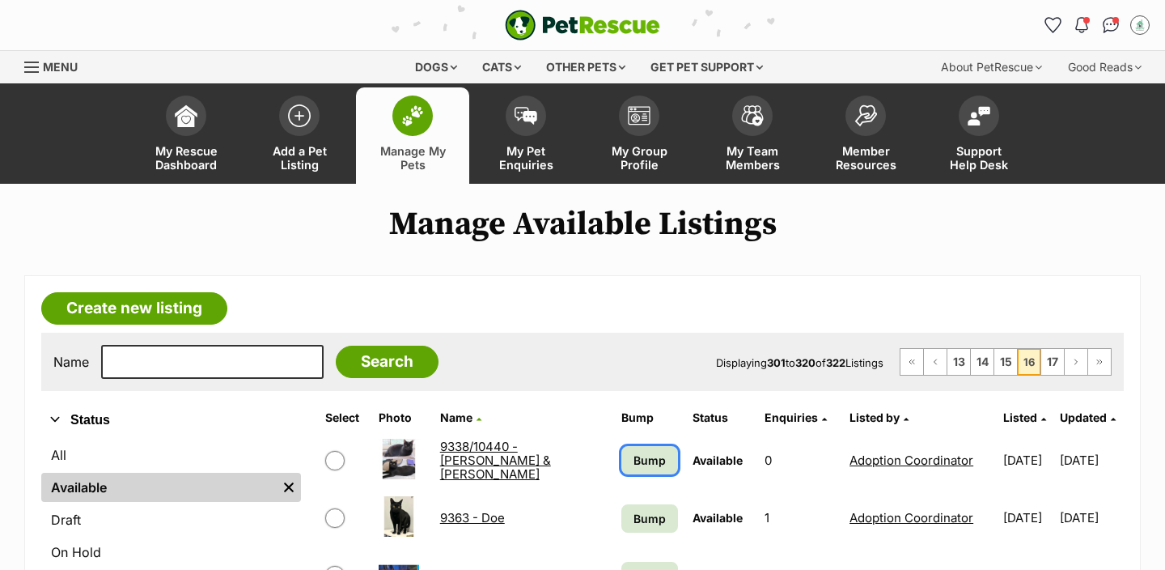
click at [634, 456] on span "Bump" at bounding box center [650, 460] width 32 height 17
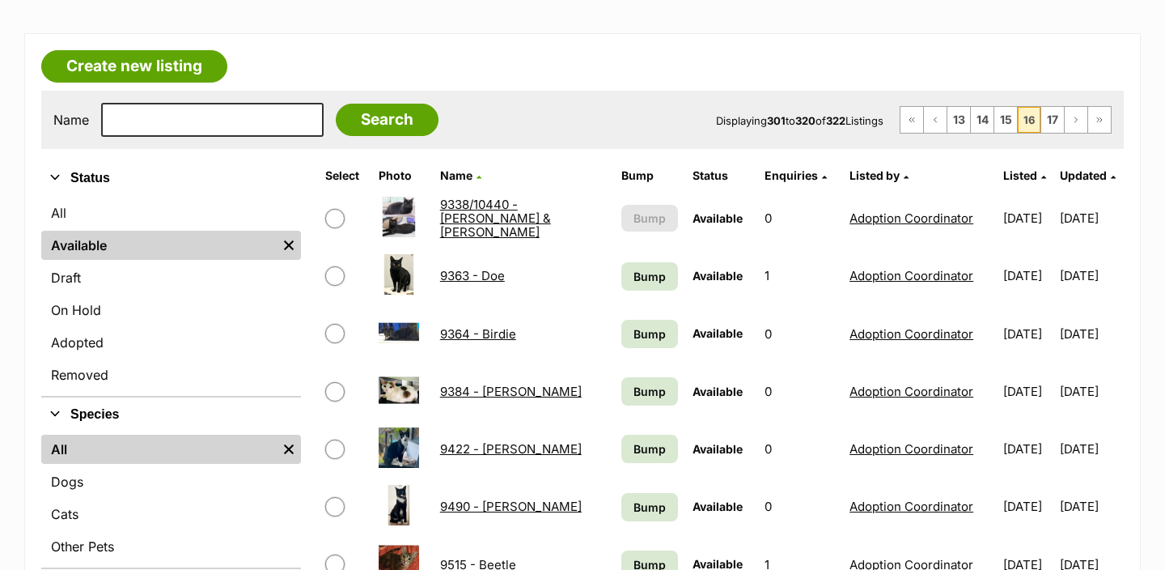
scroll to position [264, 0]
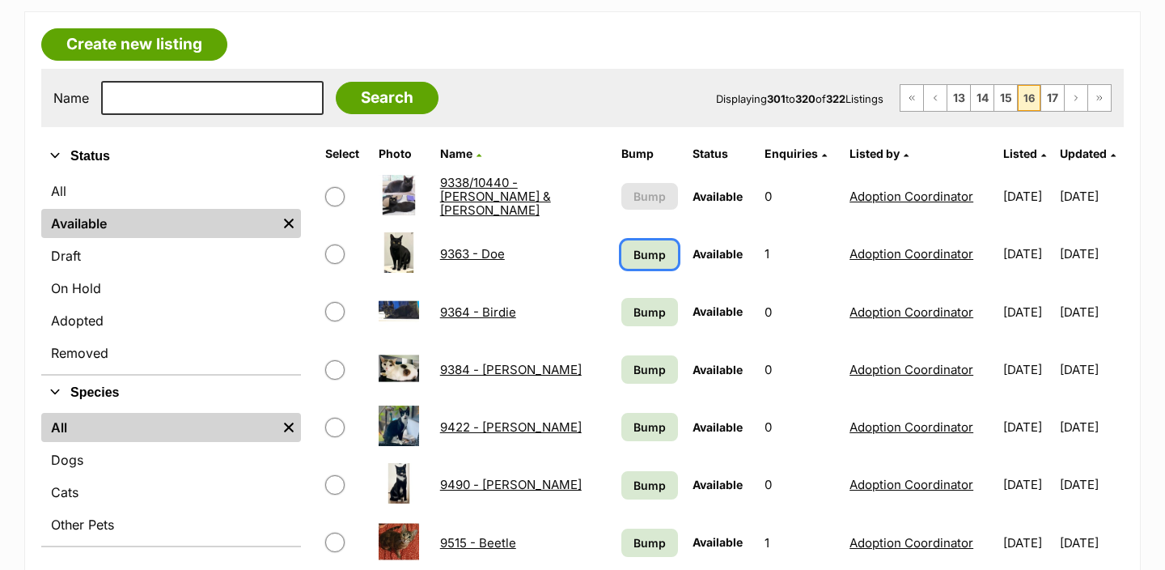
click at [626, 241] on link "Bump" at bounding box center [650, 254] width 57 height 28
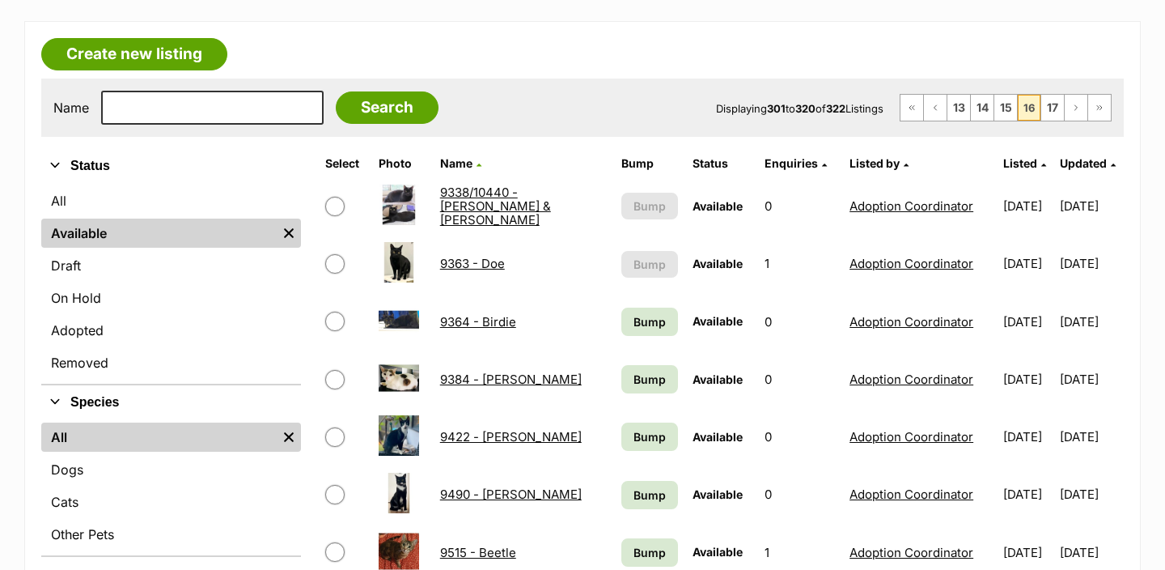
scroll to position [380, 0]
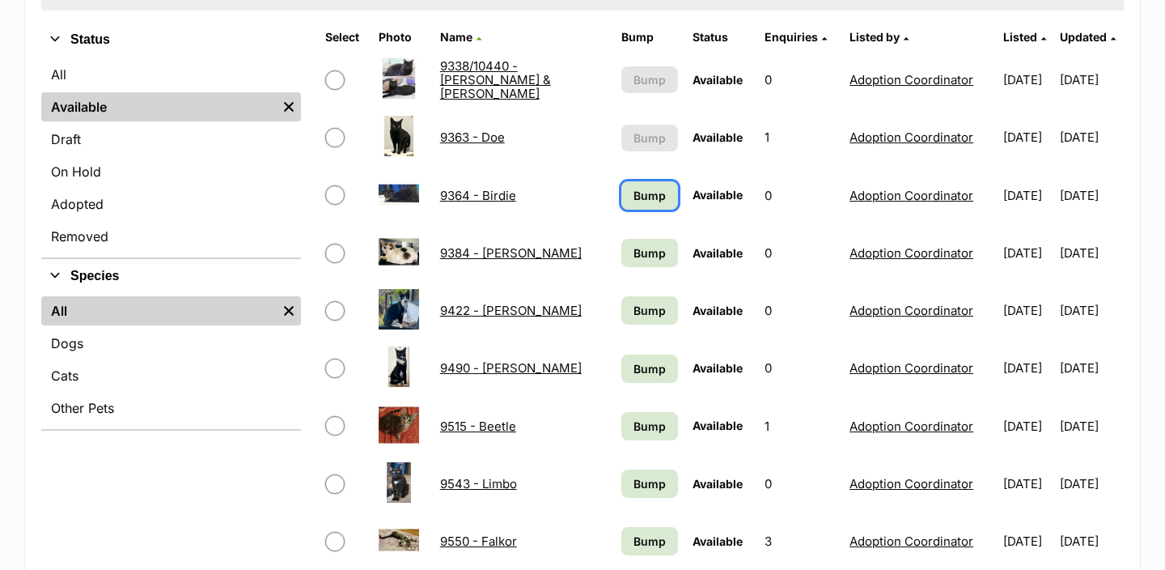
click at [622, 202] on link "Bump" at bounding box center [650, 195] width 57 height 28
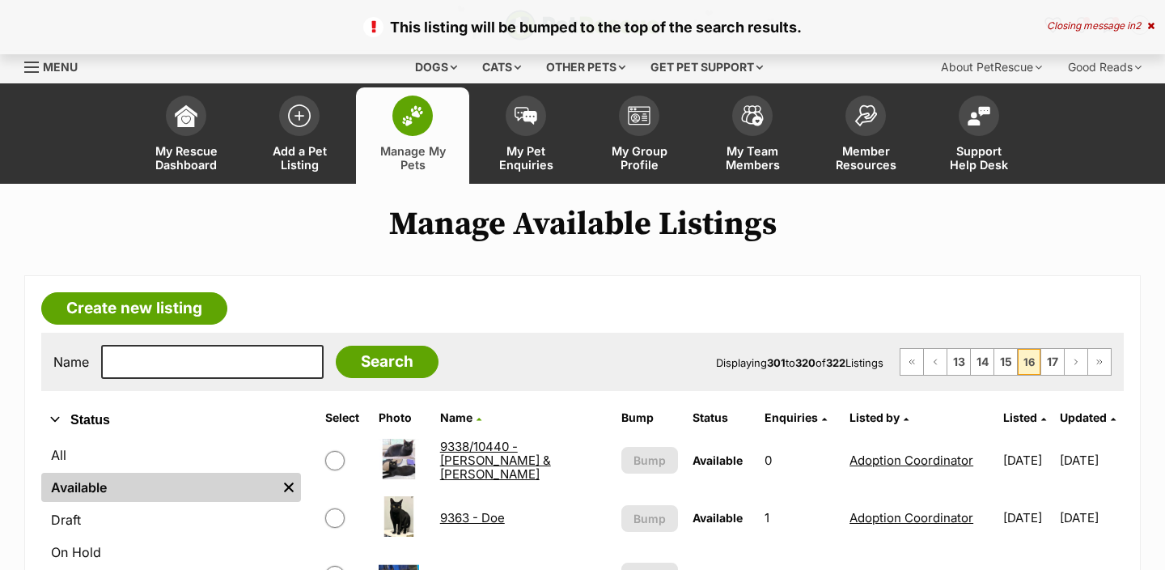
scroll to position [367, 0]
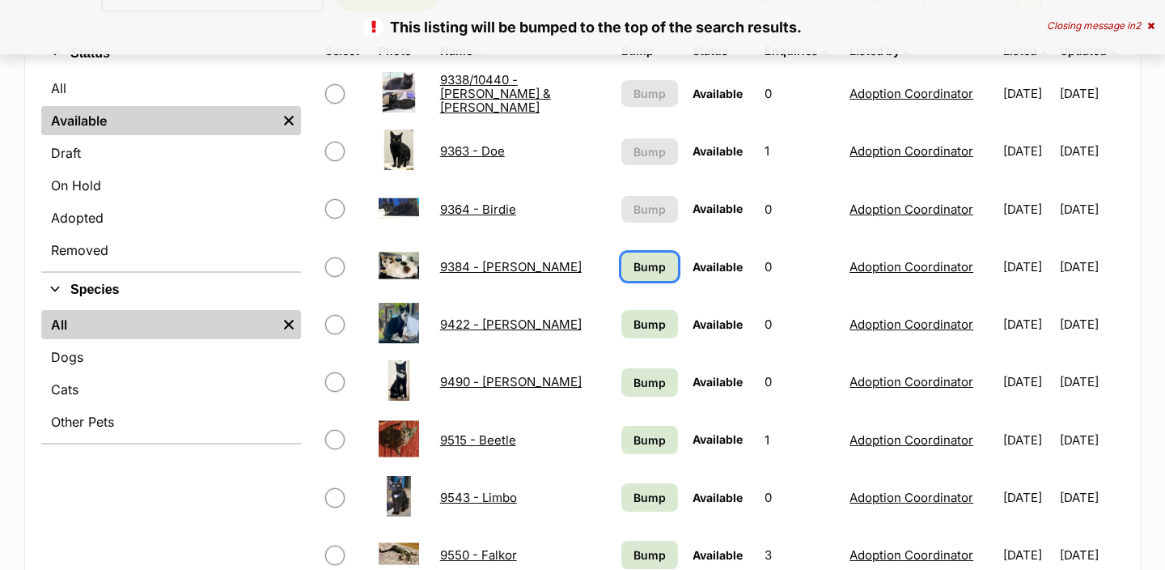
click at [642, 253] on link "Bump" at bounding box center [650, 267] width 57 height 28
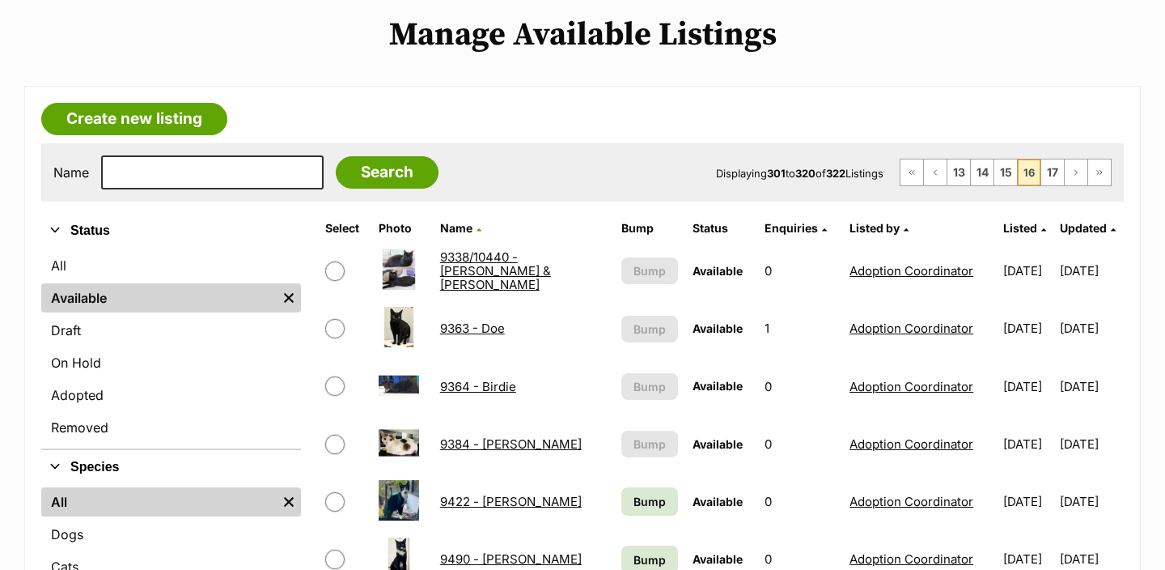
scroll to position [469, 0]
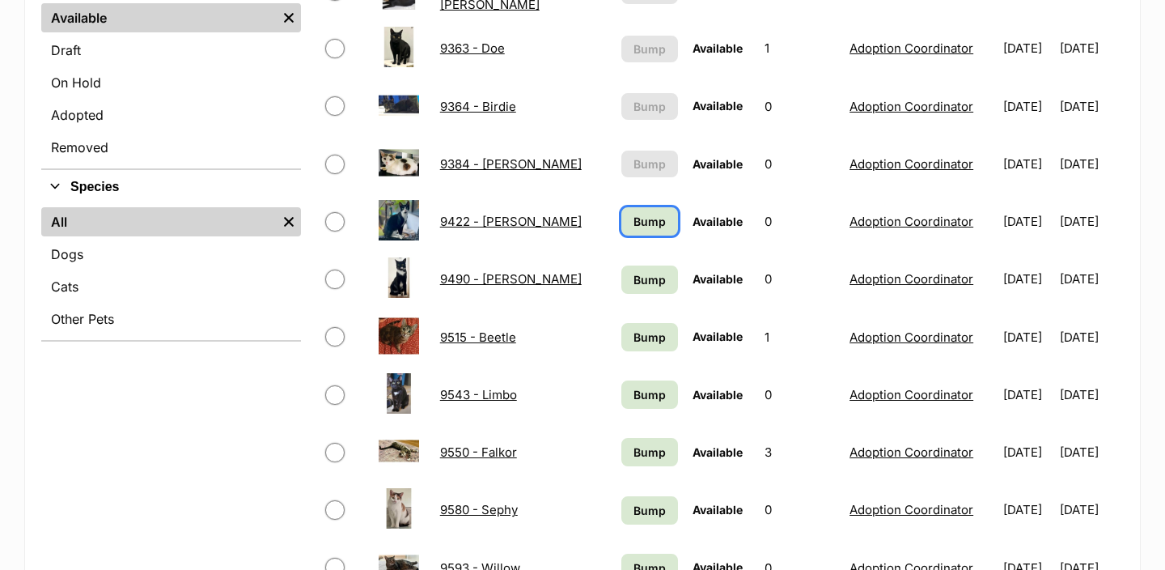
click at [634, 219] on span "Bump" at bounding box center [650, 221] width 32 height 17
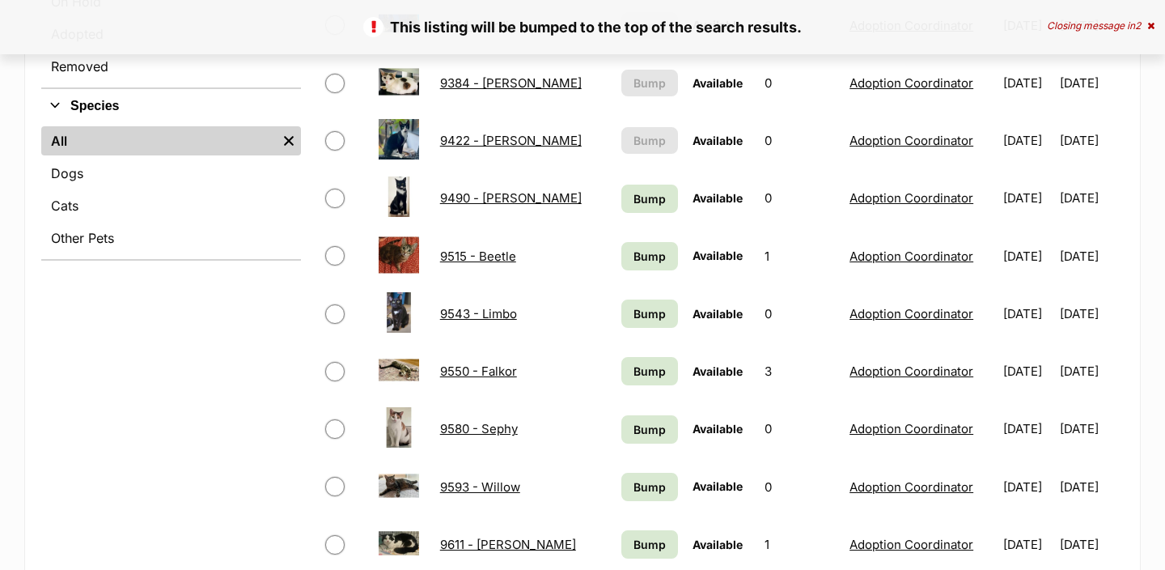
scroll to position [583, 0]
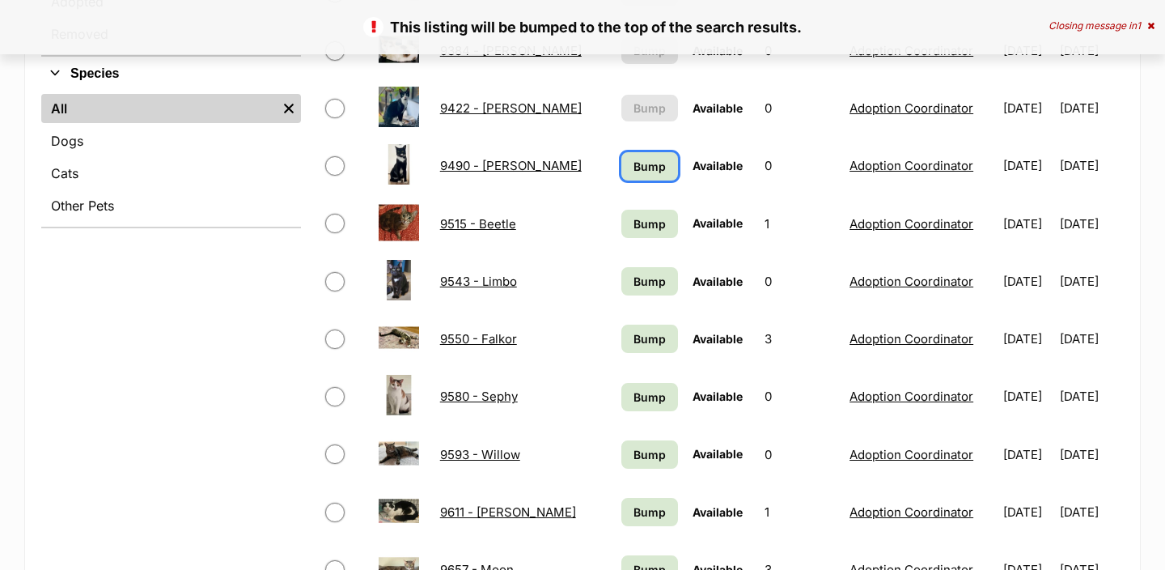
click at [643, 164] on span "Bump" at bounding box center [650, 166] width 32 height 17
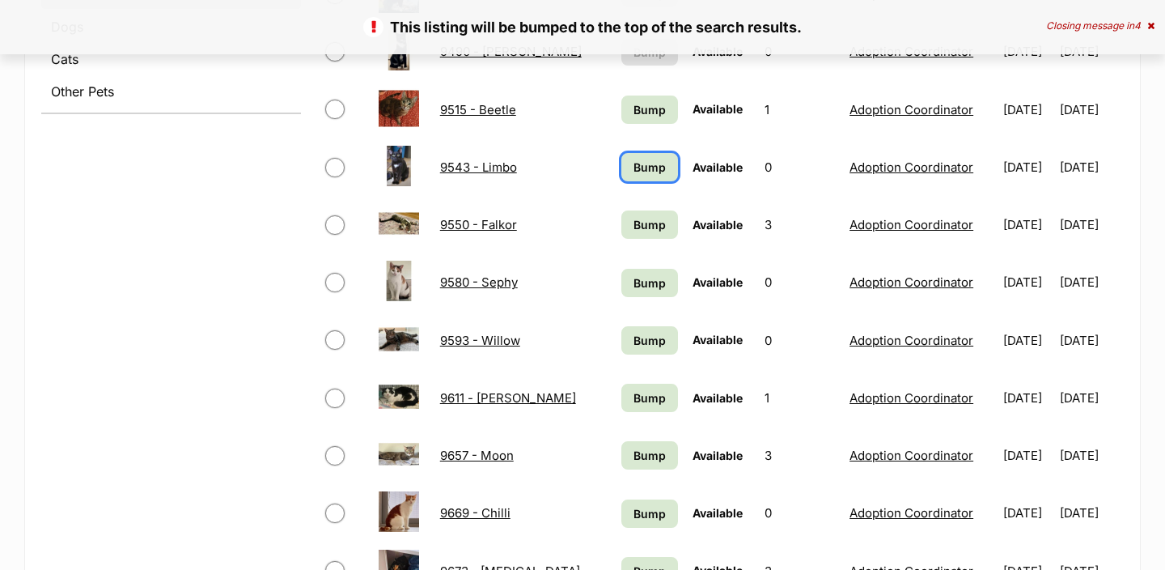
click at [643, 156] on link "Bump" at bounding box center [650, 167] width 57 height 28
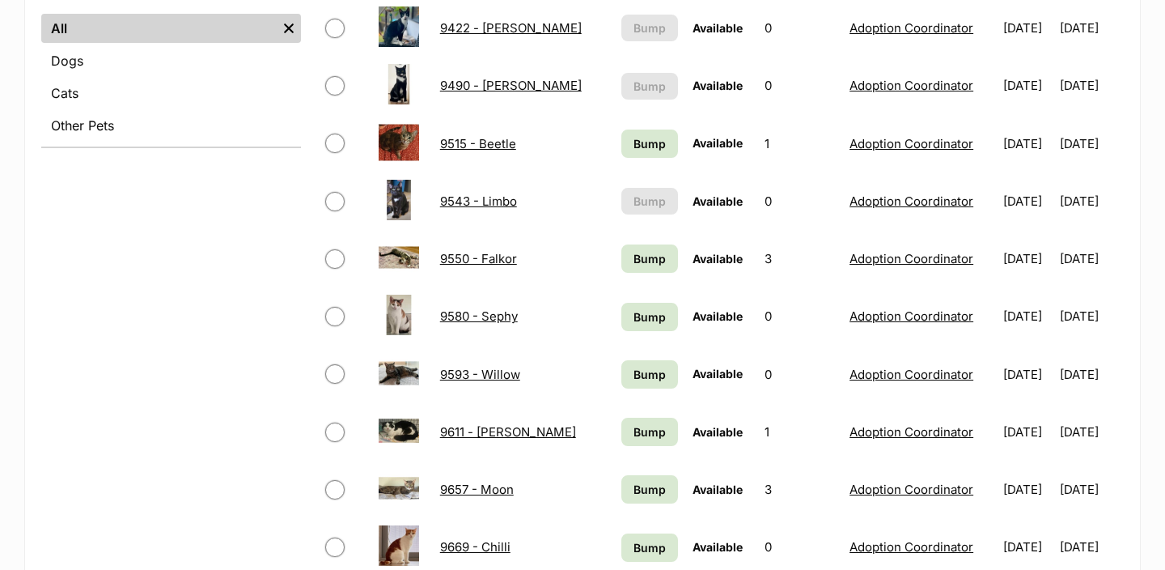
scroll to position [661, 0]
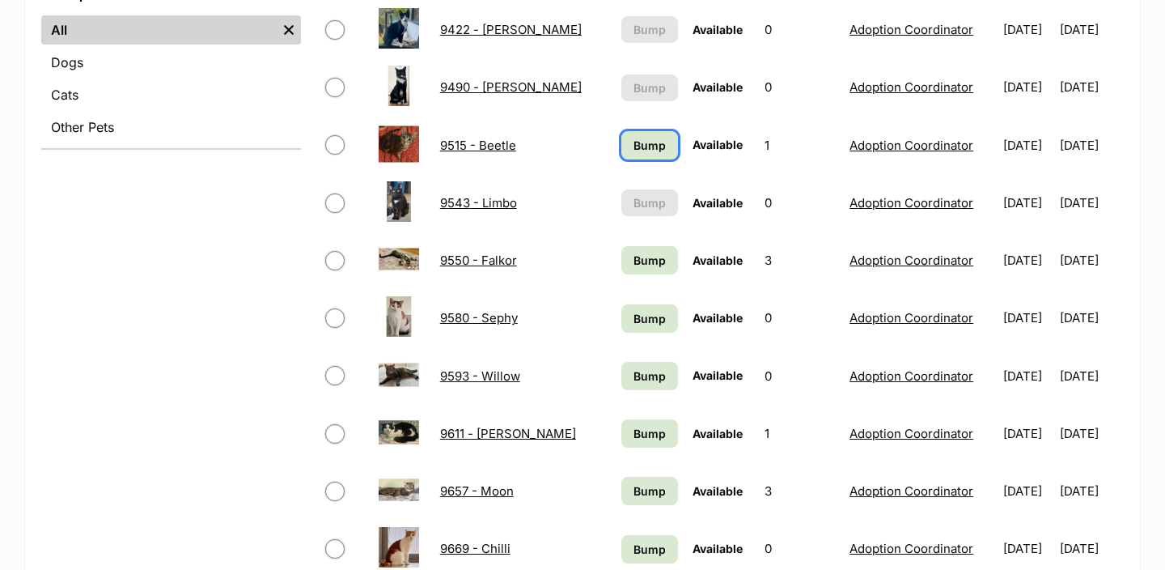
click at [641, 138] on span "Bump" at bounding box center [650, 145] width 32 height 17
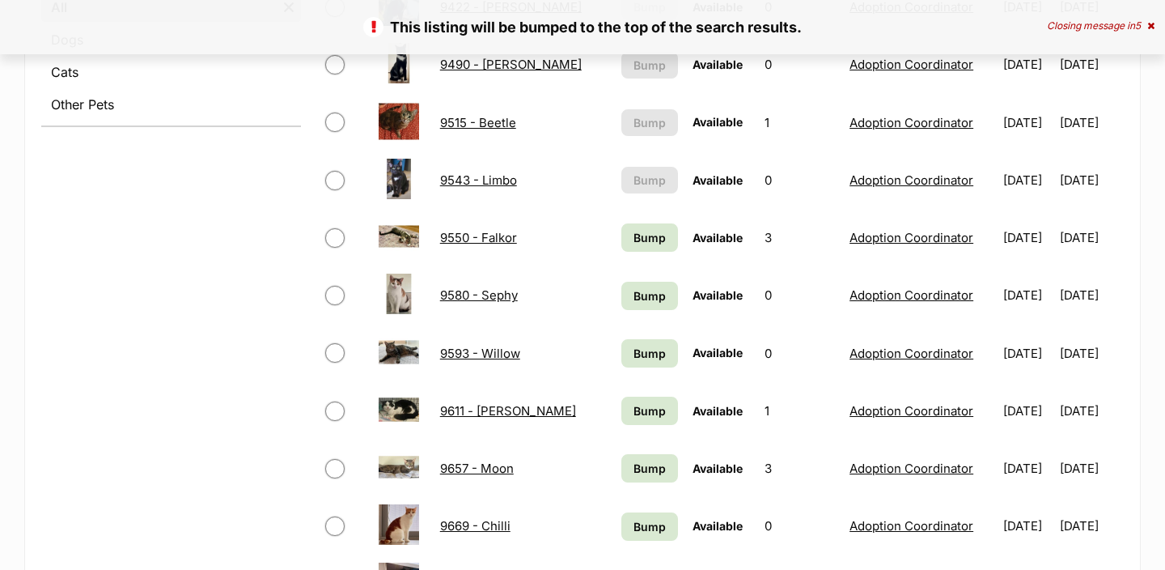
scroll to position [685, 0]
click at [635, 244] on span "Bump" at bounding box center [650, 236] width 32 height 17
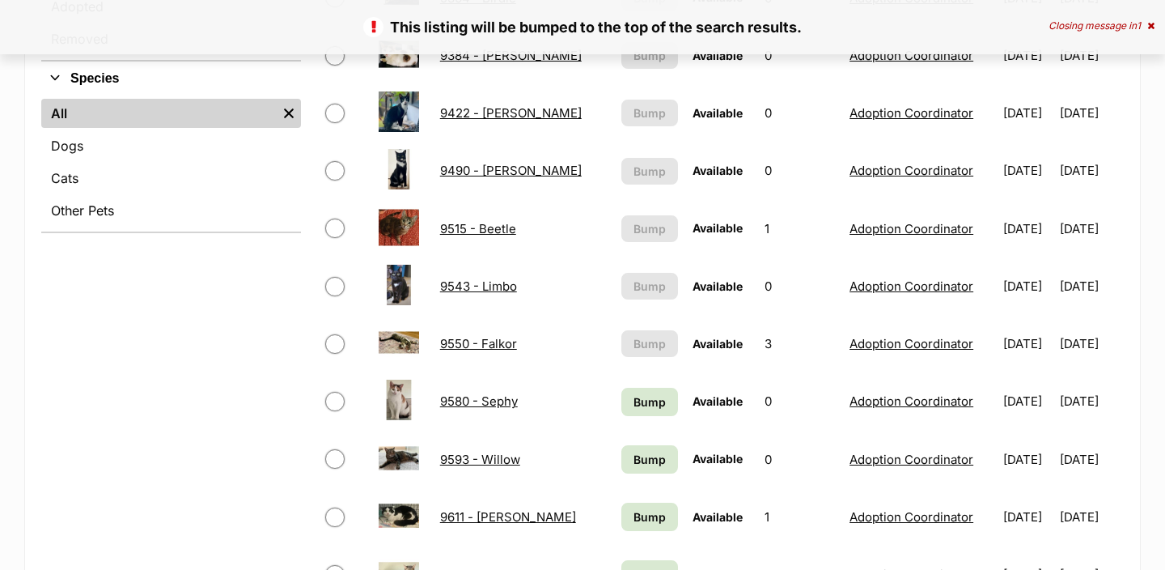
scroll to position [894, 0]
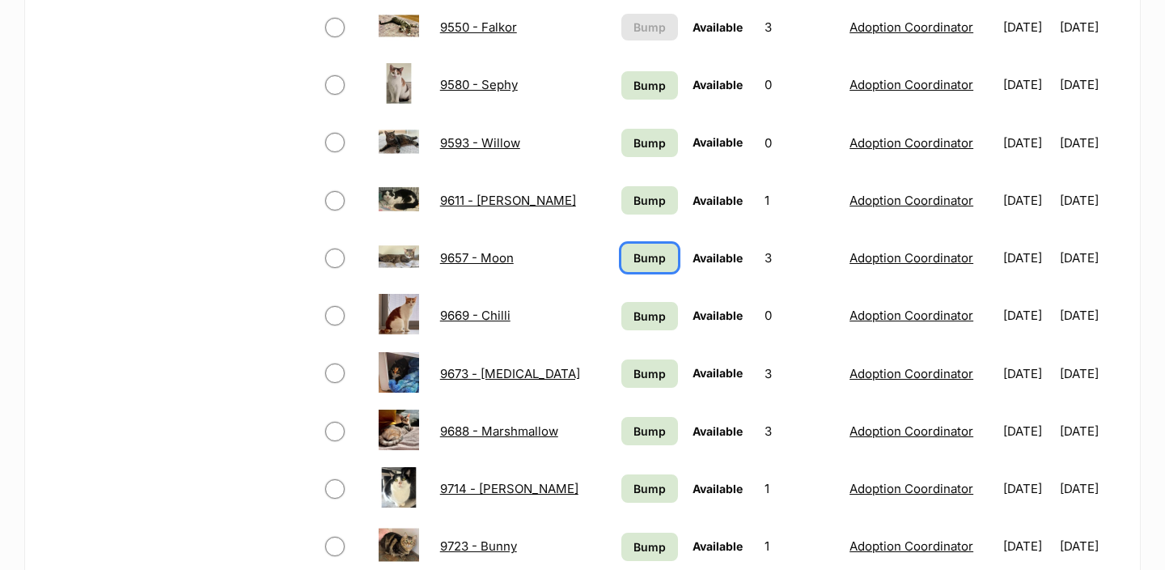
click at [634, 260] on span "Bump" at bounding box center [650, 257] width 32 height 17
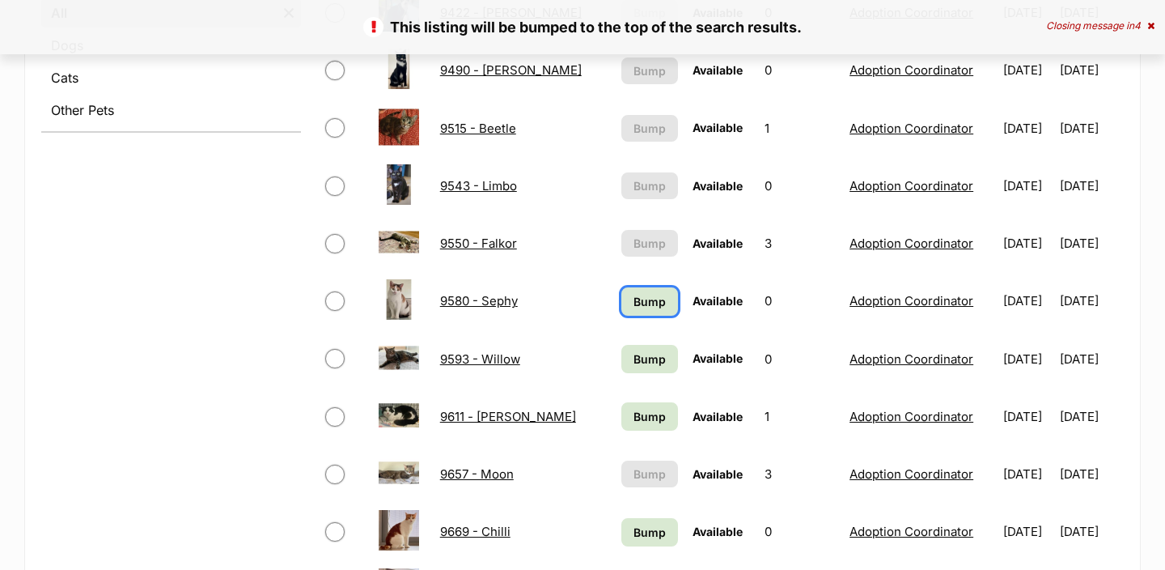
click at [634, 300] on span "Bump" at bounding box center [650, 301] width 32 height 17
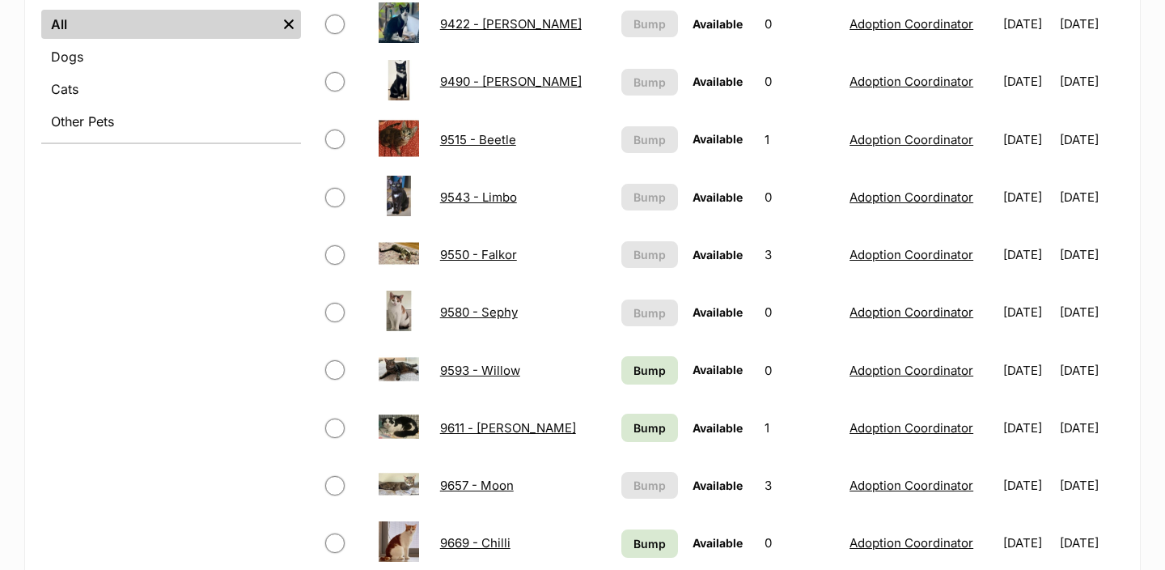
scroll to position [711, 0]
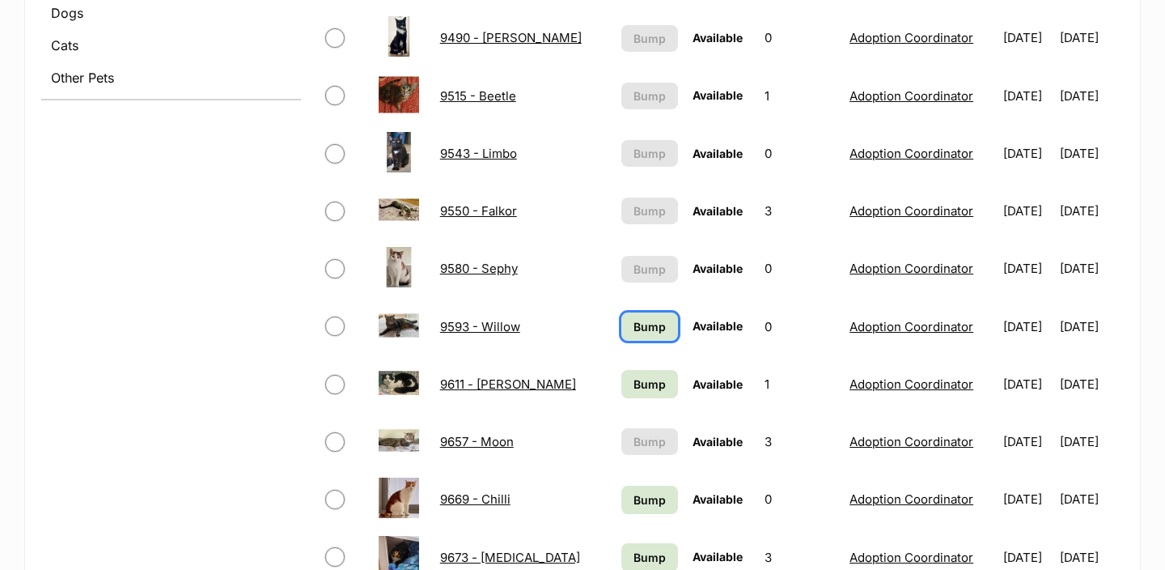
click at [634, 329] on span "Bump" at bounding box center [650, 326] width 32 height 17
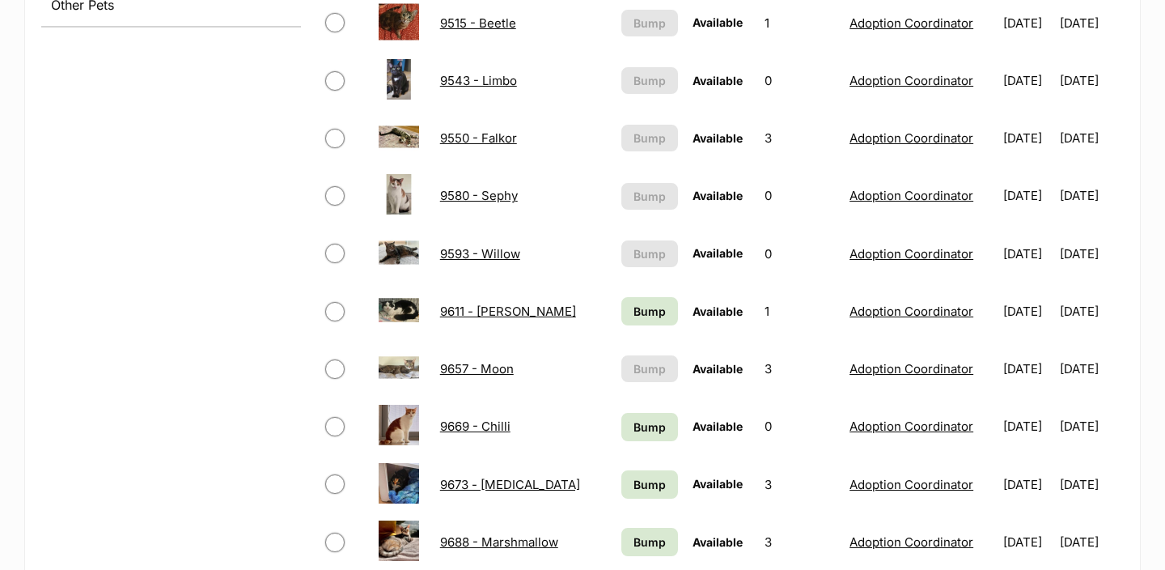
scroll to position [792, 0]
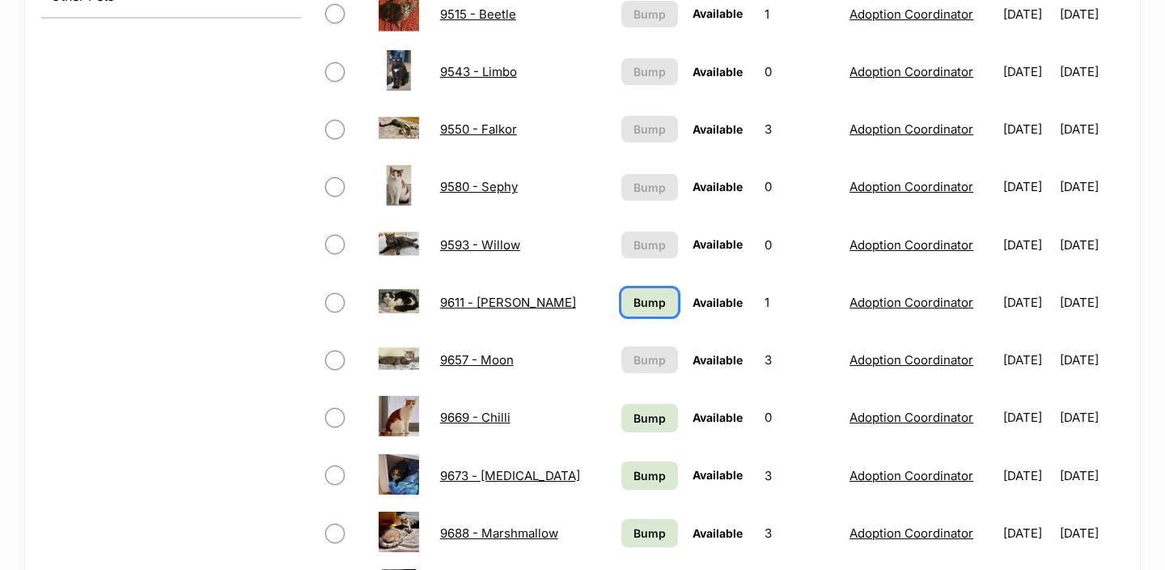
click at [635, 297] on span "Bump" at bounding box center [650, 302] width 32 height 17
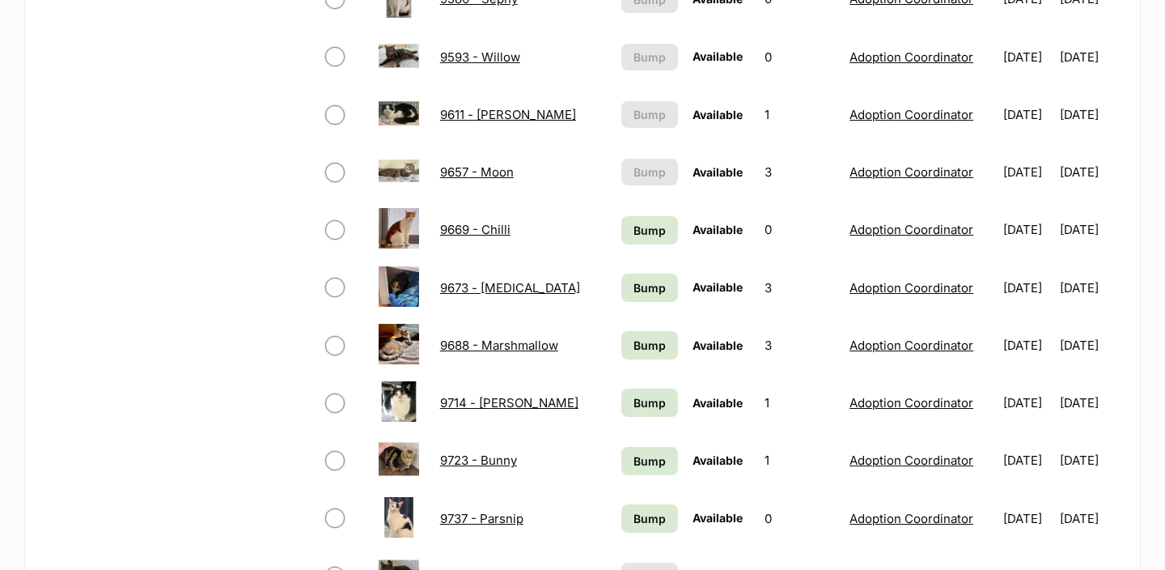
scroll to position [981, 0]
click at [635, 286] on span "Bump" at bounding box center [650, 286] width 32 height 17
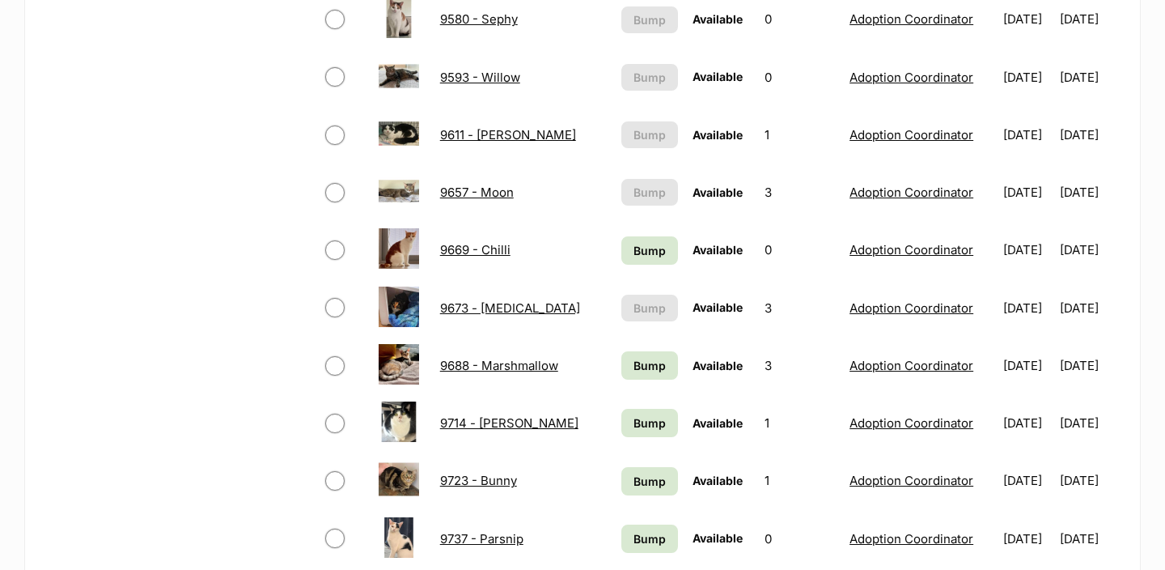
scroll to position [961, 0]
click at [634, 257] on span "Bump" at bounding box center [650, 249] width 32 height 17
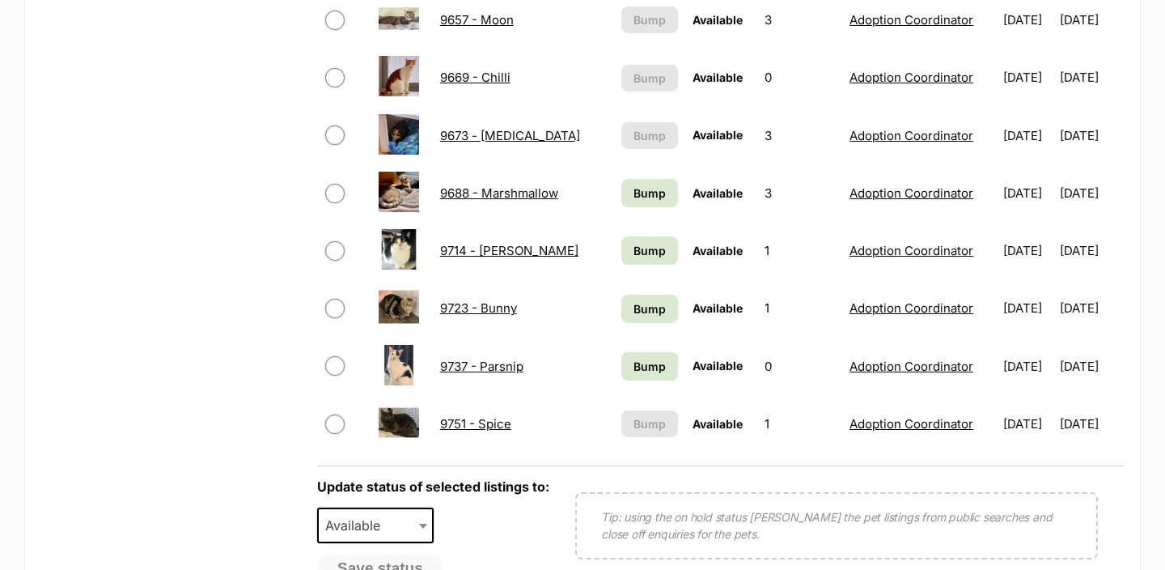
scroll to position [1134, 0]
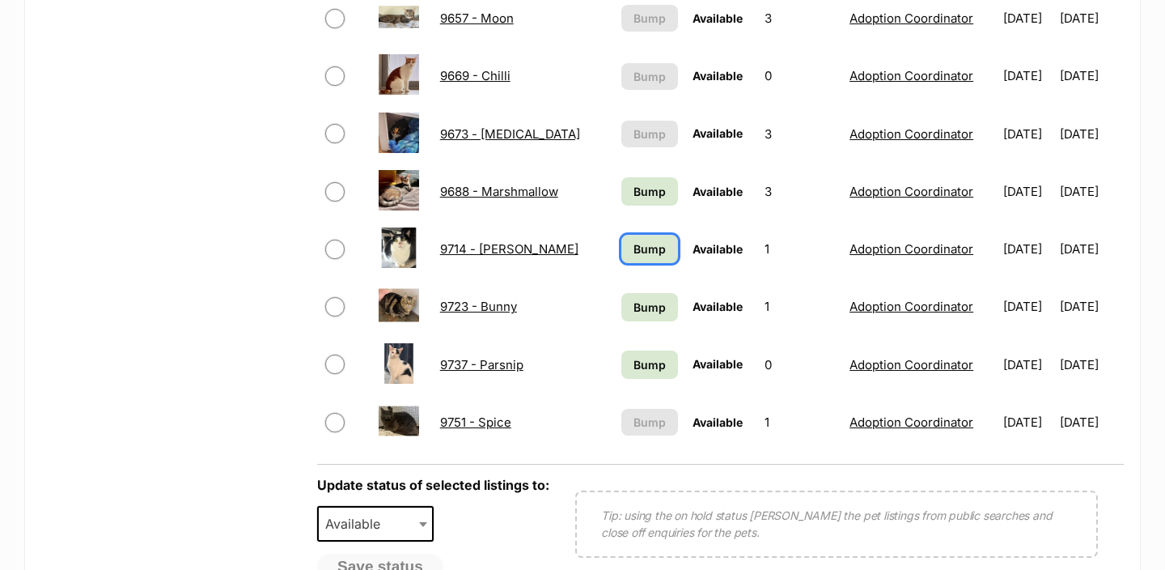
click at [630, 257] on link "Bump" at bounding box center [650, 249] width 57 height 28
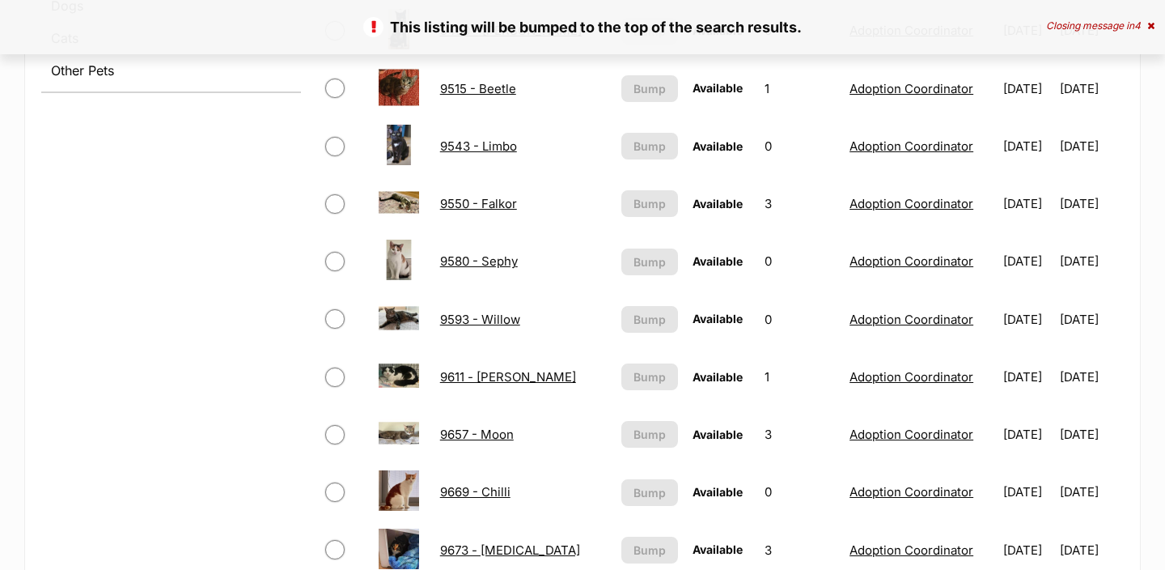
scroll to position [1193, 0]
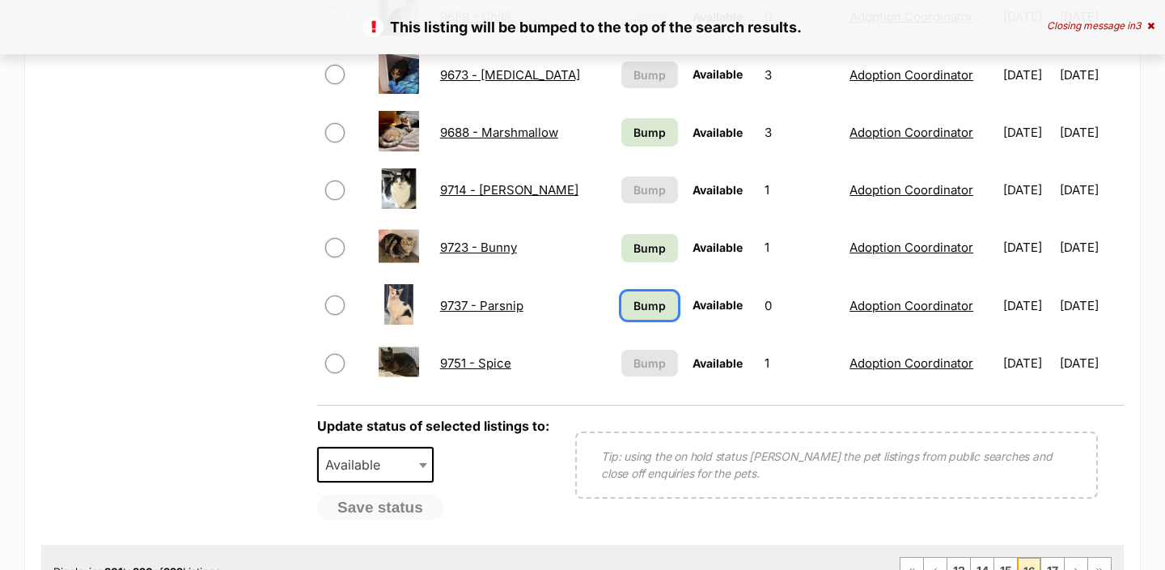
click at [634, 305] on span "Bump" at bounding box center [650, 305] width 32 height 17
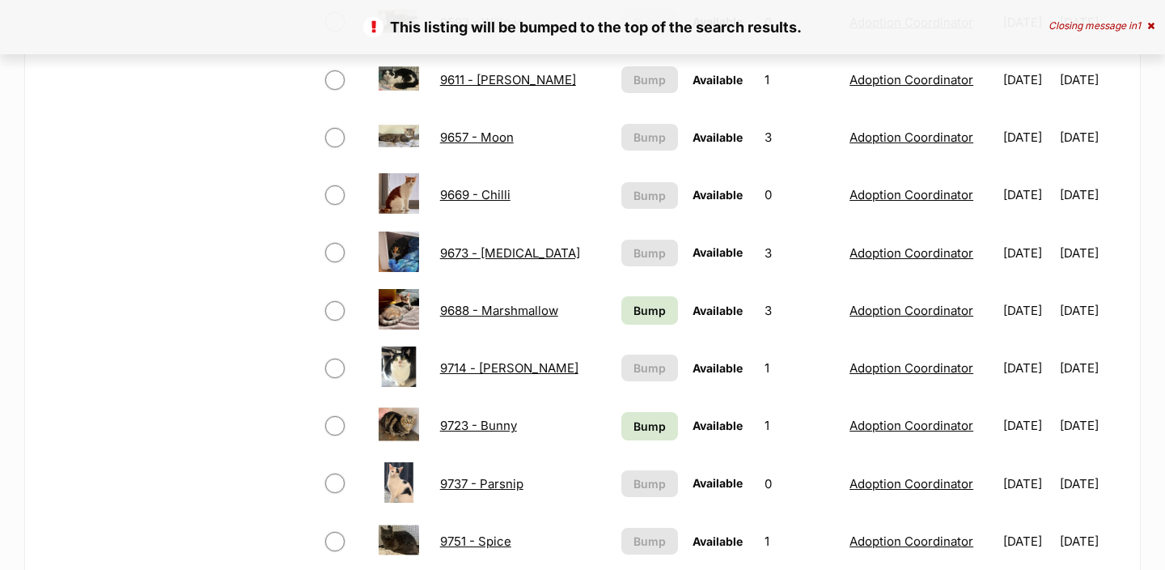
scroll to position [1012, 0]
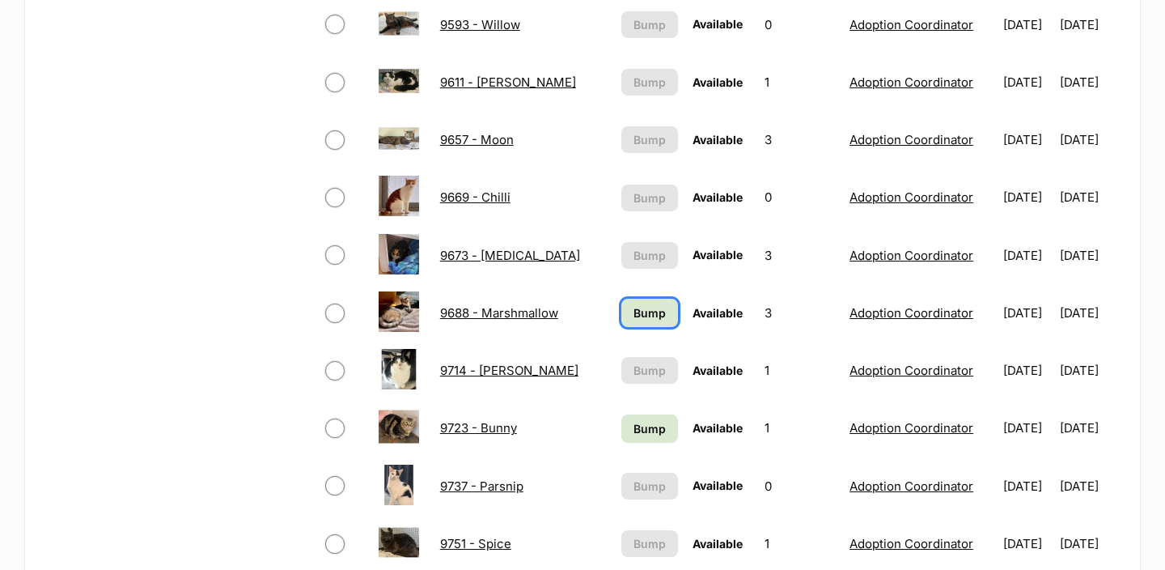
click at [634, 305] on span "Bump" at bounding box center [650, 312] width 32 height 17
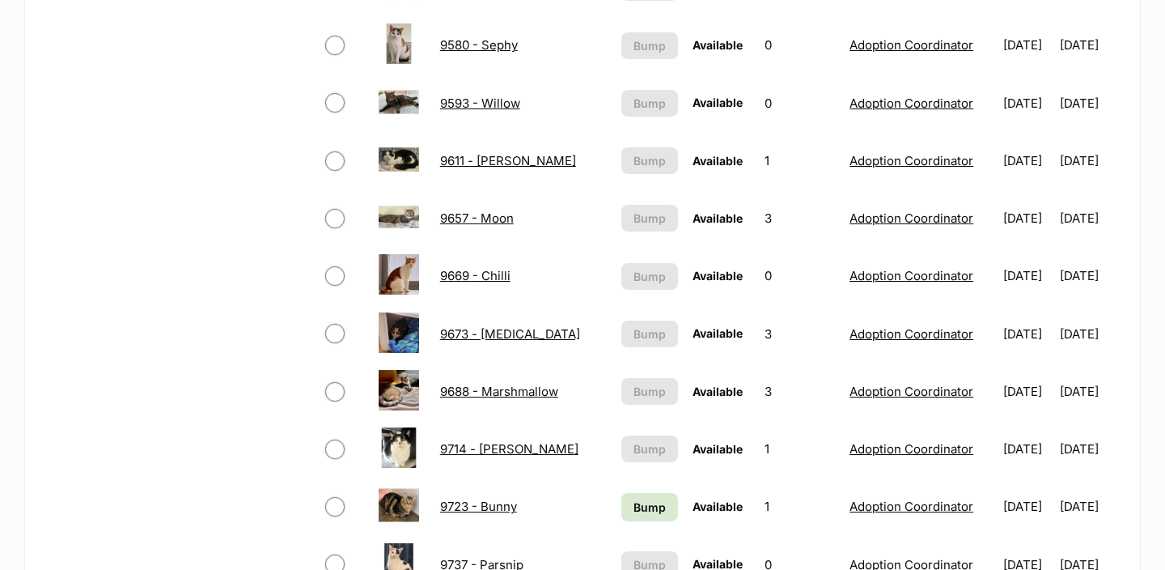
scroll to position [1036, 0]
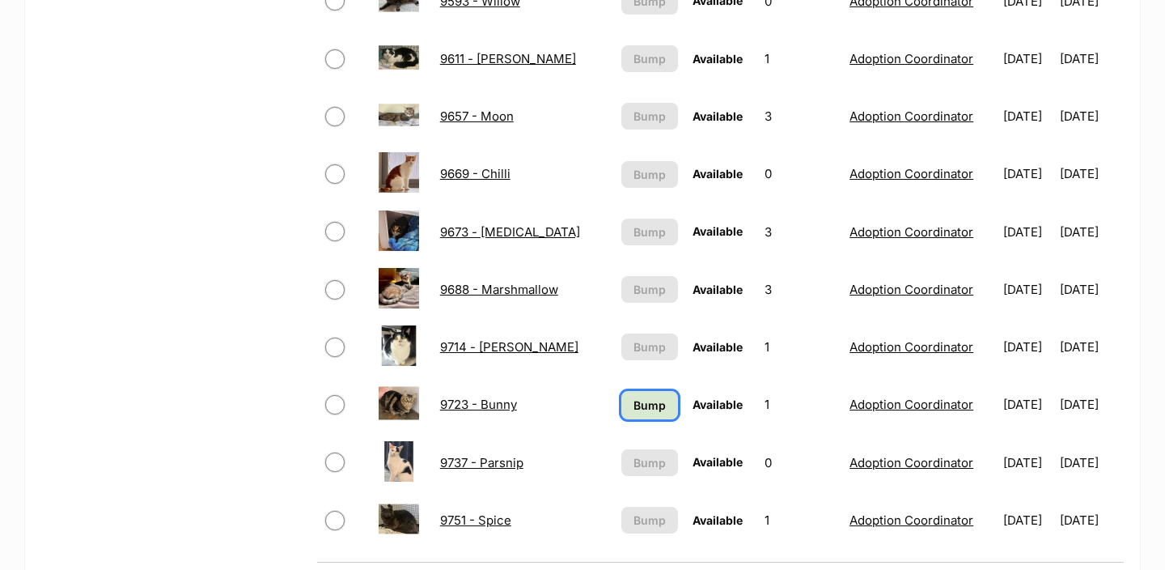
click at [634, 401] on span "Bump" at bounding box center [650, 405] width 32 height 17
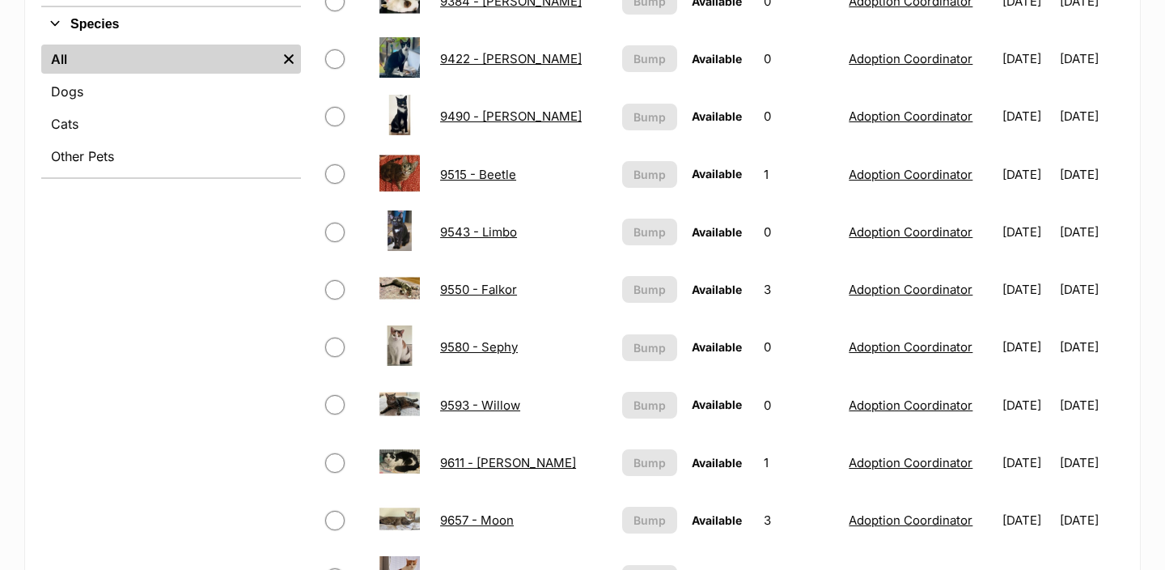
scroll to position [206, 0]
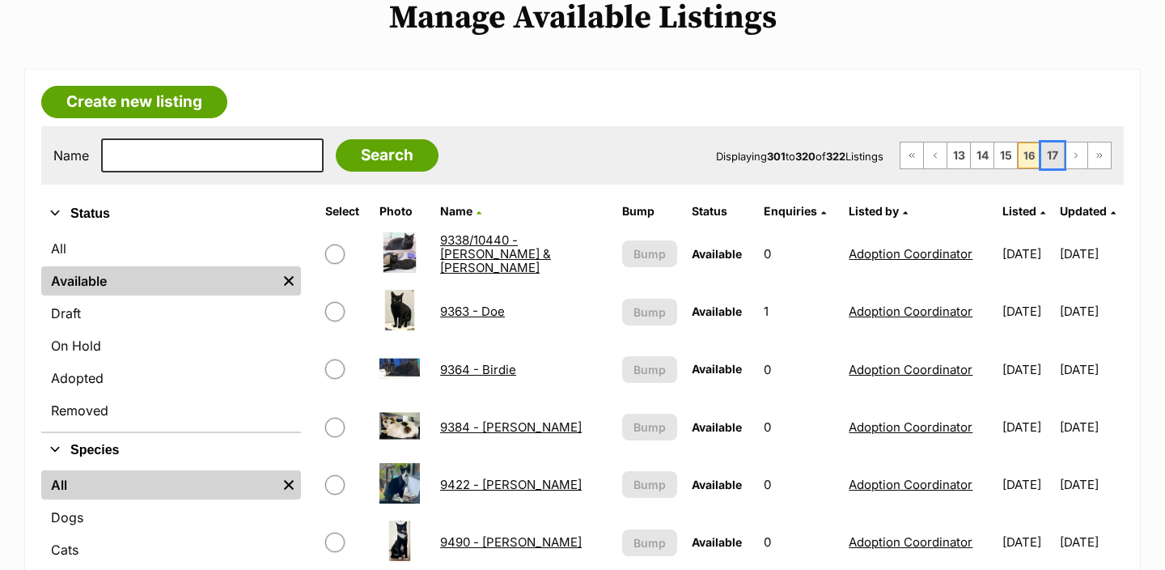
click at [1053, 163] on link "17" at bounding box center [1053, 155] width 23 height 26
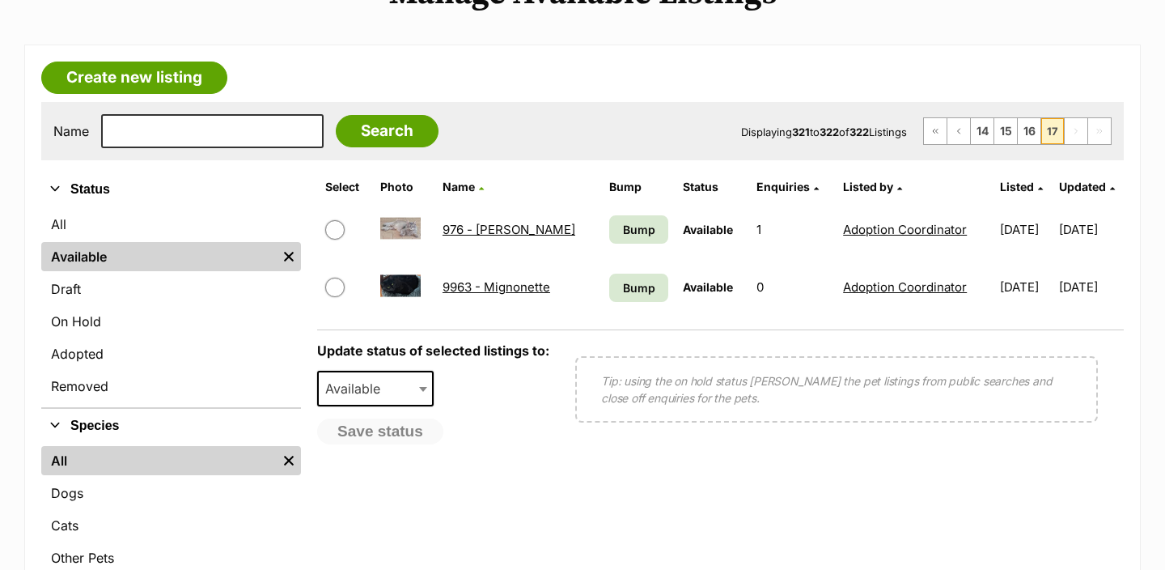
scroll to position [240, 0]
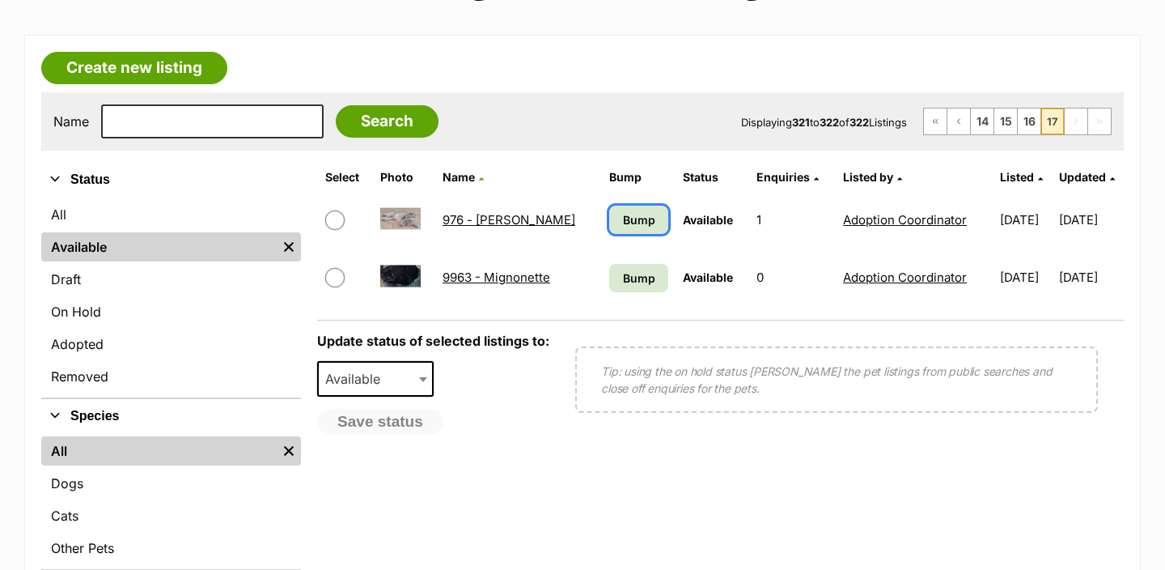
click at [613, 209] on link "Bump" at bounding box center [638, 220] width 59 height 28
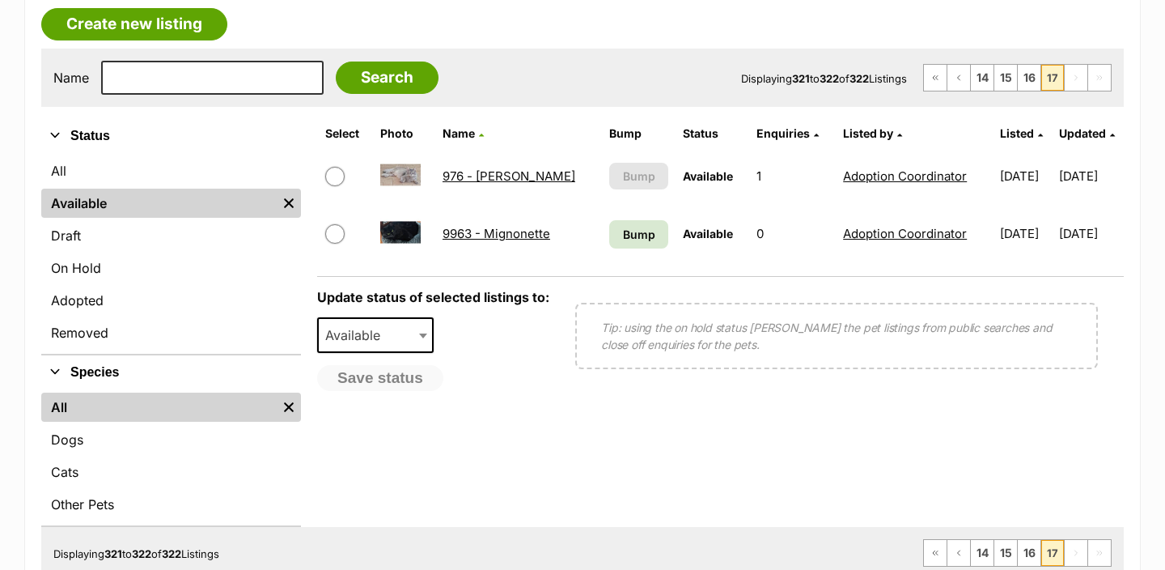
scroll to position [281, 0]
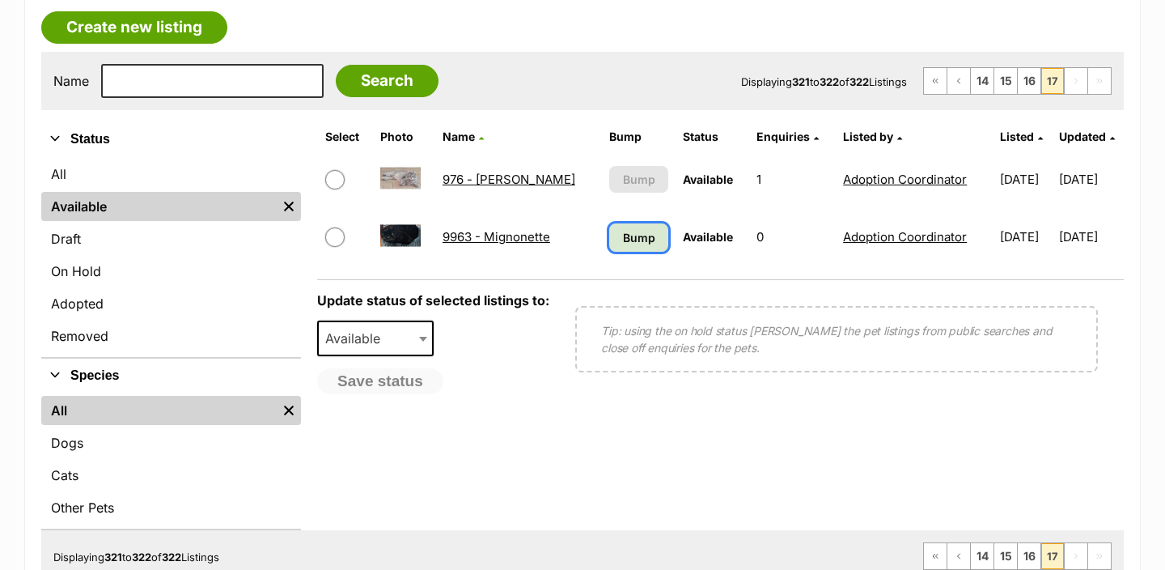
click at [623, 243] on span "Bump" at bounding box center [639, 237] width 32 height 17
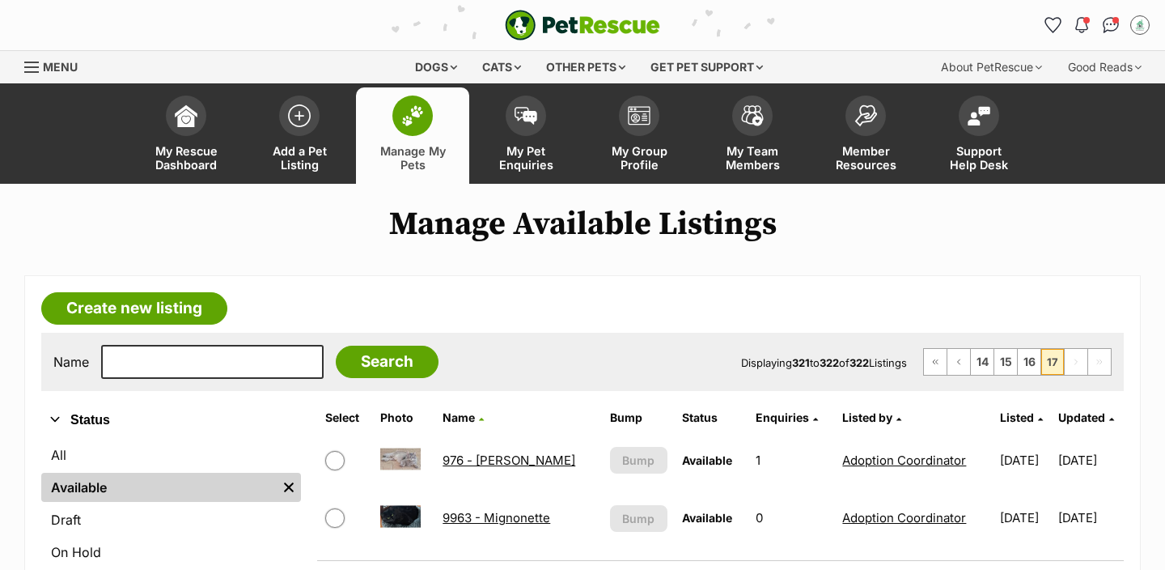
click at [433, 129] on link "Manage My Pets" at bounding box center [412, 135] width 113 height 96
